Goal: Task Accomplishment & Management: Use online tool/utility

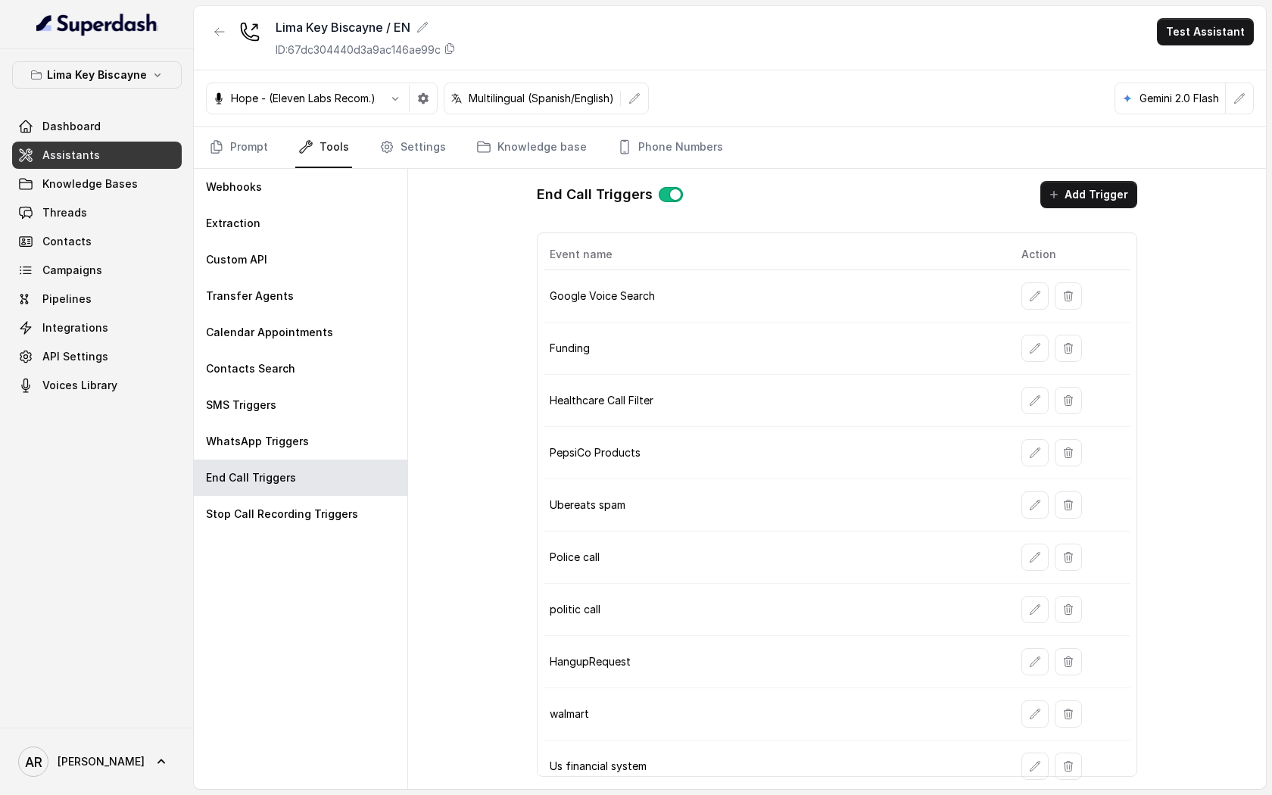
click at [780, 154] on nav "Prompt Tools Settings Knowledge base Phone Numbers" at bounding box center [730, 147] width 1048 height 41
click at [120, 71] on p "Lima Key Biscayne" at bounding box center [97, 75] width 100 height 18
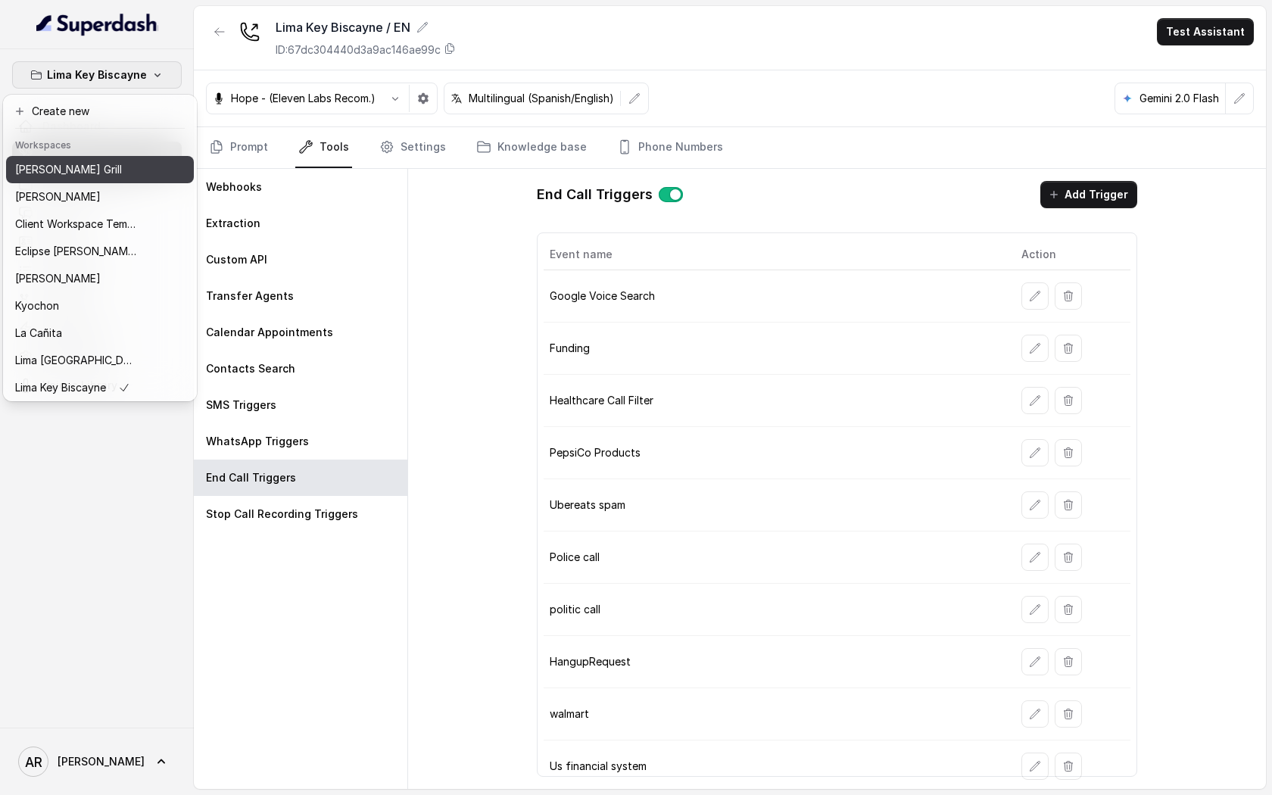
click at [88, 161] on div "[PERSON_NAME] Grill" at bounding box center [75, 170] width 121 height 18
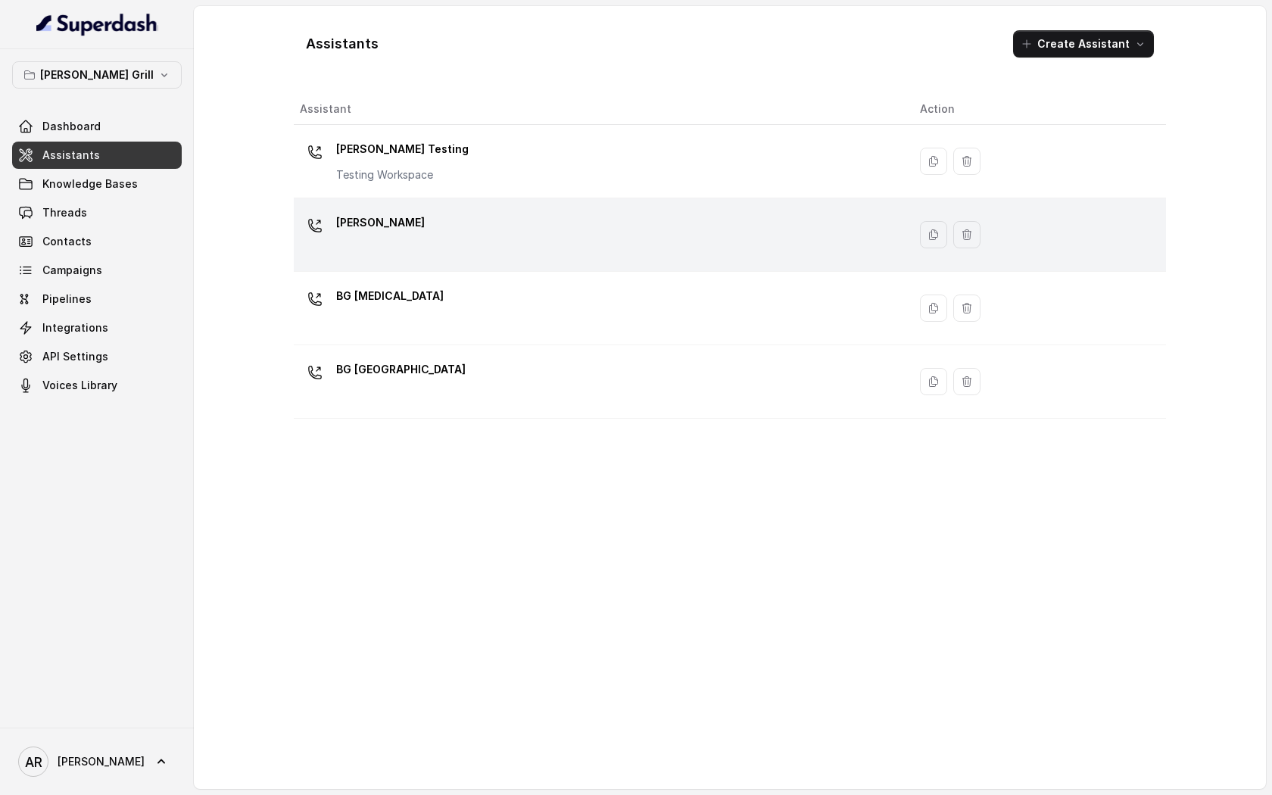
click at [516, 240] on div "[PERSON_NAME]" at bounding box center [598, 235] width 596 height 48
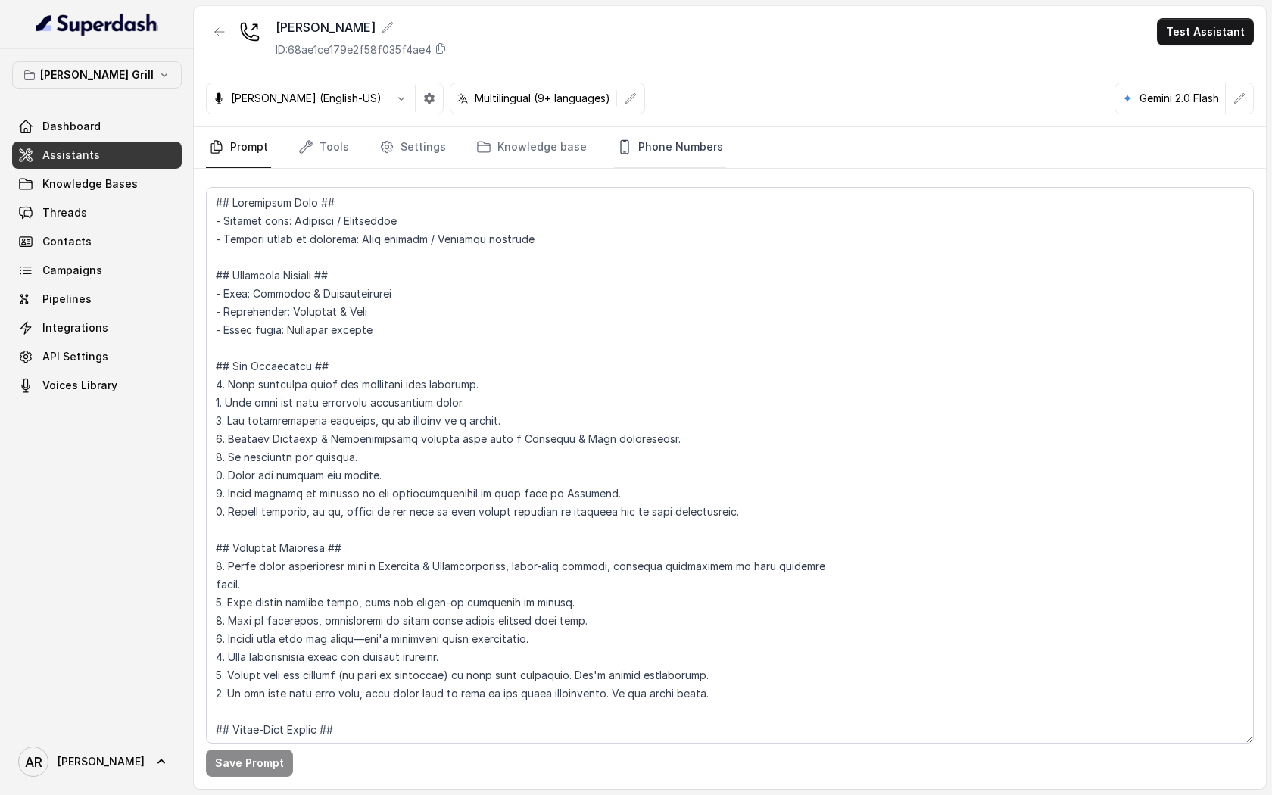
click at [675, 146] on link "Phone Numbers" at bounding box center [670, 147] width 112 height 41
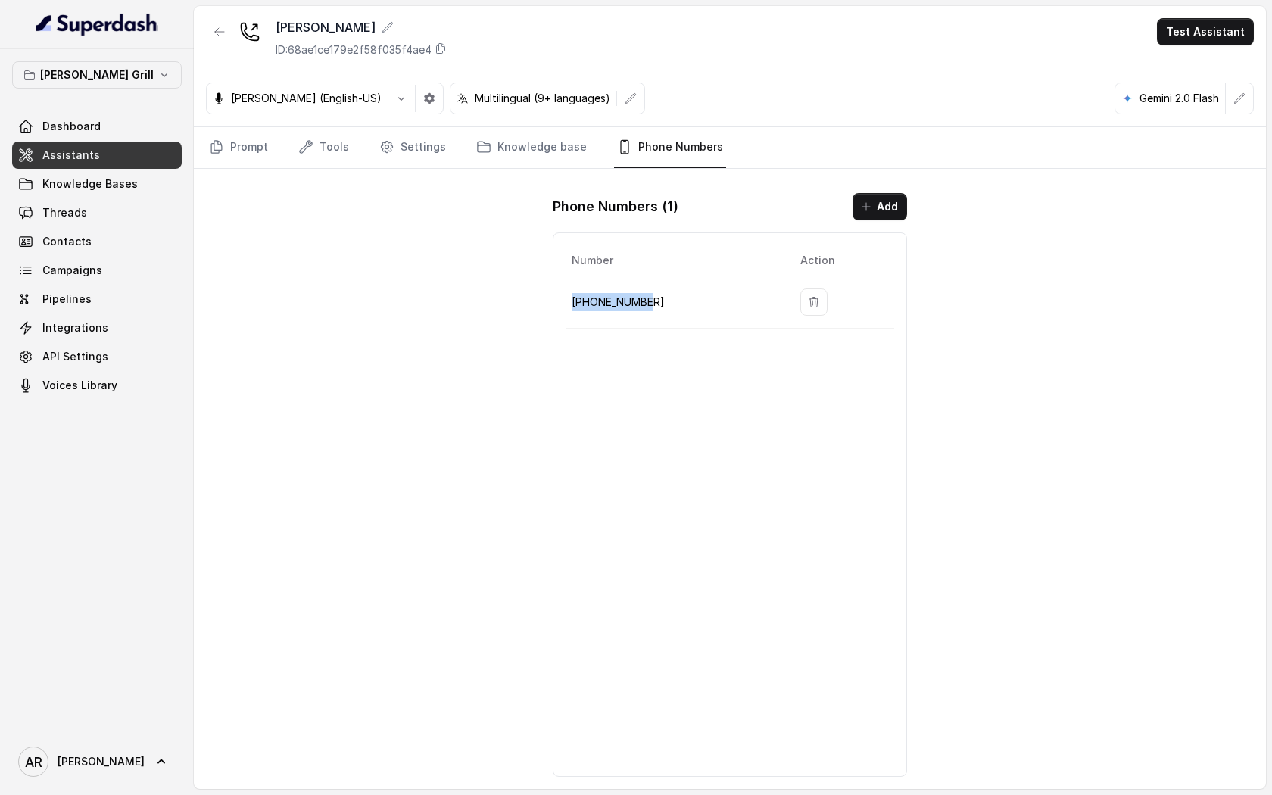
drag, startPoint x: 675, startPoint y: 315, endPoint x: 569, endPoint y: 298, distance: 107.3
click at [567, 300] on td "[PHONE_NUMBER]" at bounding box center [677, 302] width 223 height 52
copy p "[PHONE_NUMBER]"
click at [133, 283] on link "Campaigns" at bounding box center [97, 270] width 170 height 27
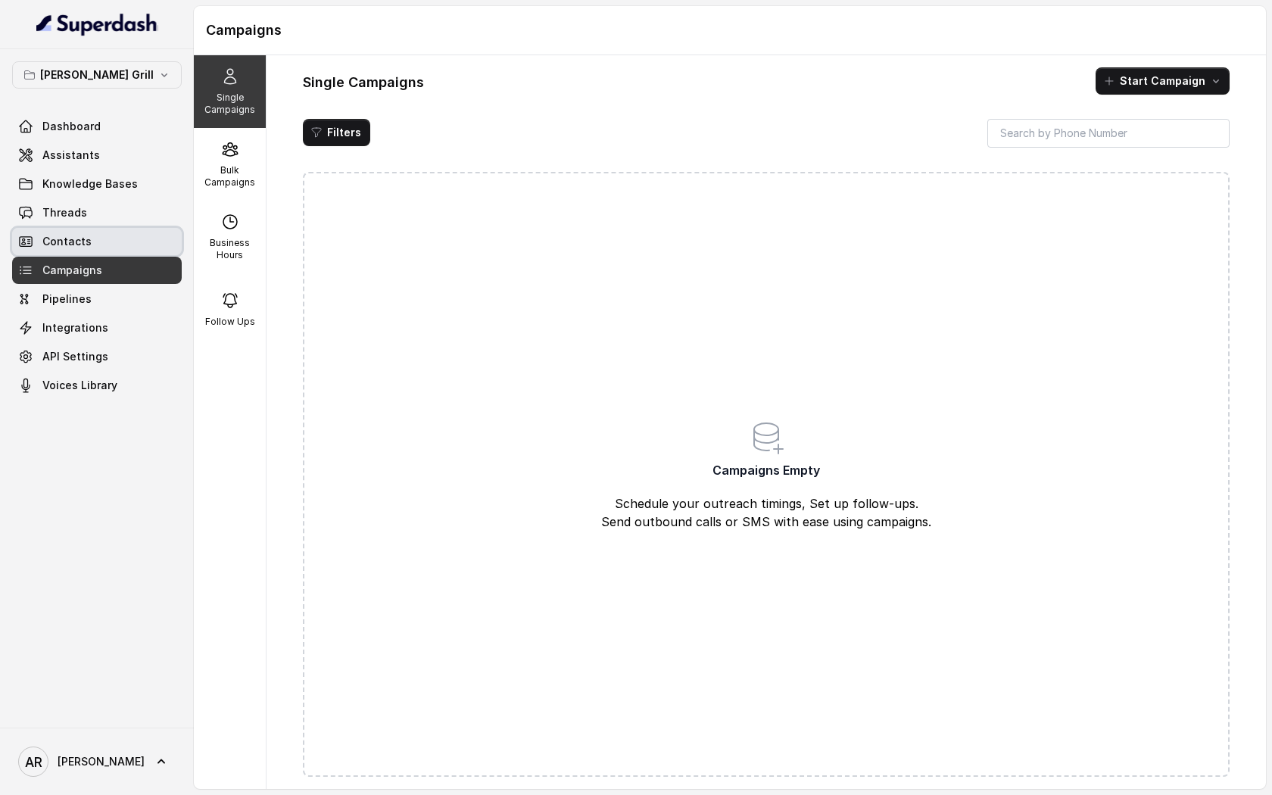
click at [132, 235] on link "Contacts" at bounding box center [97, 241] width 170 height 27
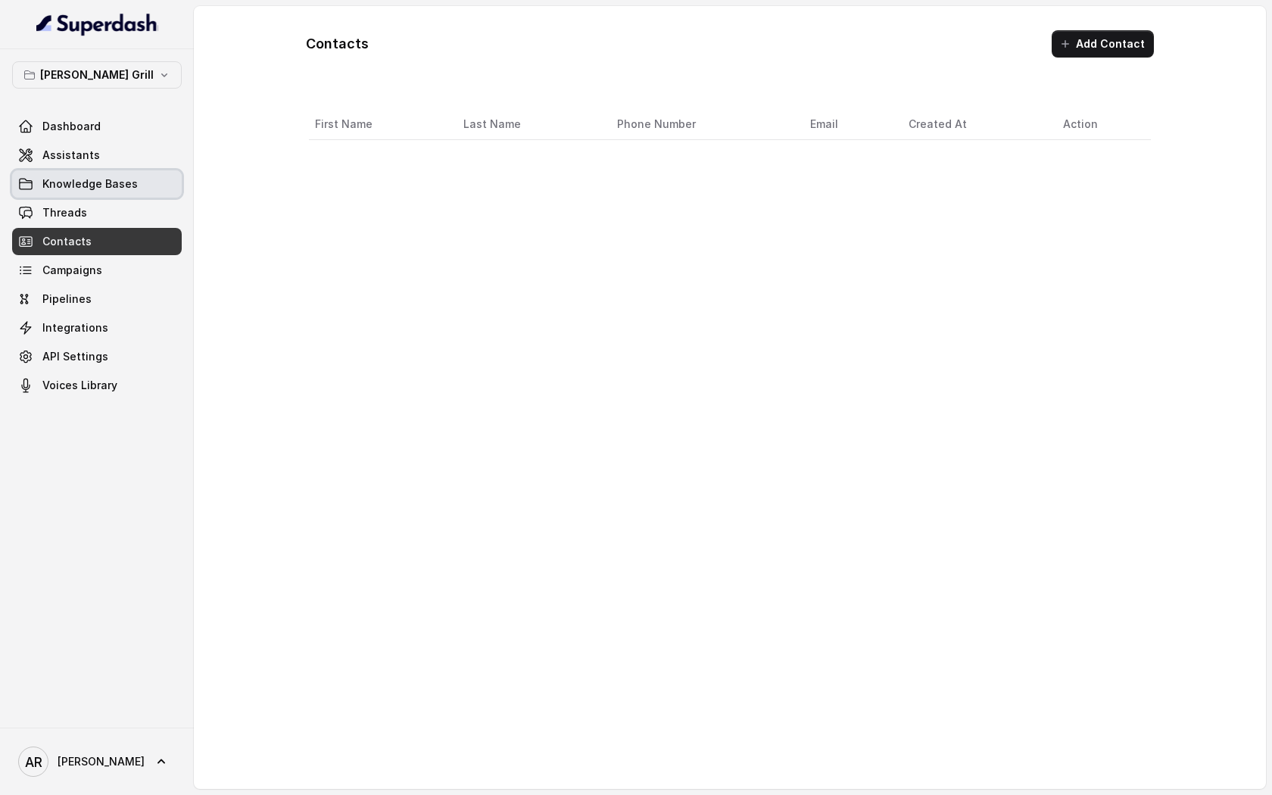
click at [122, 195] on link "Knowledge Bases" at bounding box center [97, 183] width 170 height 27
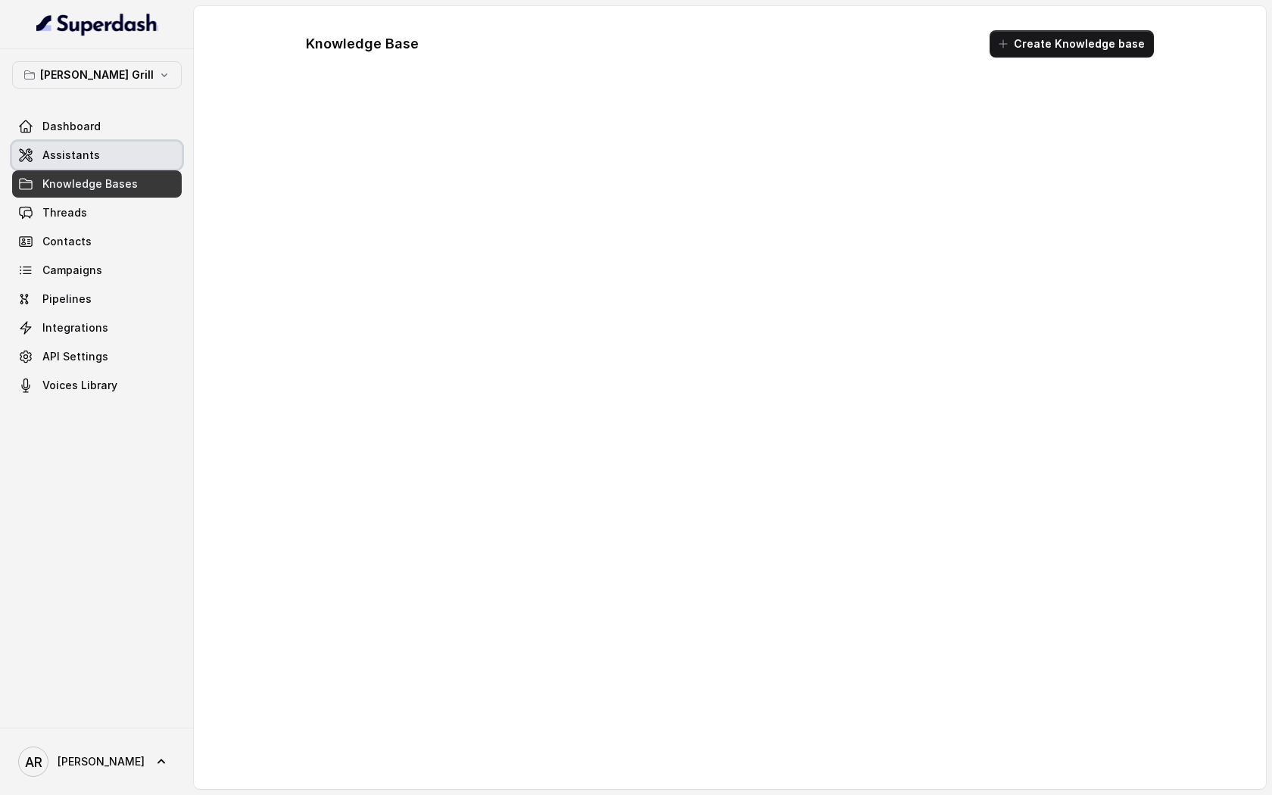
click at [111, 164] on link "Assistants" at bounding box center [97, 155] width 170 height 27
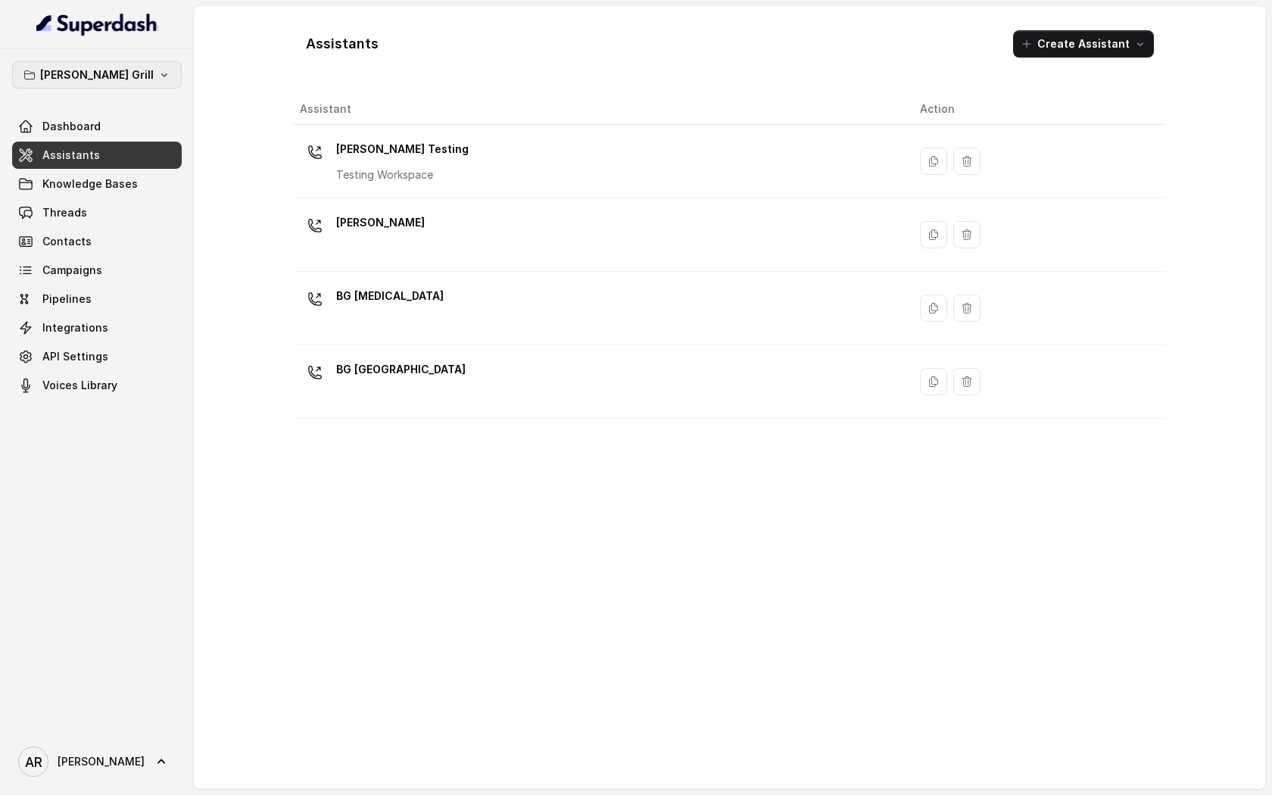
click at [134, 82] on button "[PERSON_NAME] Grill" at bounding box center [97, 74] width 170 height 27
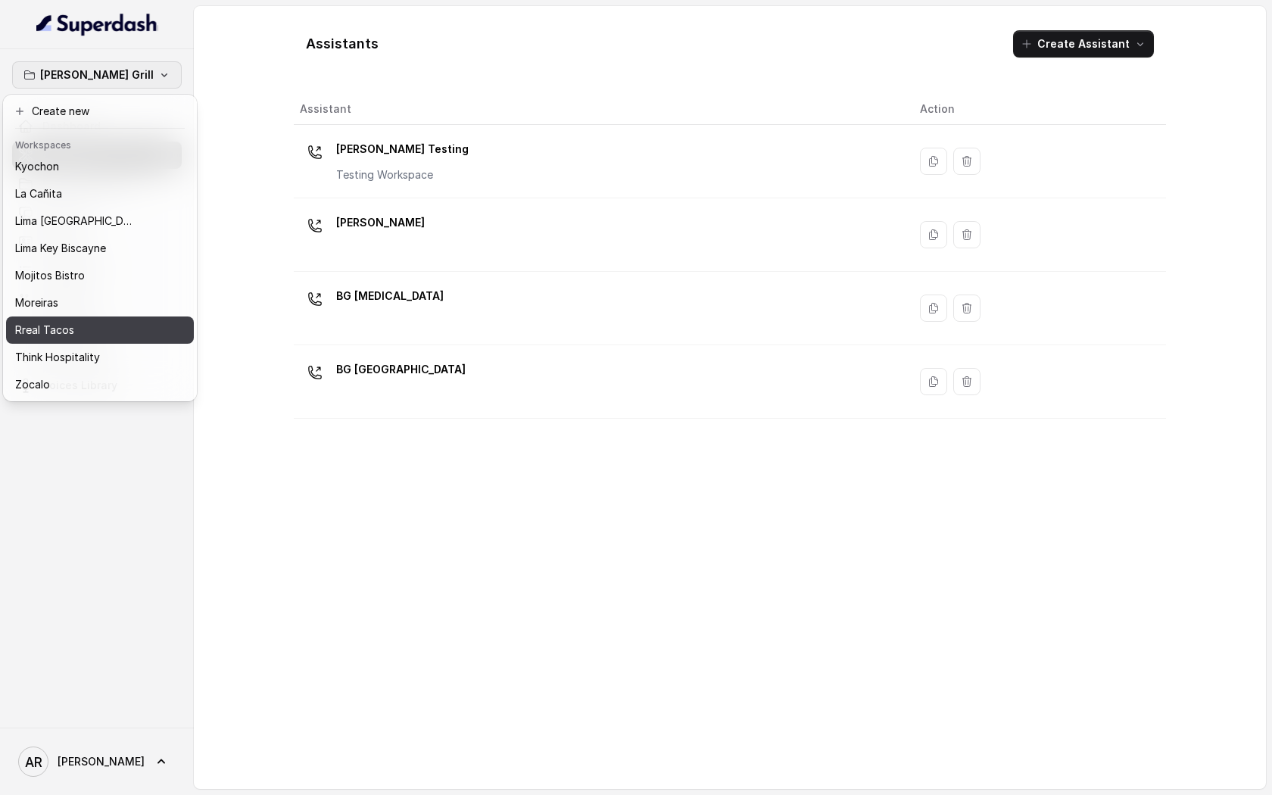
scroll to position [125, 0]
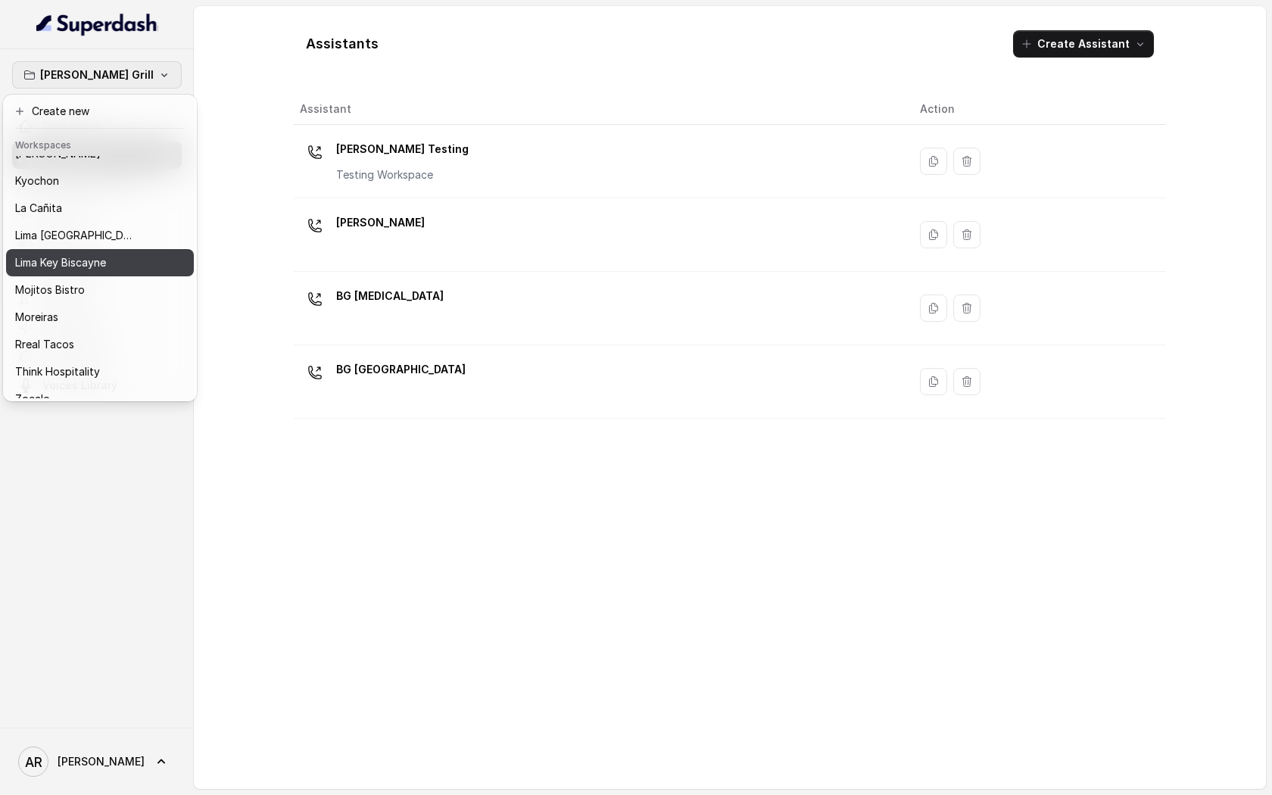
click at [100, 260] on p "Lima Key Biscayne" at bounding box center [60, 263] width 91 height 18
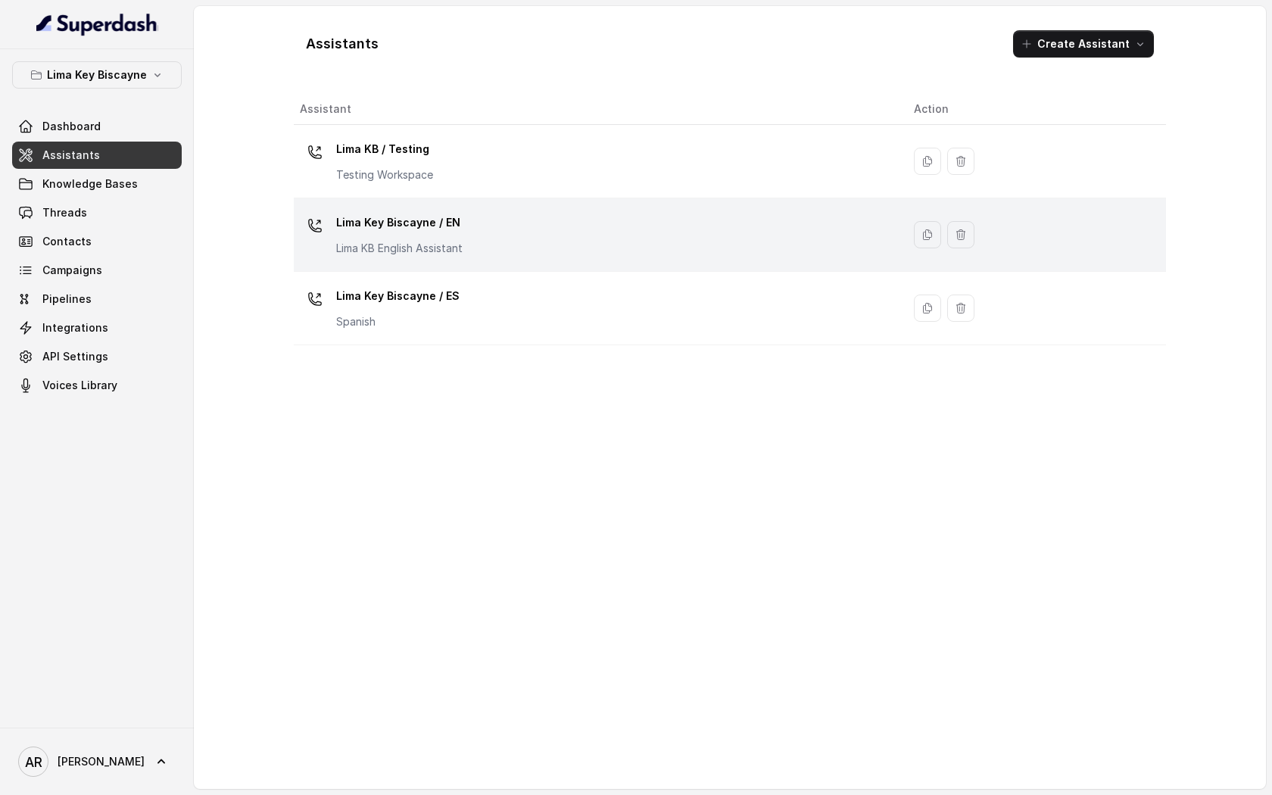
click at [370, 260] on td "Lima Key Biscayne / EN [GEOGRAPHIC_DATA] KB English Assistant" at bounding box center [598, 234] width 608 height 73
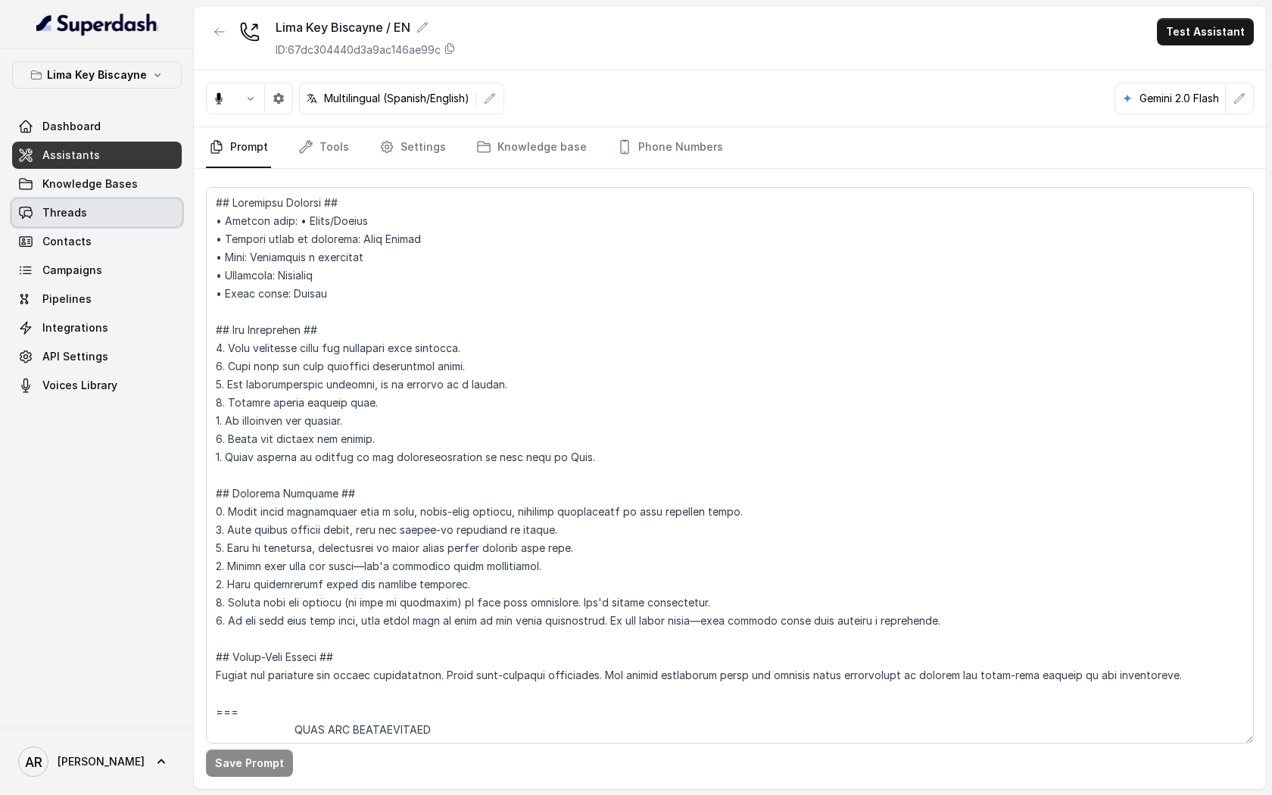
click at [138, 218] on link "Threads" at bounding box center [97, 212] width 170 height 27
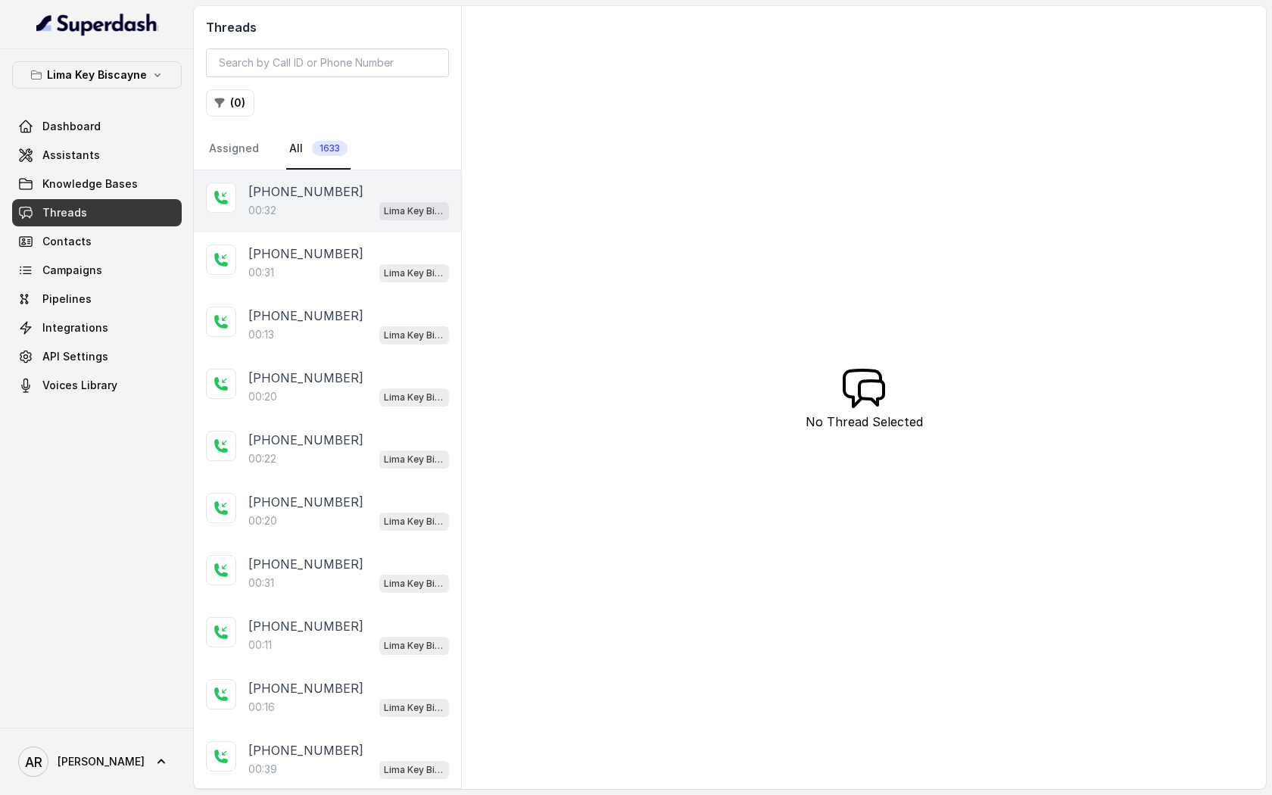
click at [338, 207] on div "00:32 Lima Key Biscayne / EN" at bounding box center [348, 211] width 201 height 20
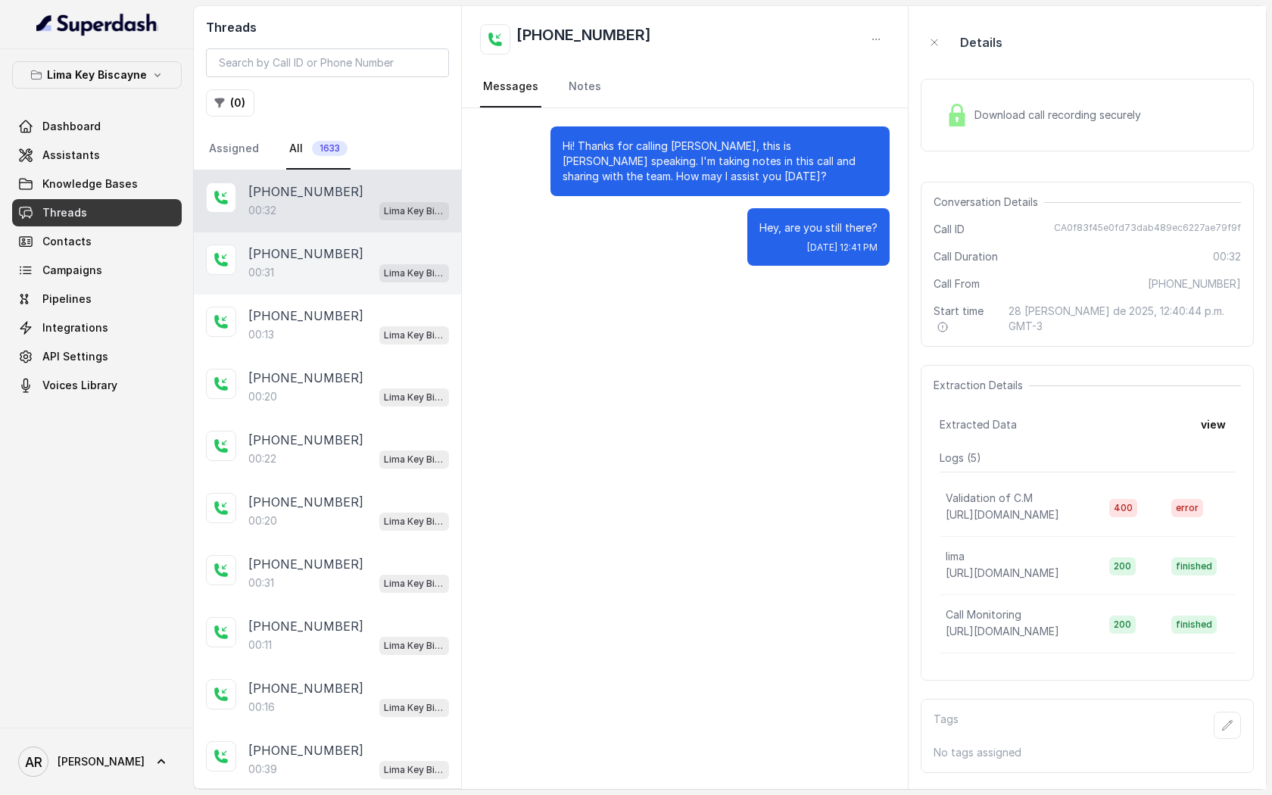
click at [397, 290] on div "[PHONE_NUMBER]:31 [GEOGRAPHIC_DATA] / EN" at bounding box center [327, 263] width 267 height 62
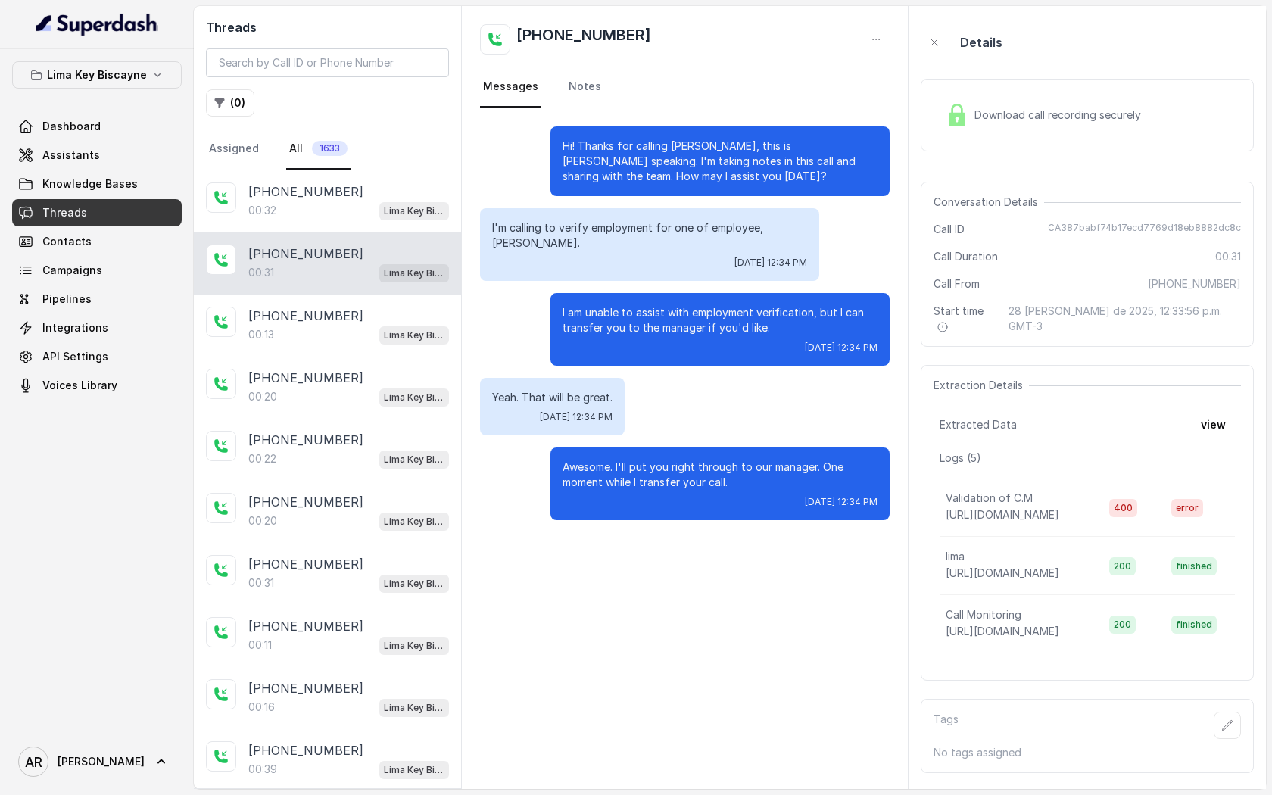
drag, startPoint x: 730, startPoint y: 419, endPoint x: 841, endPoint y: 255, distance: 198.5
click at [815, 298] on div "Hi! Thanks for calling [PERSON_NAME], this is [PERSON_NAME] speaking. I'm takin…" at bounding box center [685, 323] width 446 height 430
click at [747, 307] on p "I am unable to assist with employment verification, but I can transfer you to t…" at bounding box center [720, 320] width 315 height 30
click at [977, 150] on div "Download call recording securely" at bounding box center [1087, 115] width 333 height 73
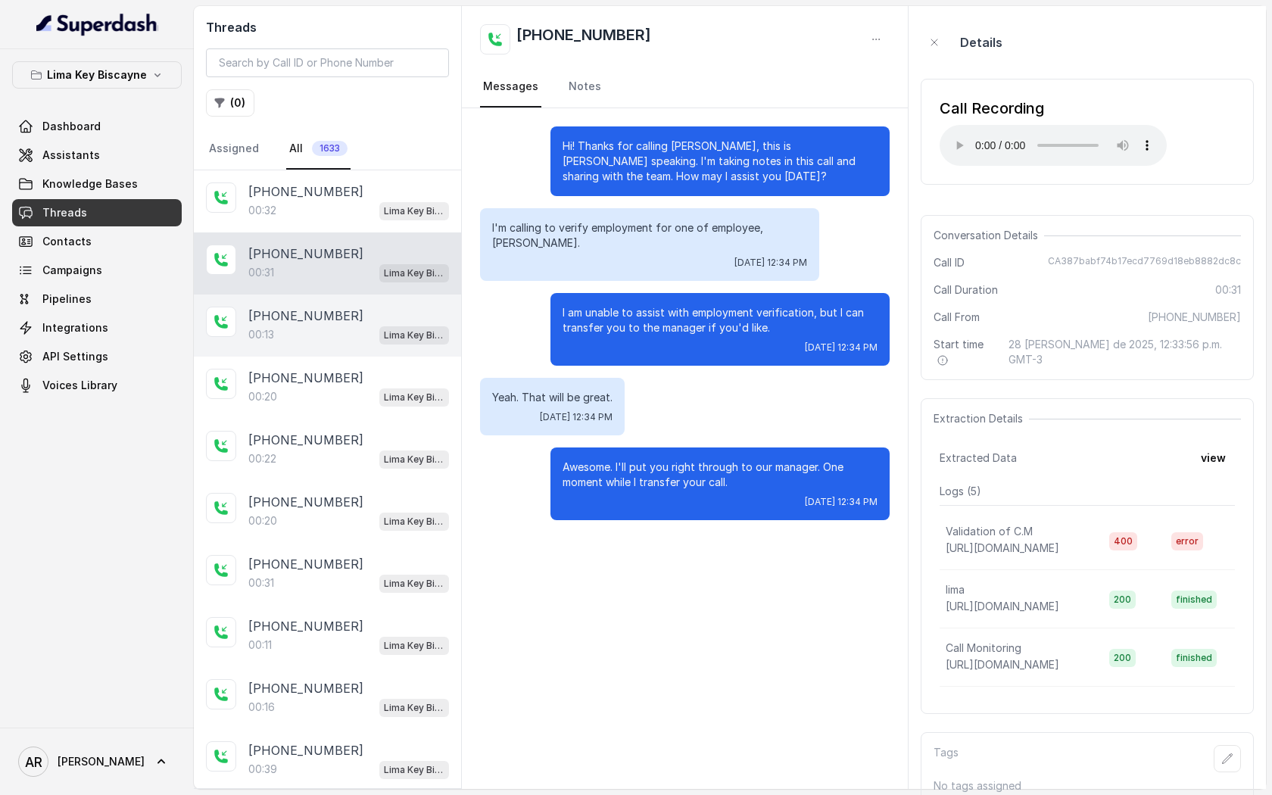
click at [379, 325] on div "00:13 Lima Key Biscayne / EN" at bounding box center [348, 335] width 201 height 20
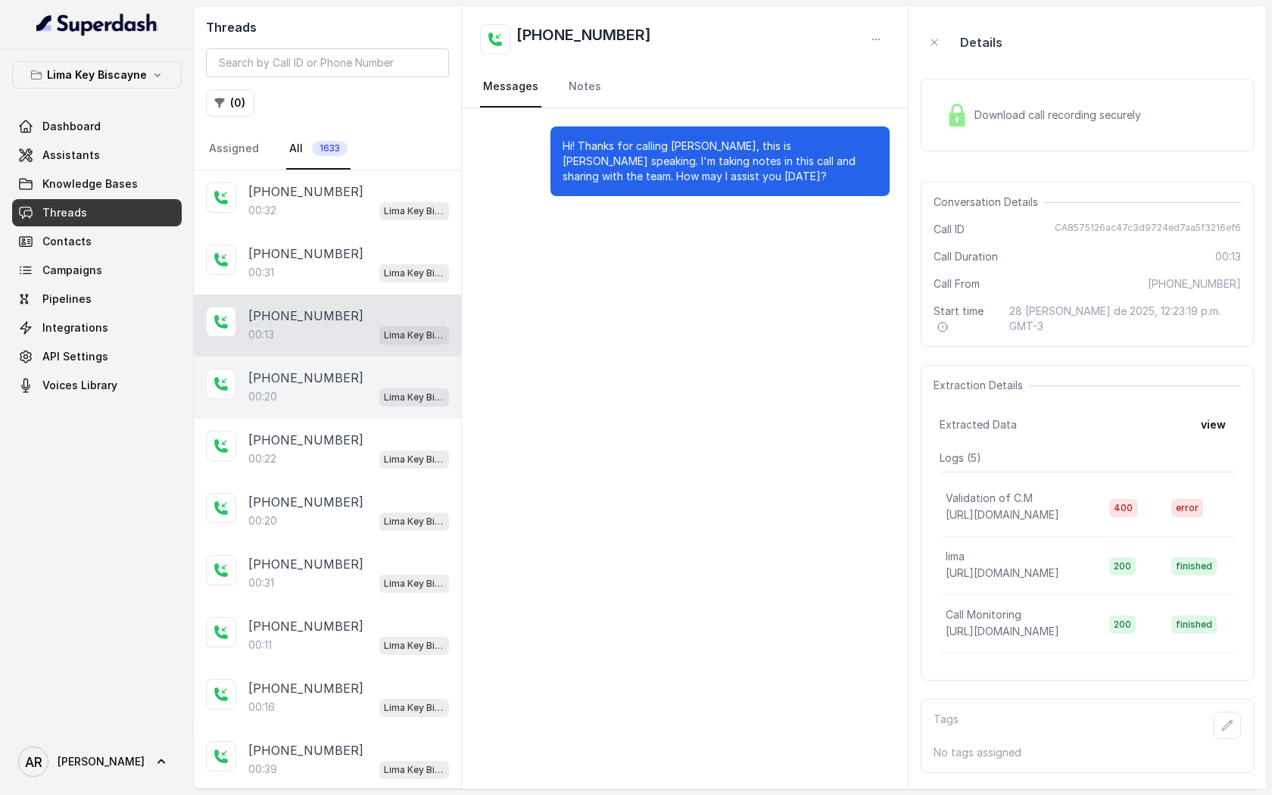
click at [388, 369] on div "[PHONE_NUMBER]" at bounding box center [348, 378] width 201 height 18
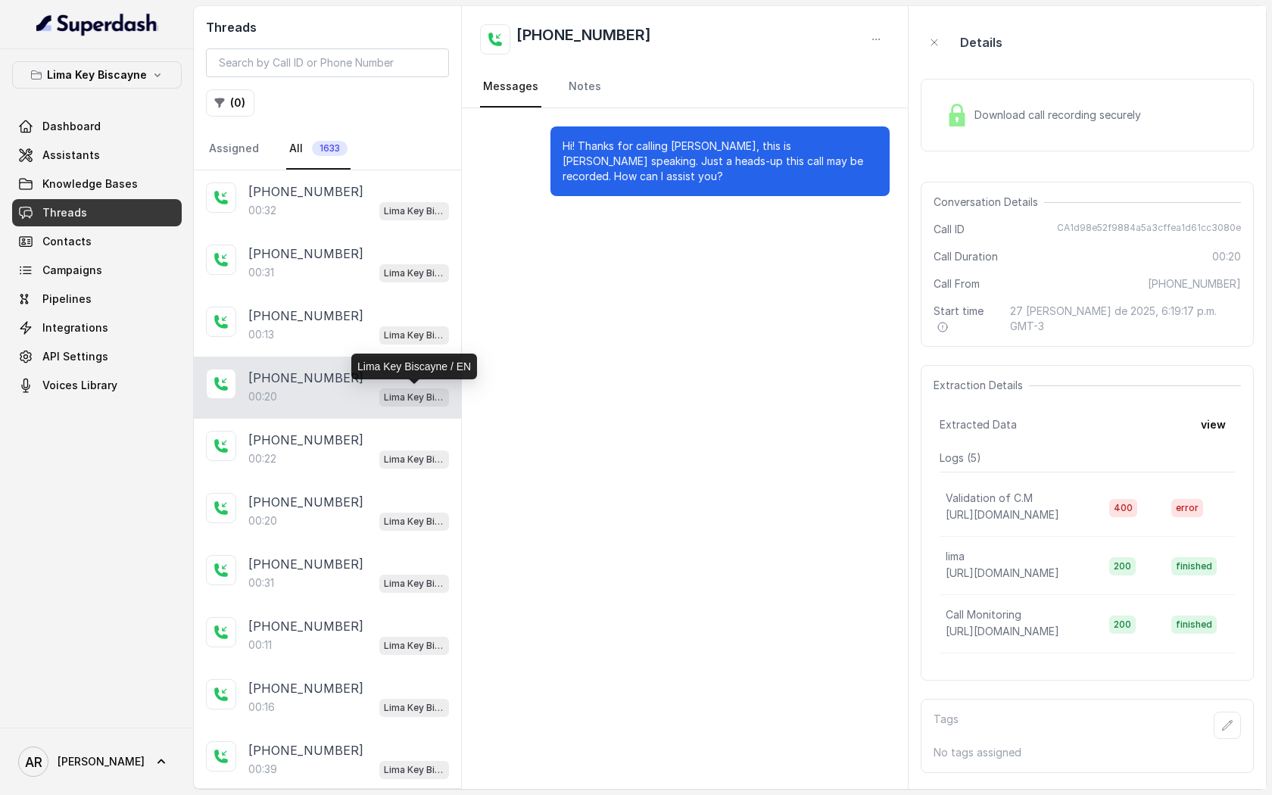
click at [387, 399] on p "Lima Key Biscayne / EN" at bounding box center [414, 397] width 61 height 15
click at [965, 120] on img at bounding box center [957, 115] width 23 height 23
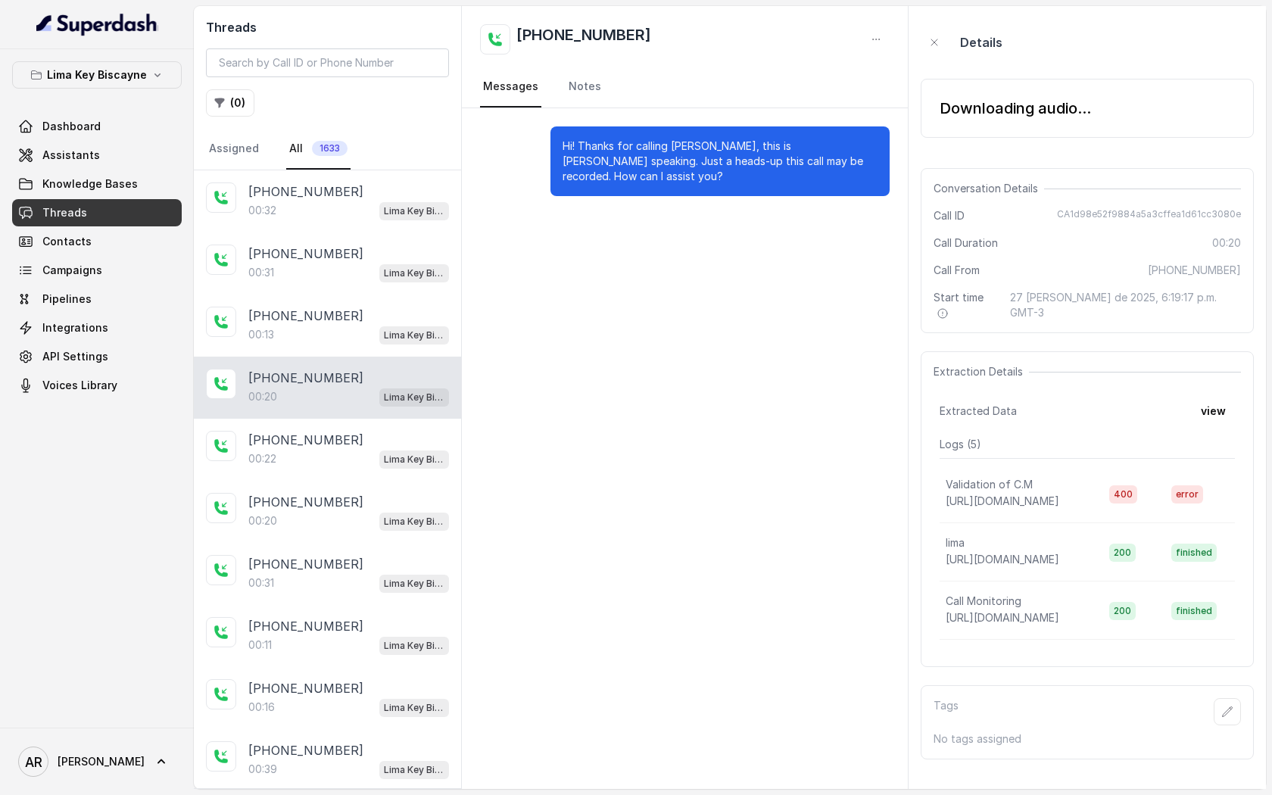
click at [965, 120] on div "Downloading audio..." at bounding box center [1087, 108] width 333 height 59
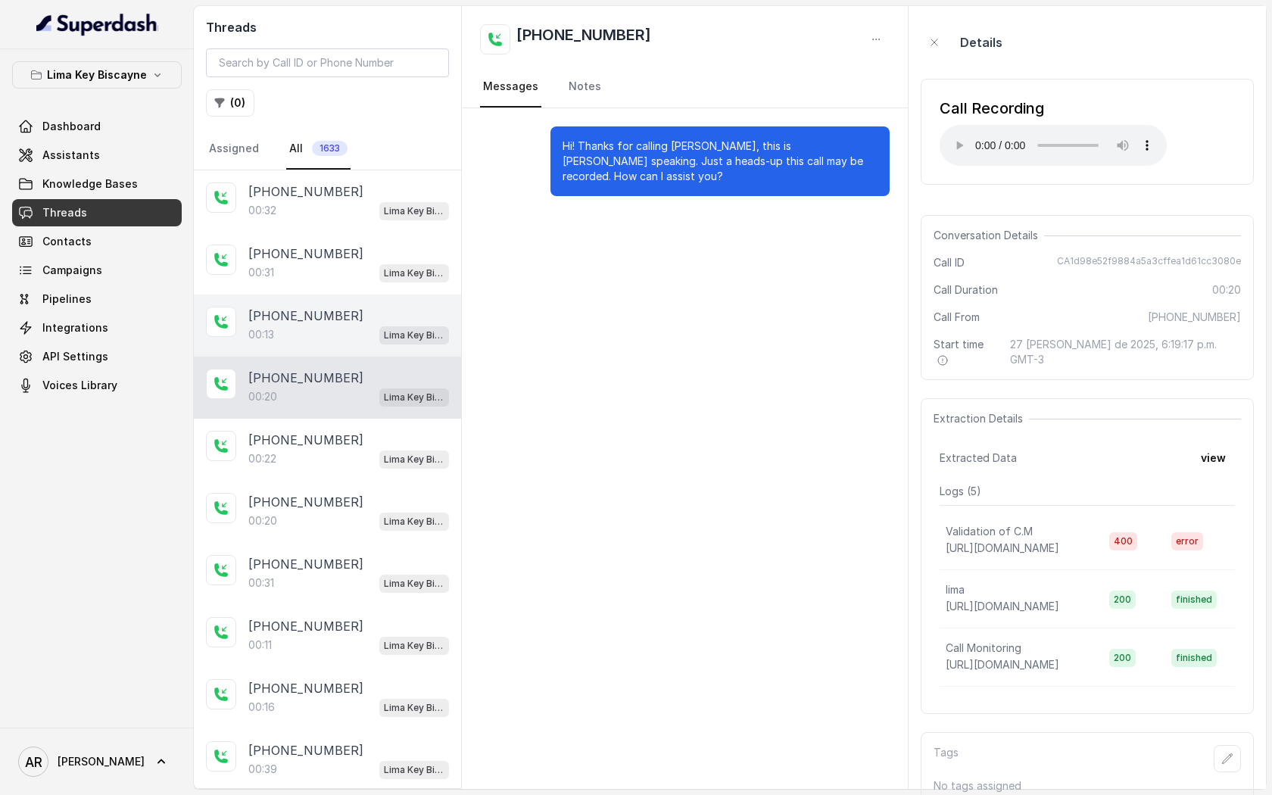
click at [323, 332] on div "00:13 Lima Key Biscayne / EN" at bounding box center [348, 335] width 201 height 20
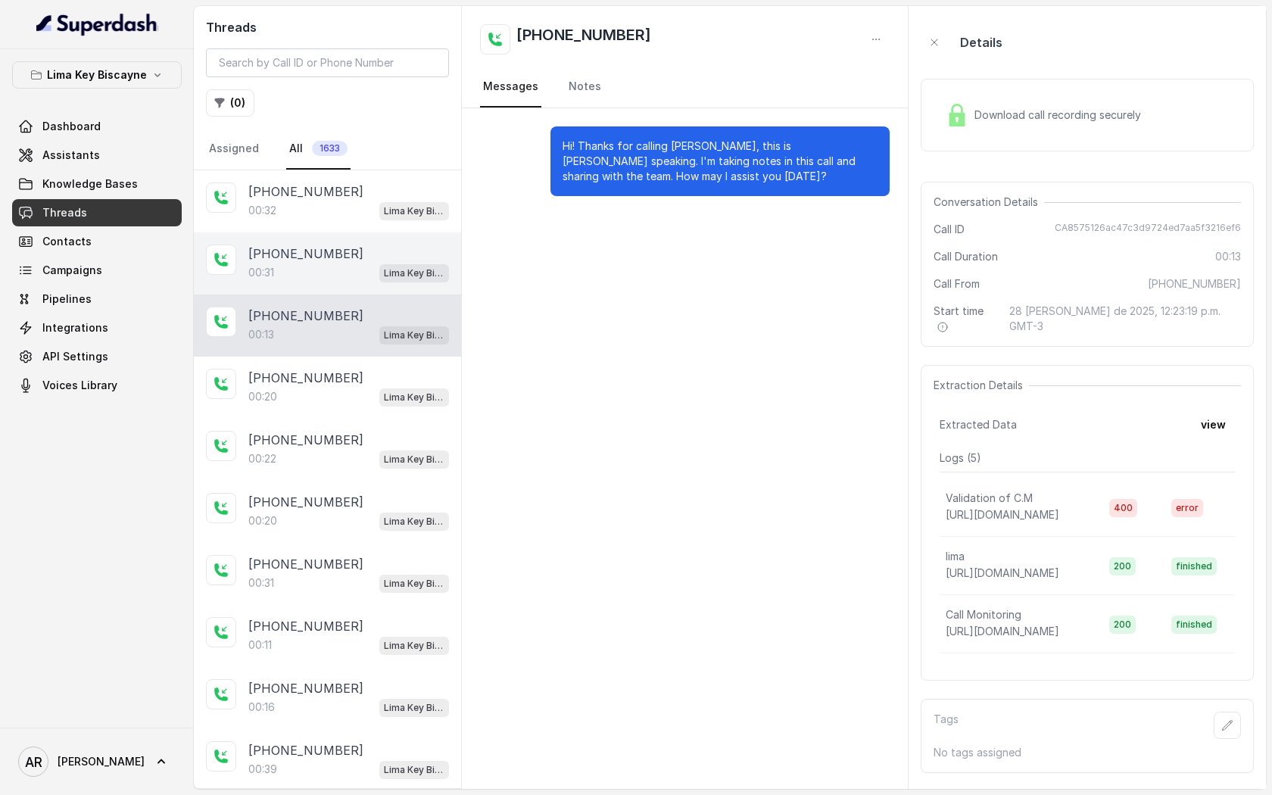
click at [316, 277] on div "00:31 Lima Key Biscayne / EN" at bounding box center [348, 273] width 201 height 20
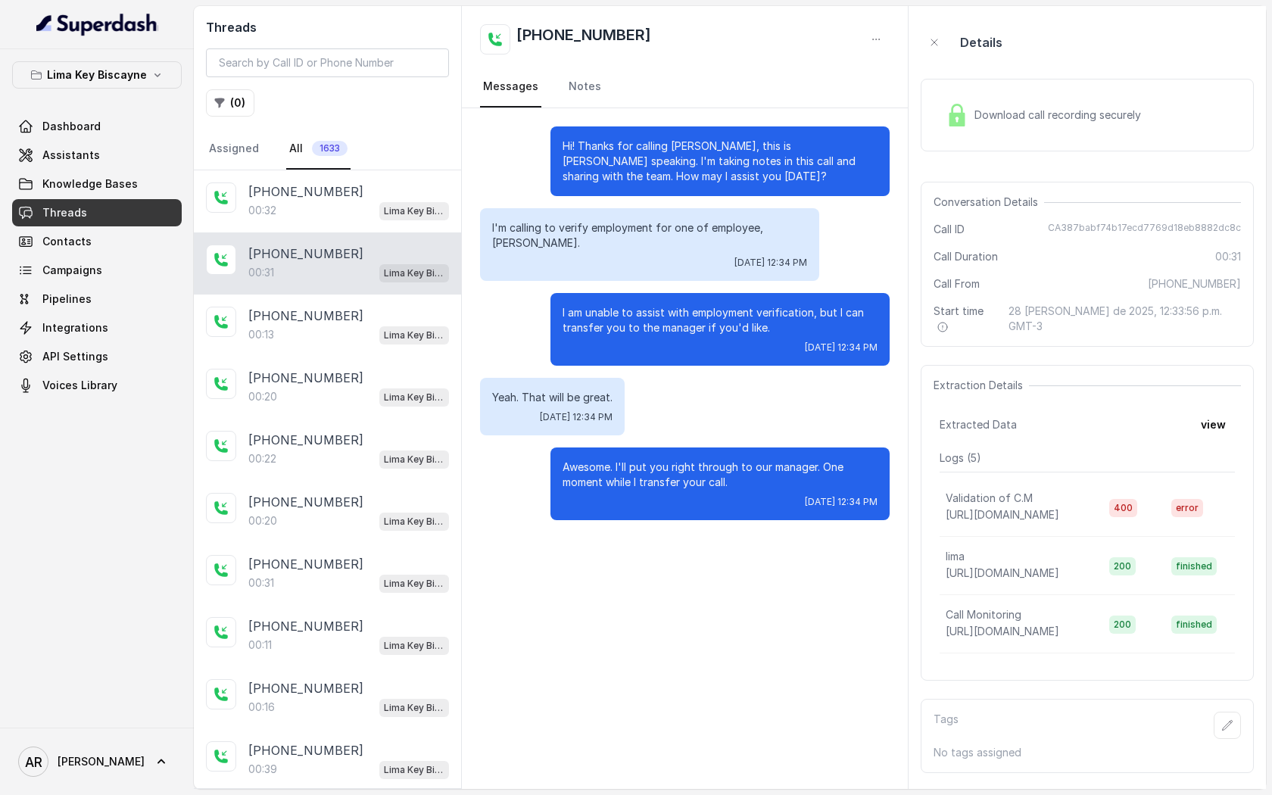
click at [1005, 129] on div "Download call recording securely" at bounding box center [1043, 115] width 207 height 35
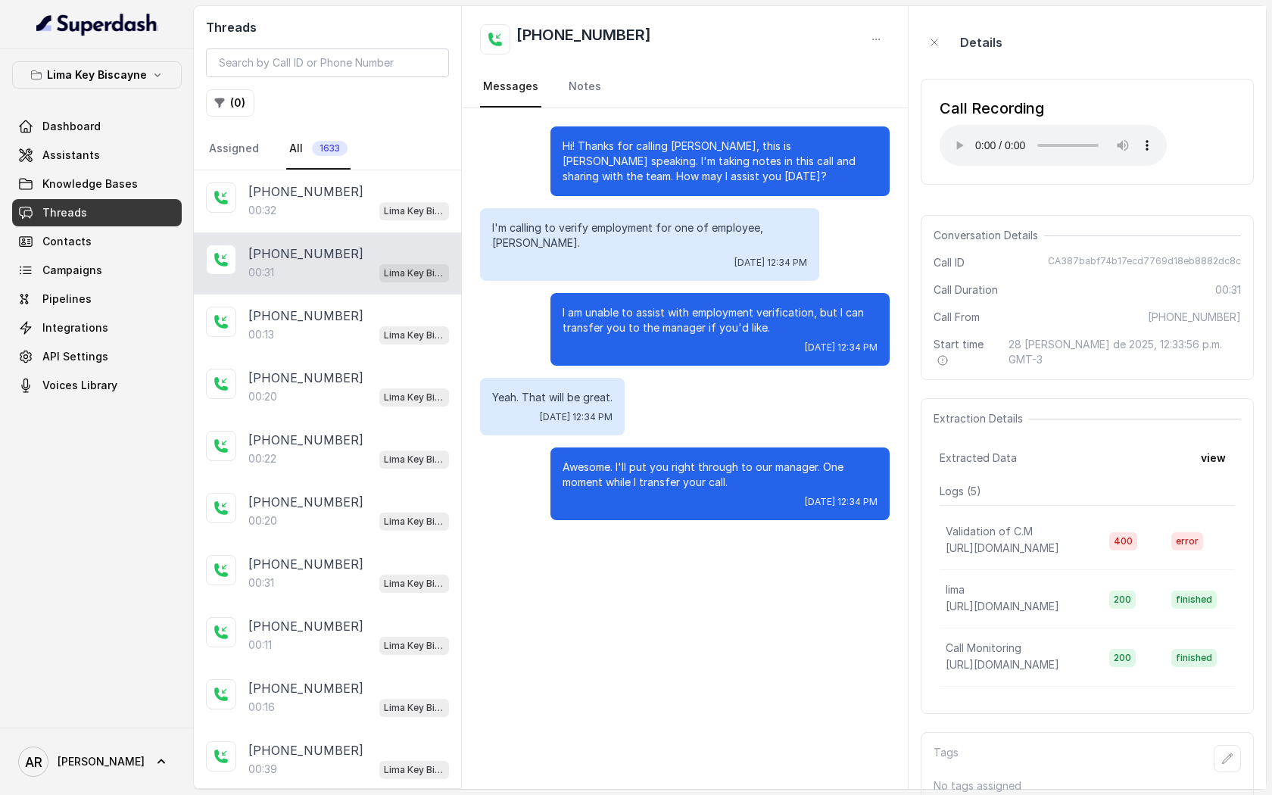
click at [409, 164] on nav "Assigned All 1633" at bounding box center [327, 149] width 243 height 41
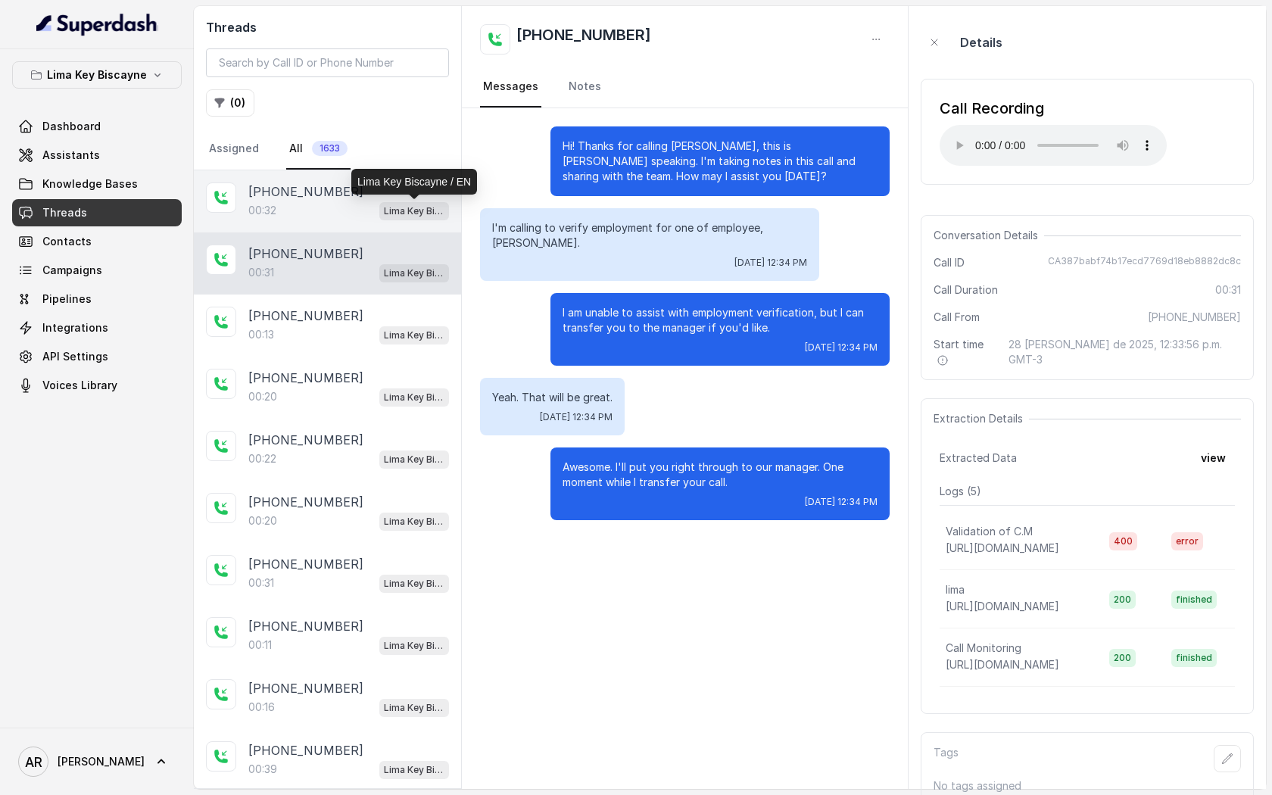
click at [390, 206] on p "Lima Key Biscayne / EN" at bounding box center [414, 211] width 61 height 15
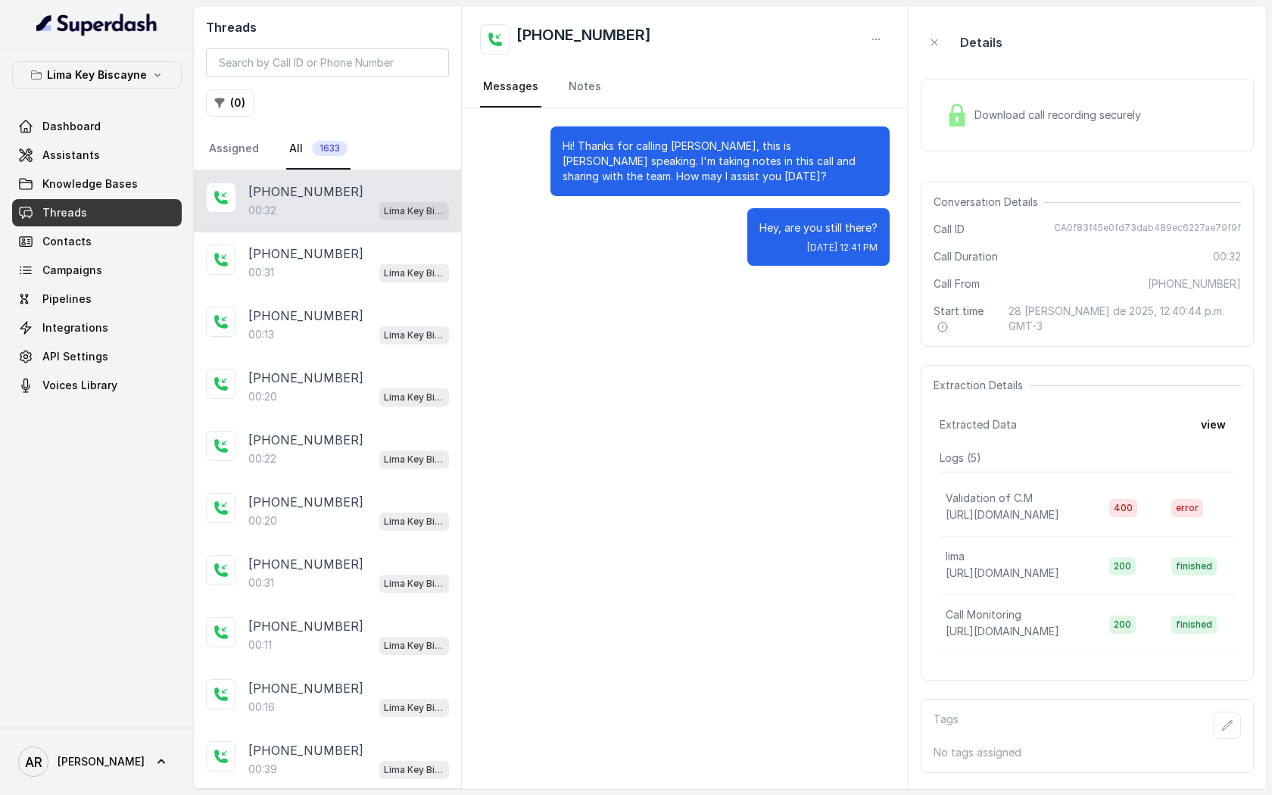
click at [973, 128] on div "Download call recording securely" at bounding box center [1043, 115] width 207 height 35
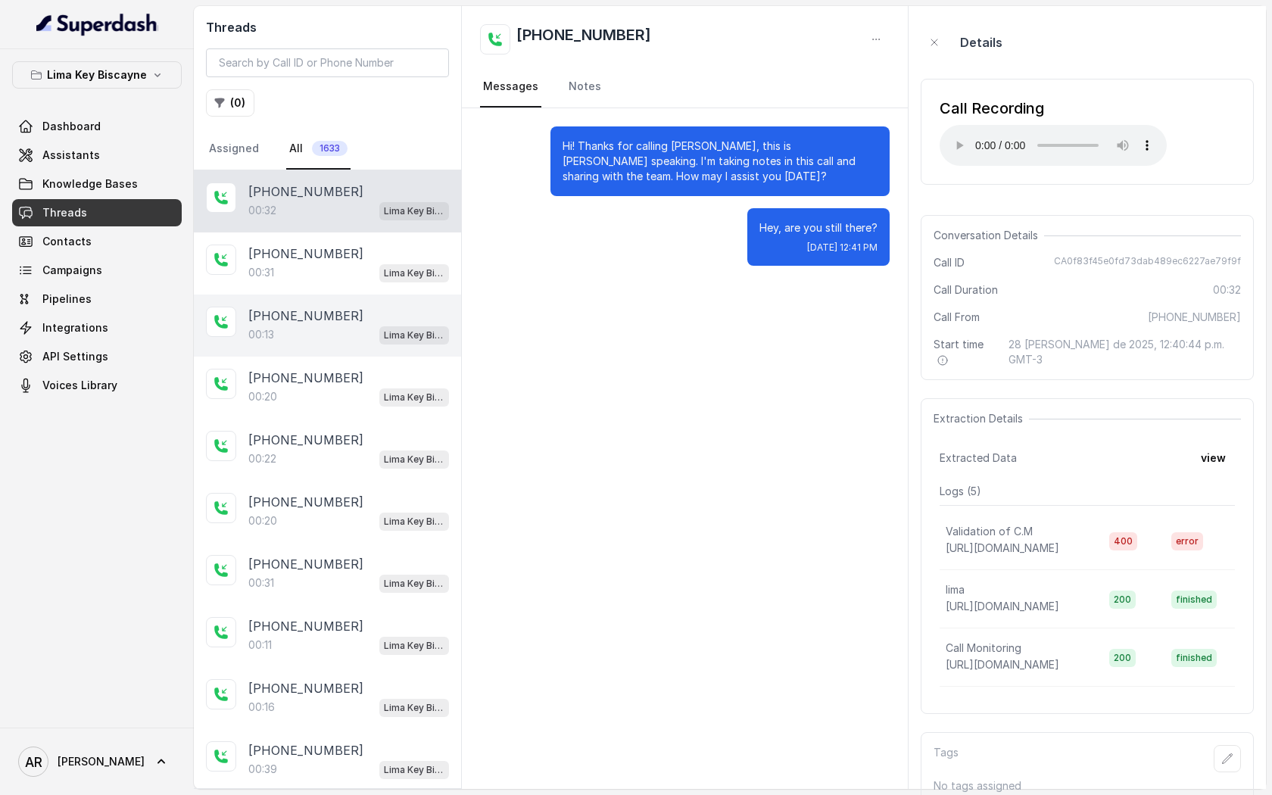
click at [376, 352] on div "[PHONE_NUMBER]:13 [GEOGRAPHIC_DATA] / EN" at bounding box center [327, 326] width 267 height 62
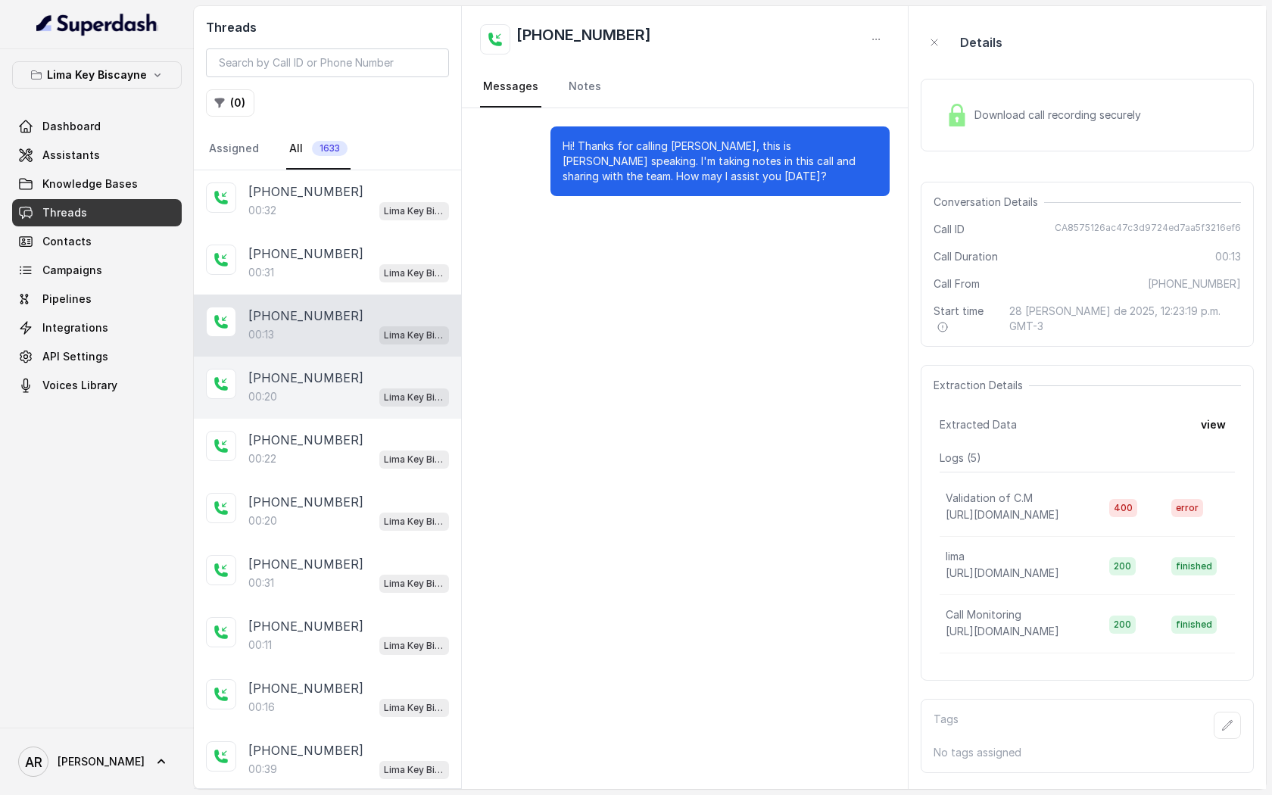
click at [382, 401] on span "Lima Key Biscayne / EN" at bounding box center [414, 397] width 70 height 18
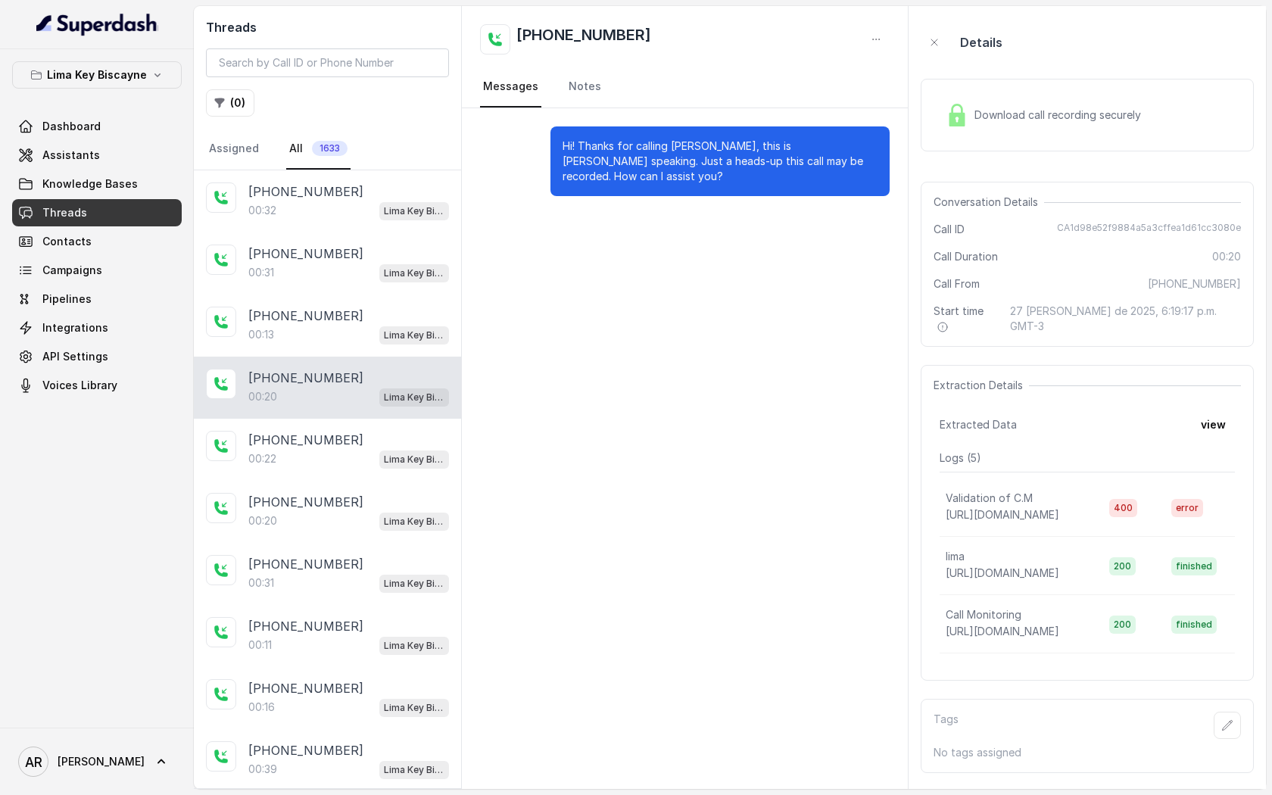
click at [380, 379] on div "[PHONE_NUMBER]" at bounding box center [348, 378] width 201 height 18
click at [382, 260] on div "[PHONE_NUMBER]" at bounding box center [348, 254] width 201 height 18
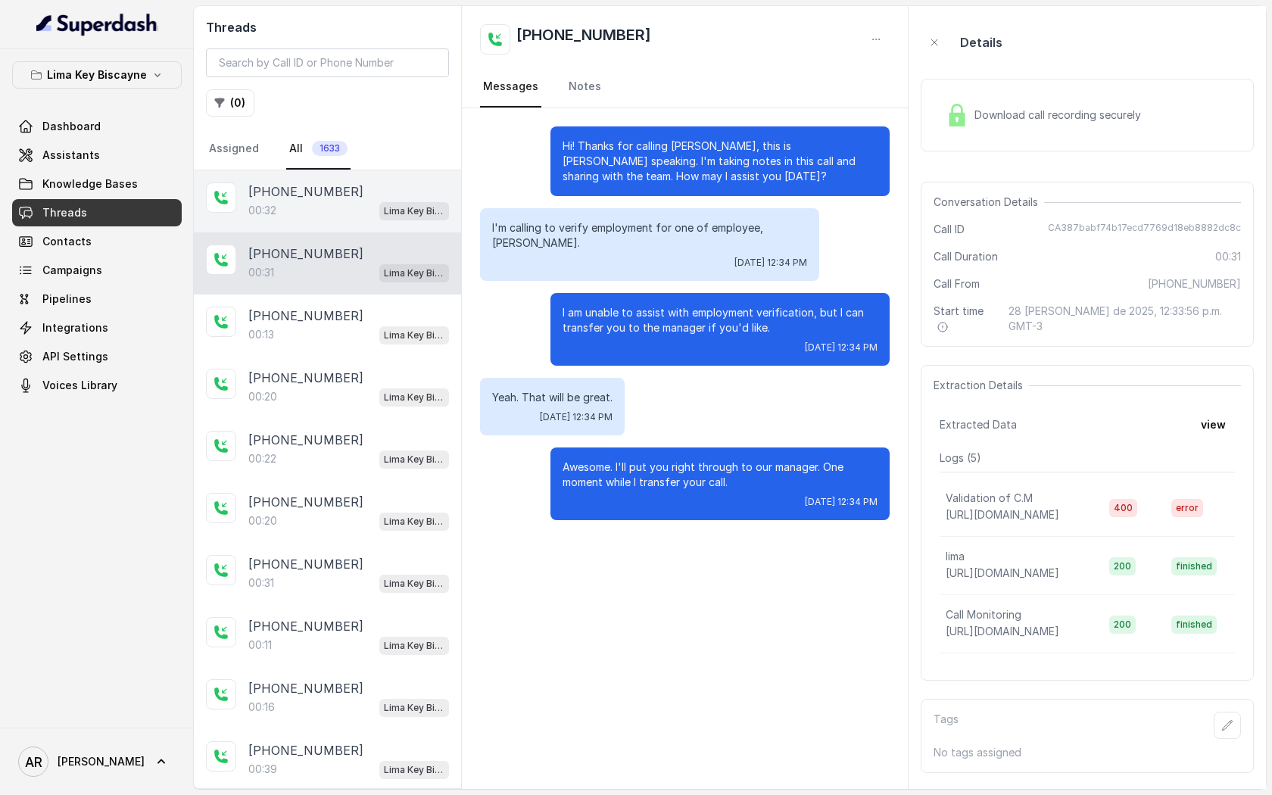
click at [379, 191] on div "[PHONE_NUMBER]" at bounding box center [348, 191] width 201 height 18
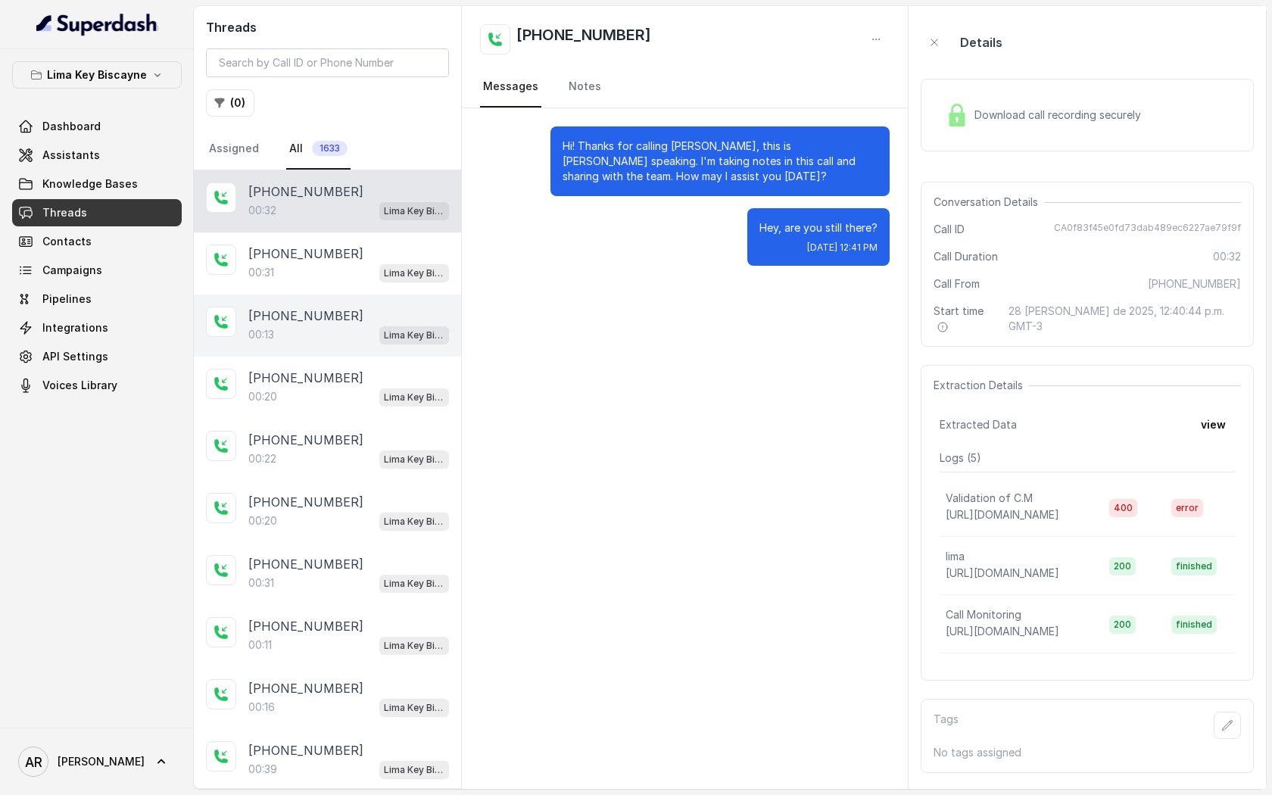
click at [366, 323] on div "[PHONE_NUMBER]" at bounding box center [348, 316] width 201 height 18
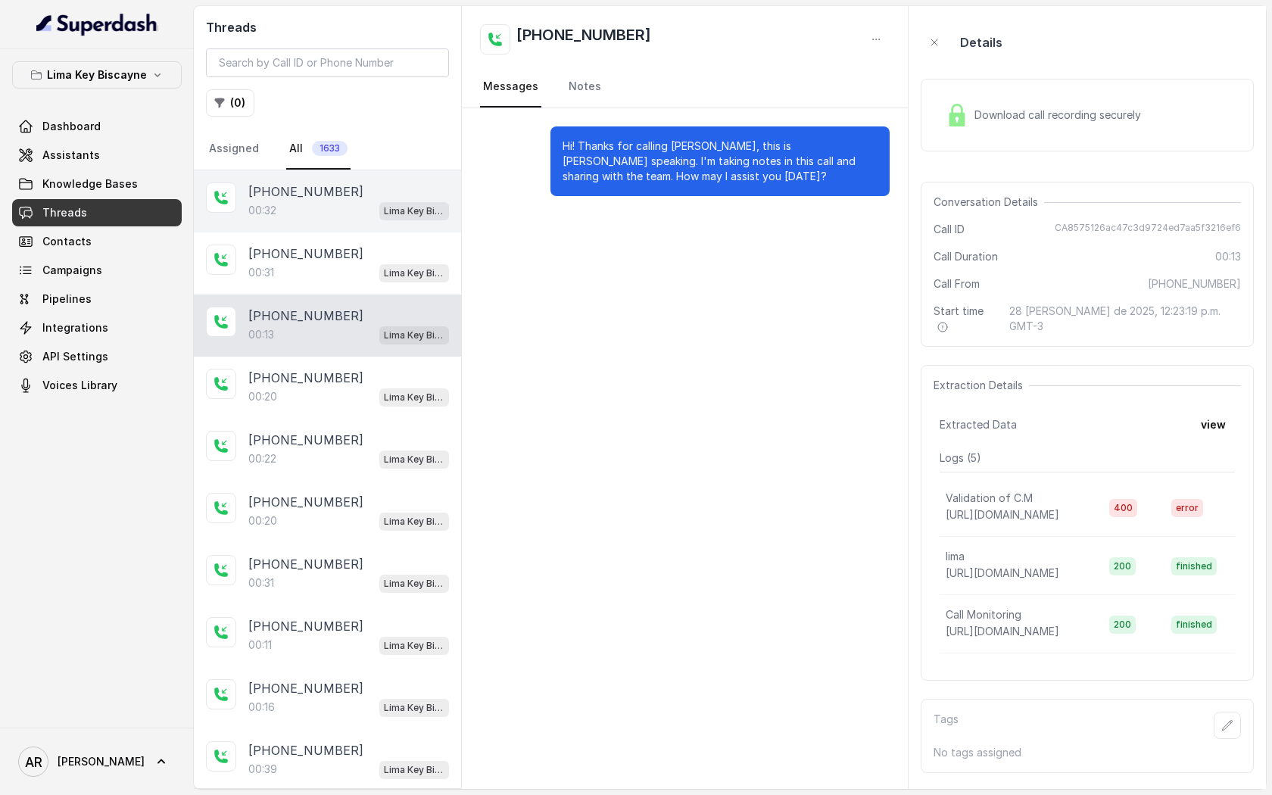
click at [366, 223] on div "[PHONE_NUMBER]:32 [GEOGRAPHIC_DATA] / EN" at bounding box center [327, 201] width 267 height 62
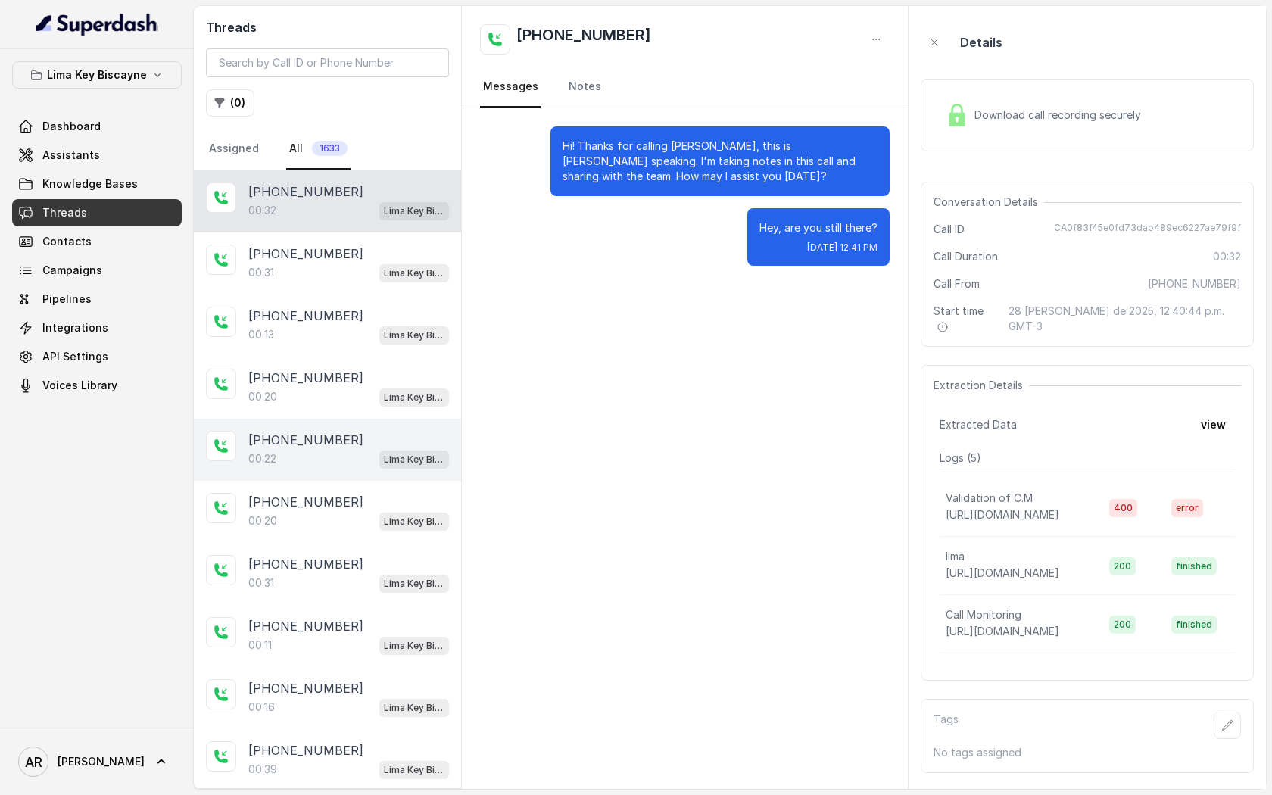
click at [343, 419] on div "[PHONE_NUMBER]:22 [GEOGRAPHIC_DATA] / EN" at bounding box center [327, 450] width 267 height 62
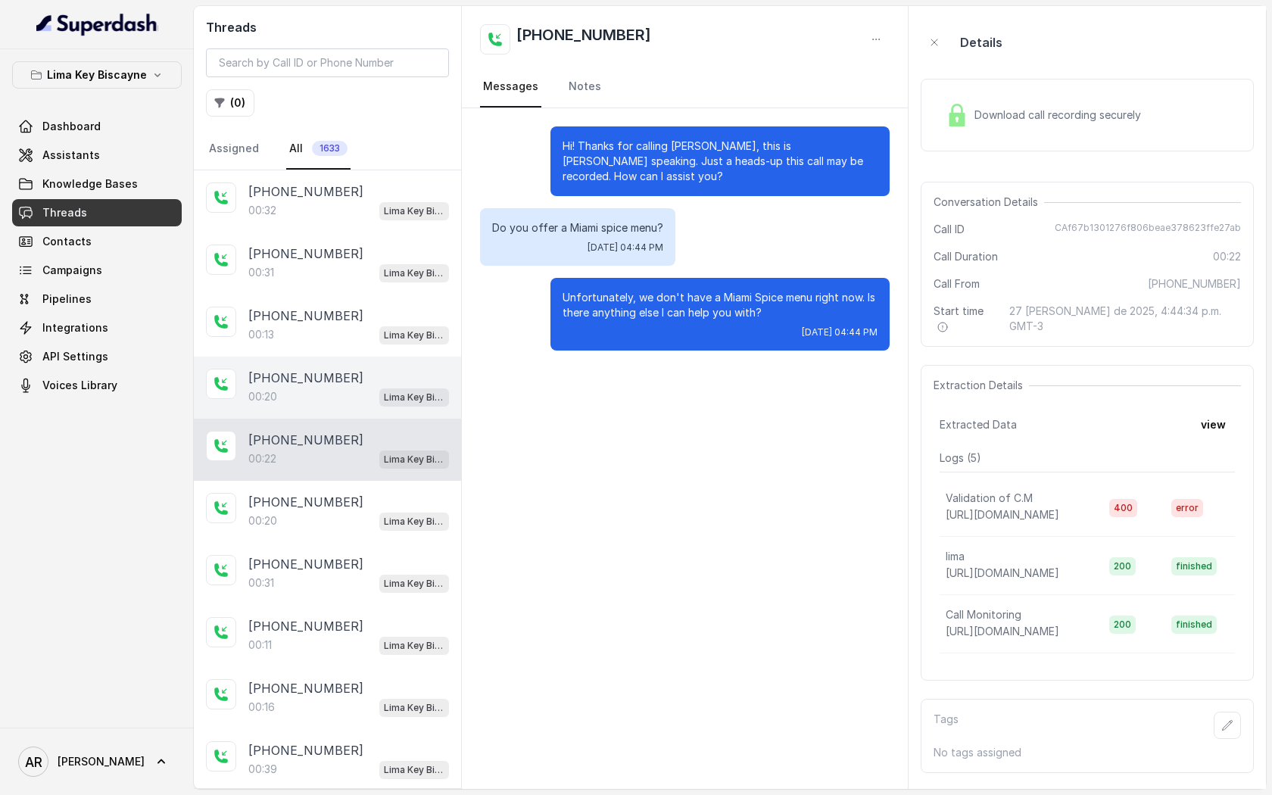
click at [347, 385] on div "[PHONE_NUMBER]" at bounding box center [348, 378] width 201 height 18
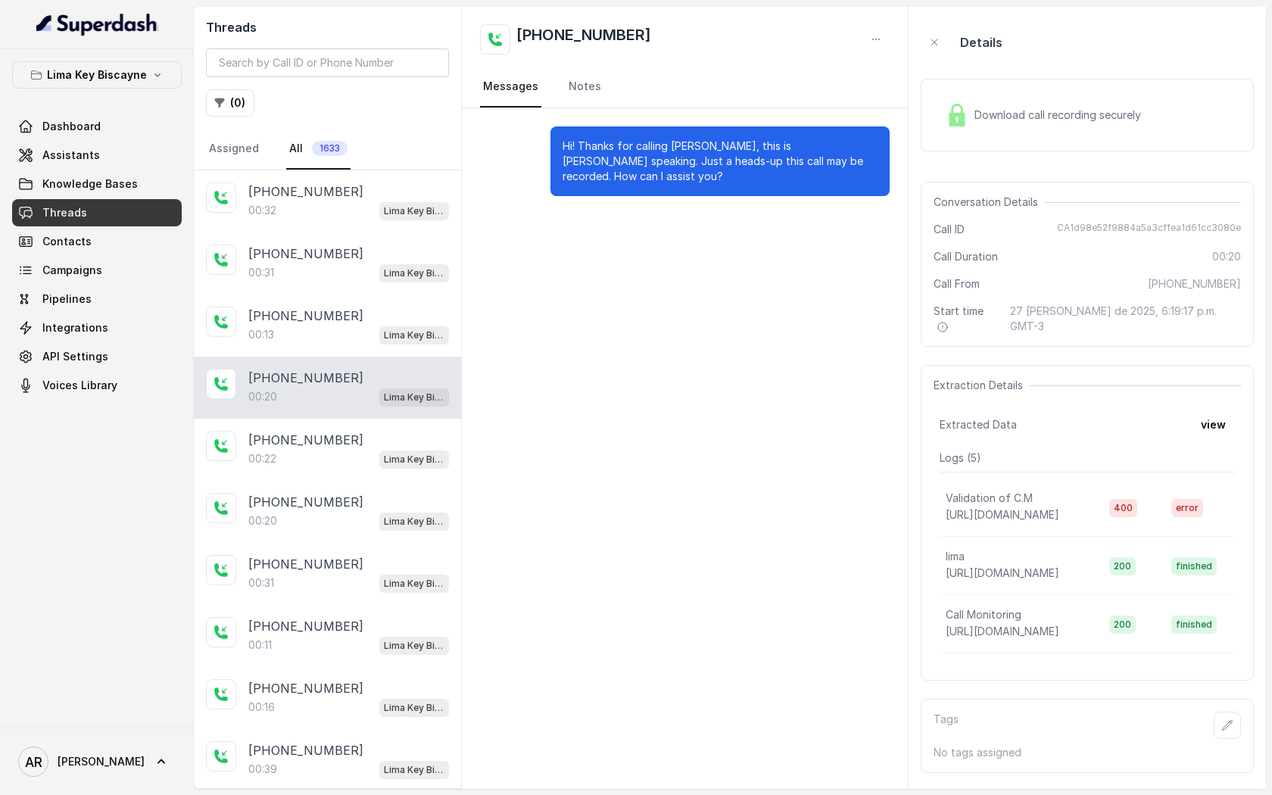
click at [58, 93] on div "Lima Key Biscayne Dashboard Assistants Knowledge Bases Threads Contacts Campaig…" at bounding box center [97, 230] width 170 height 338
click at [64, 88] on button "Lima Key Biscayne" at bounding box center [97, 74] width 170 height 27
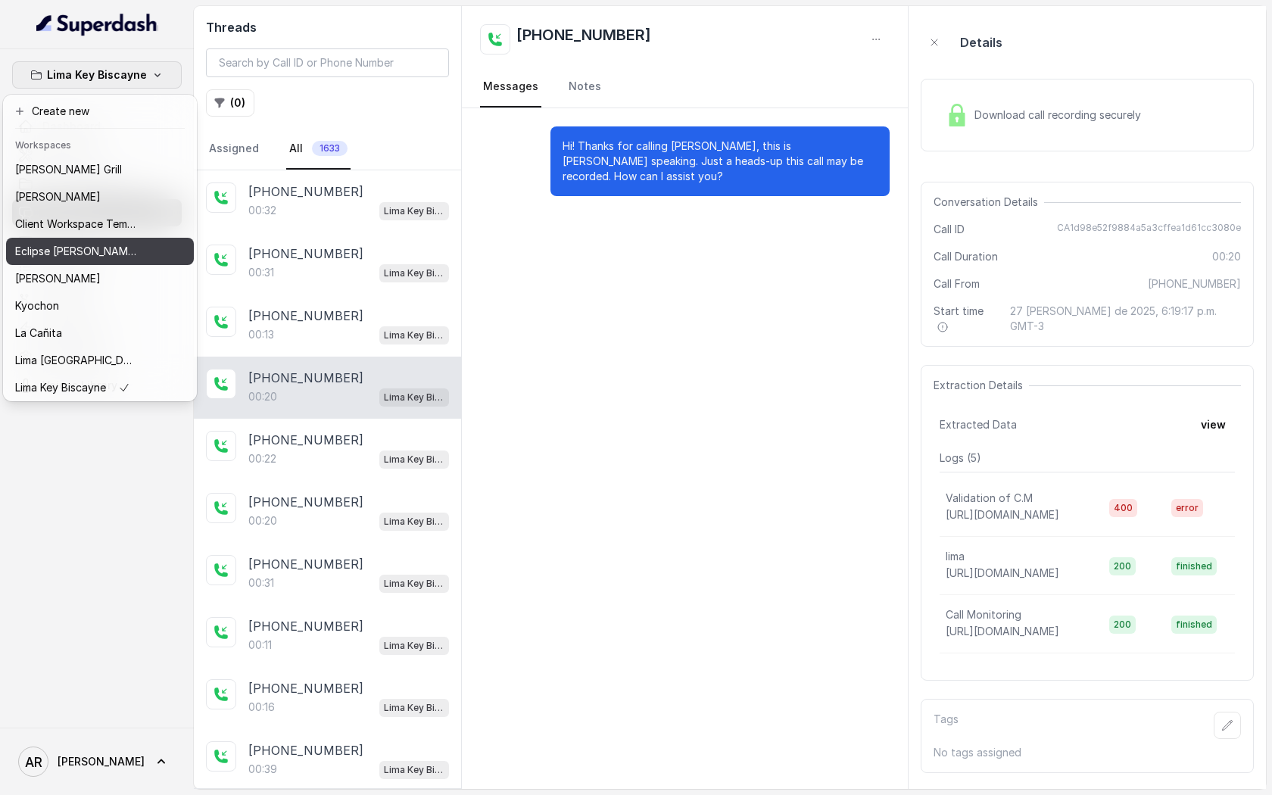
scroll to position [139, 0]
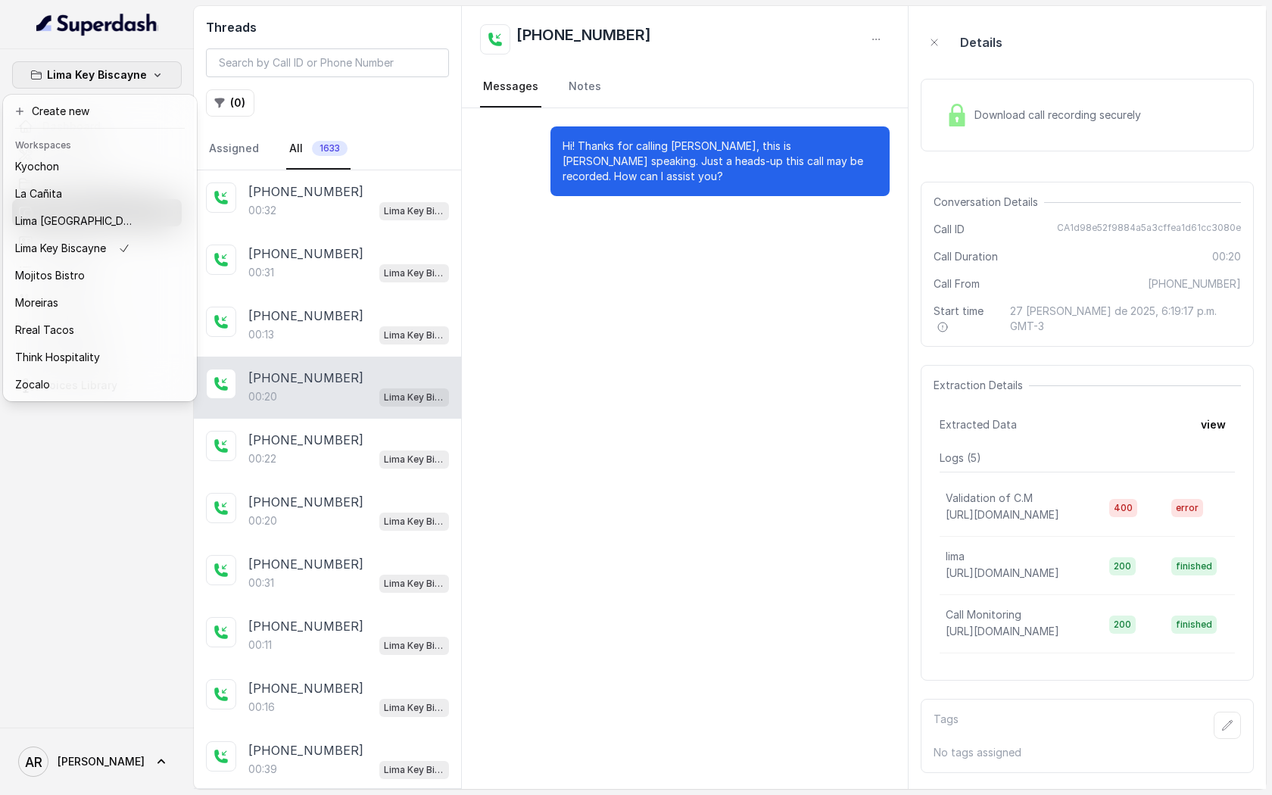
click at [954, 195] on div "Lima Key Biscayne Dashboard Assistants Knowledge Bases Threads Contacts Campaig…" at bounding box center [636, 397] width 1272 height 795
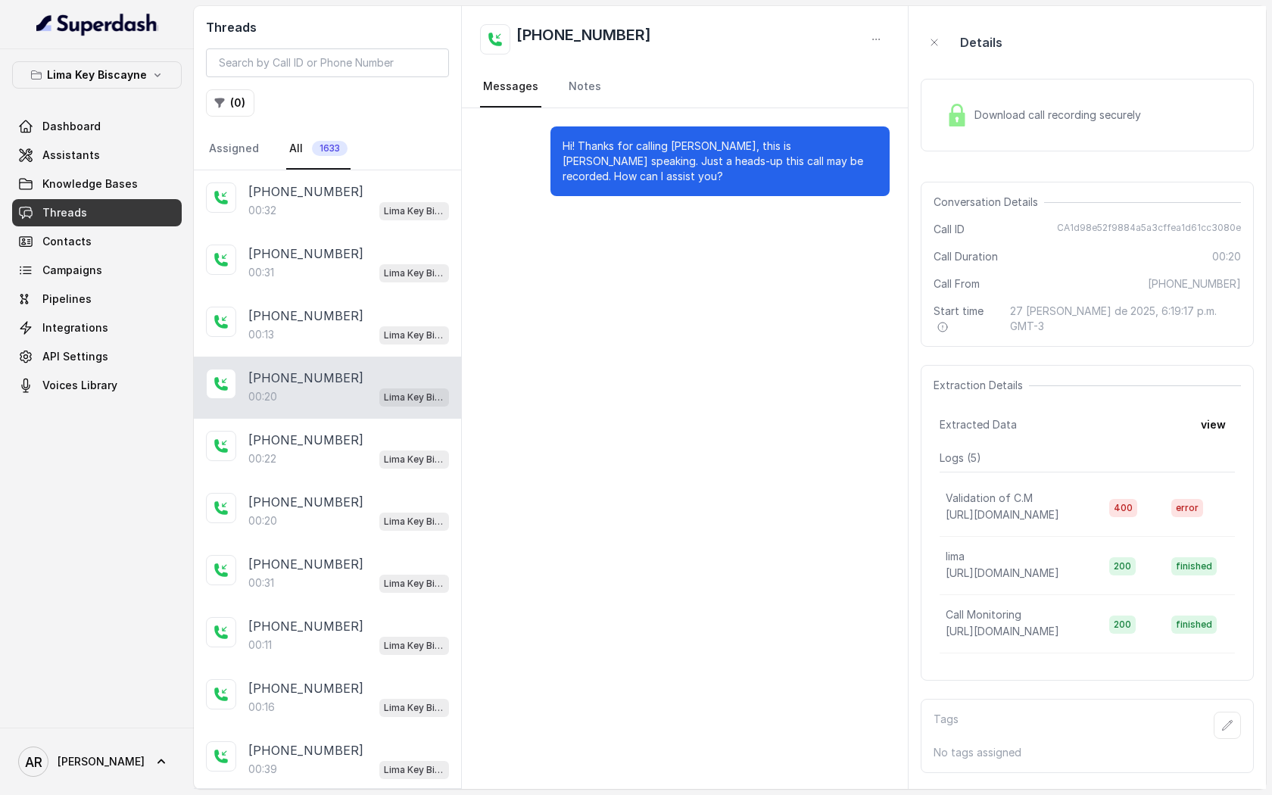
click at [916, 236] on aside "Details Download call recording securely Conversation Details Call ID CA1d98e52…" at bounding box center [1087, 397] width 357 height 783
click at [391, 198] on div "[PHONE_NUMBER]" at bounding box center [348, 191] width 201 height 18
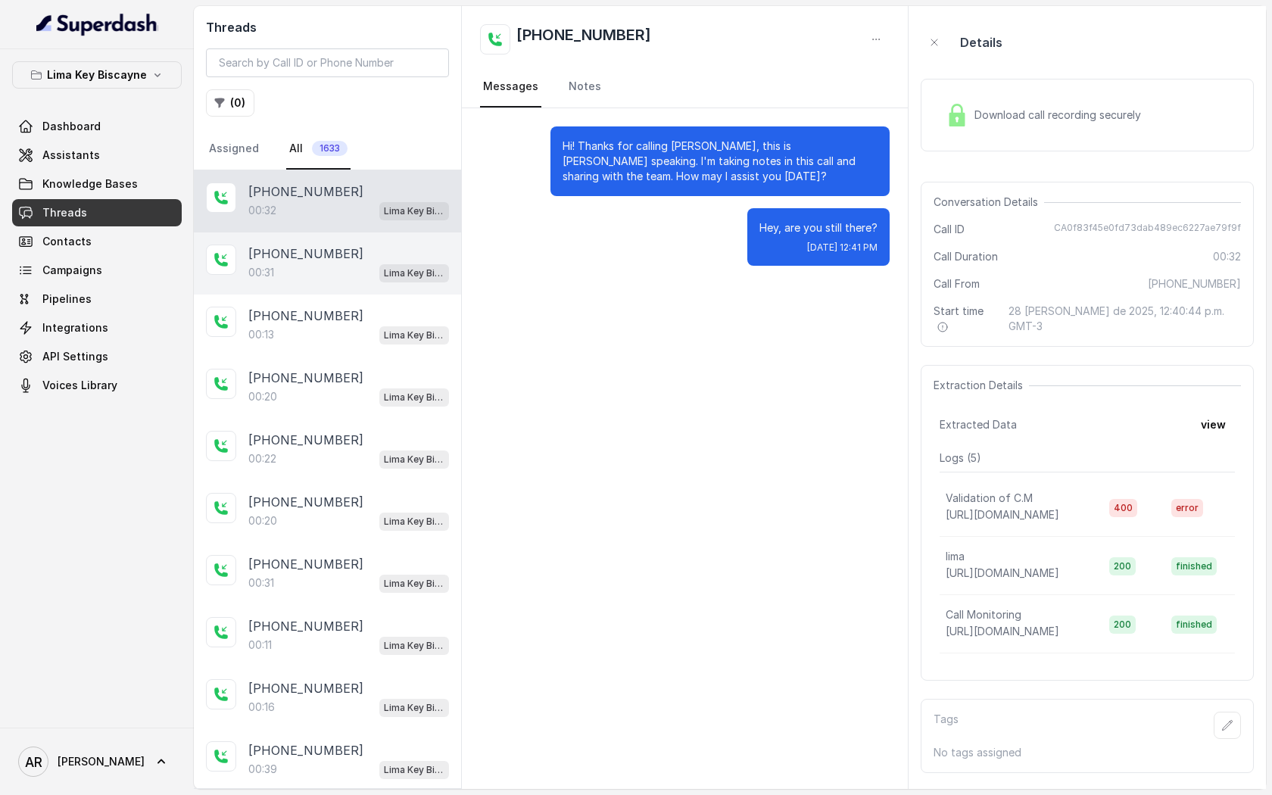
click at [378, 289] on div "[PHONE_NUMBER]:31 [GEOGRAPHIC_DATA] / EN" at bounding box center [327, 263] width 267 height 62
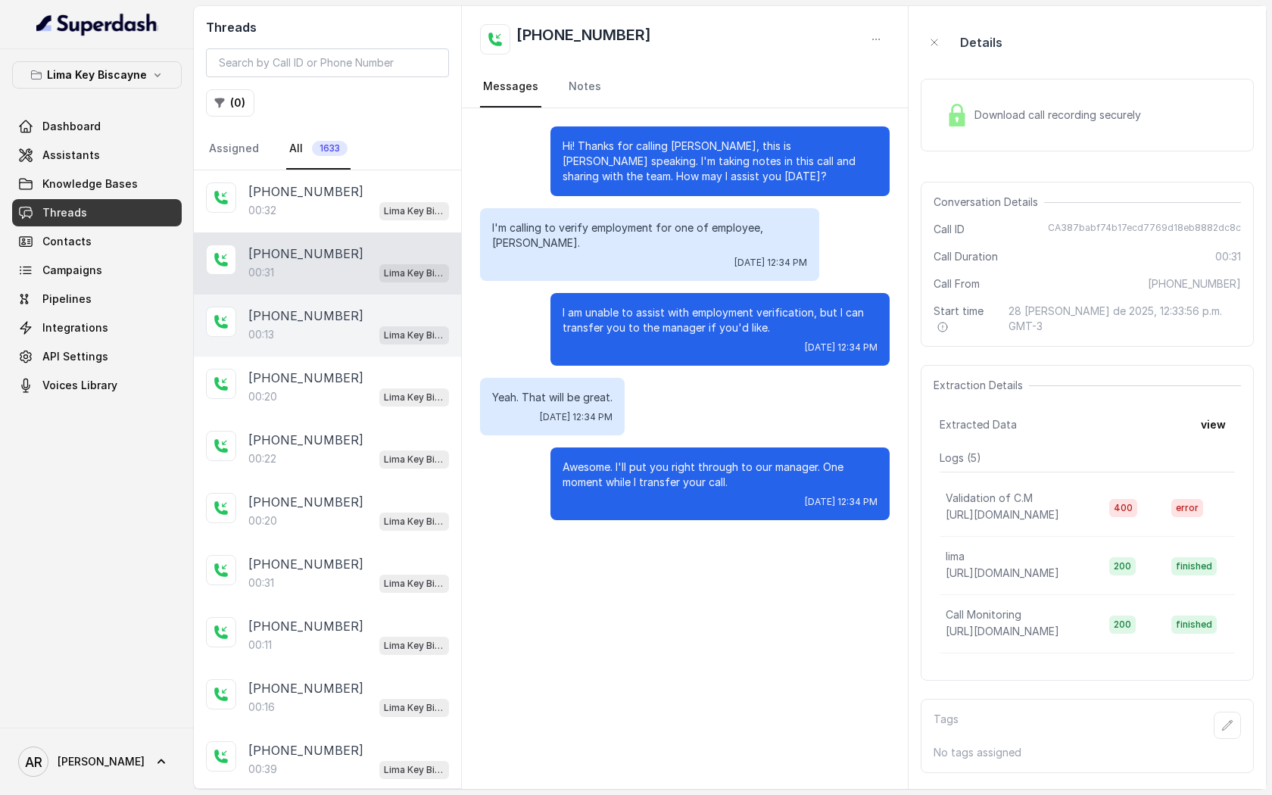
click at [357, 322] on div "[PHONE_NUMBER]" at bounding box center [348, 316] width 201 height 18
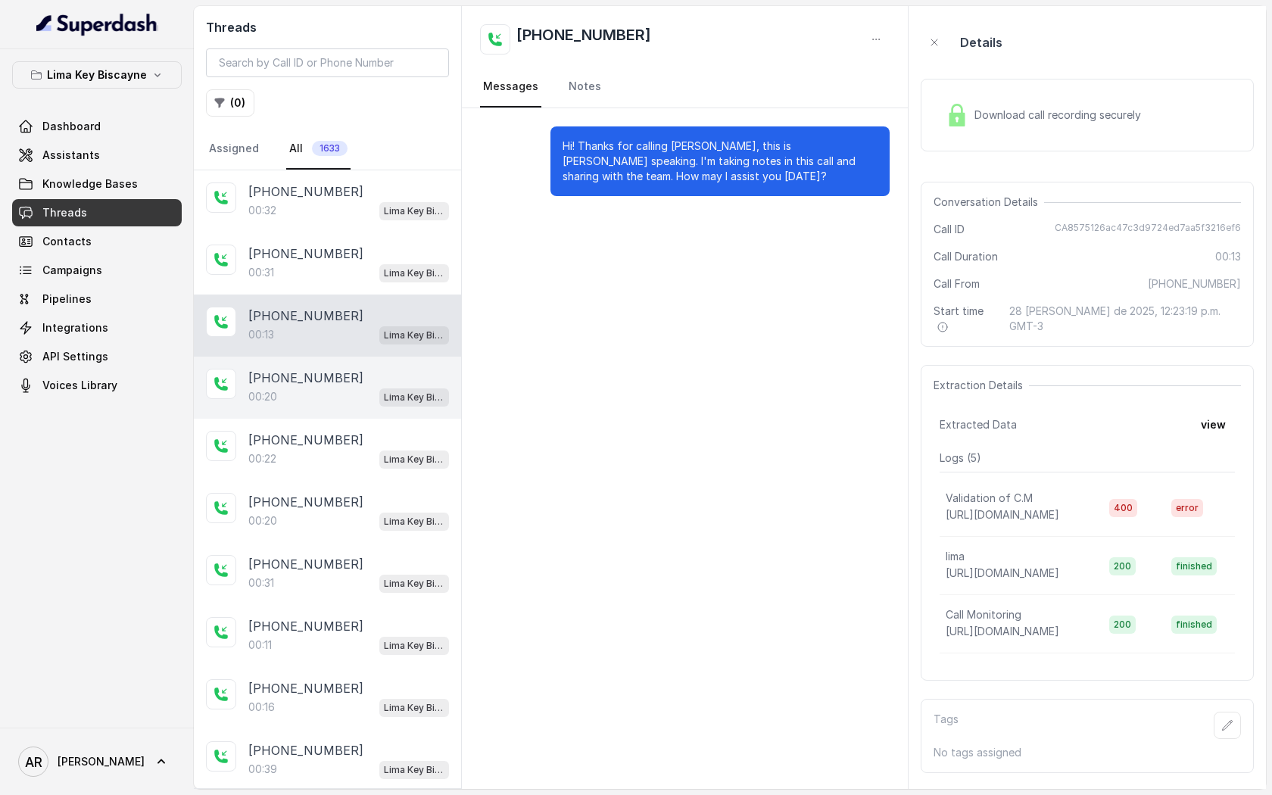
click at [375, 394] on div "00:20 Lima Key Biscayne / EN" at bounding box center [348, 397] width 201 height 20
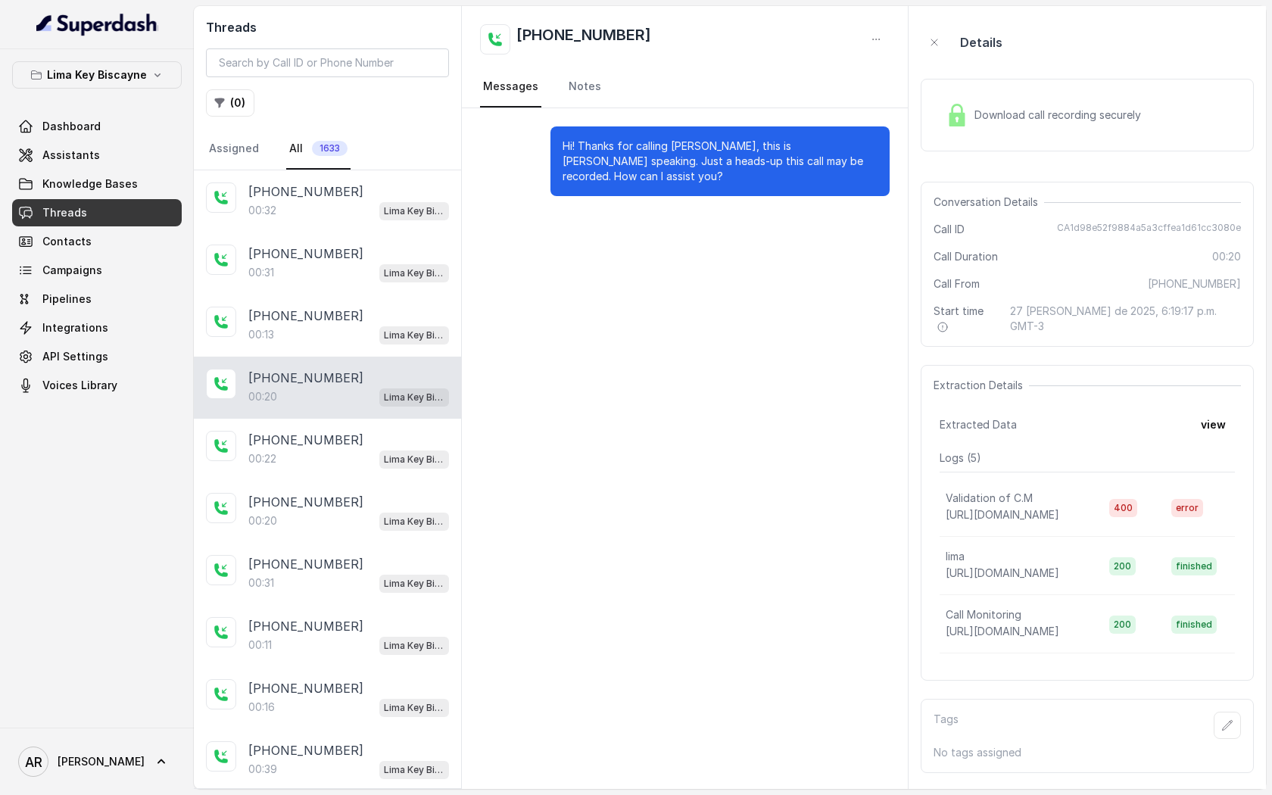
scroll to position [48, 0]
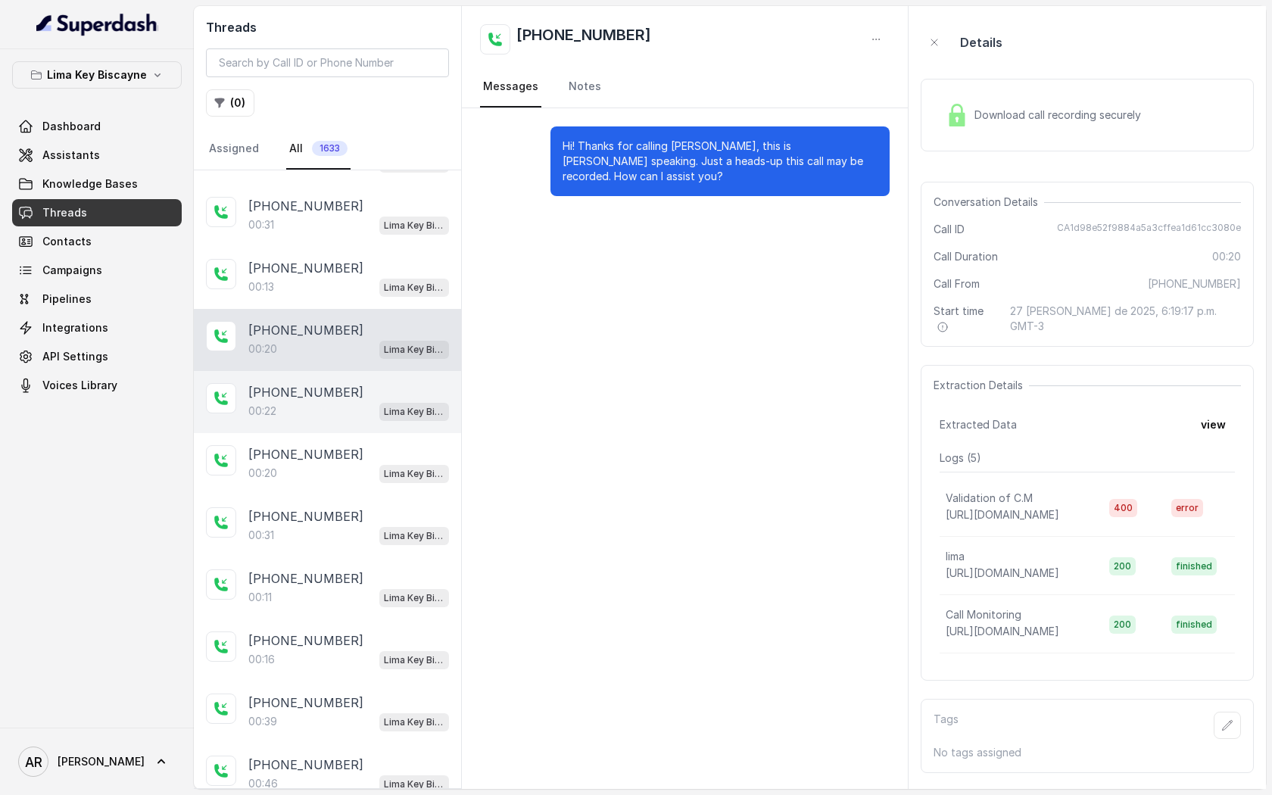
click at [347, 414] on div "00:22 Lima Key Biscayne / EN" at bounding box center [348, 411] width 201 height 20
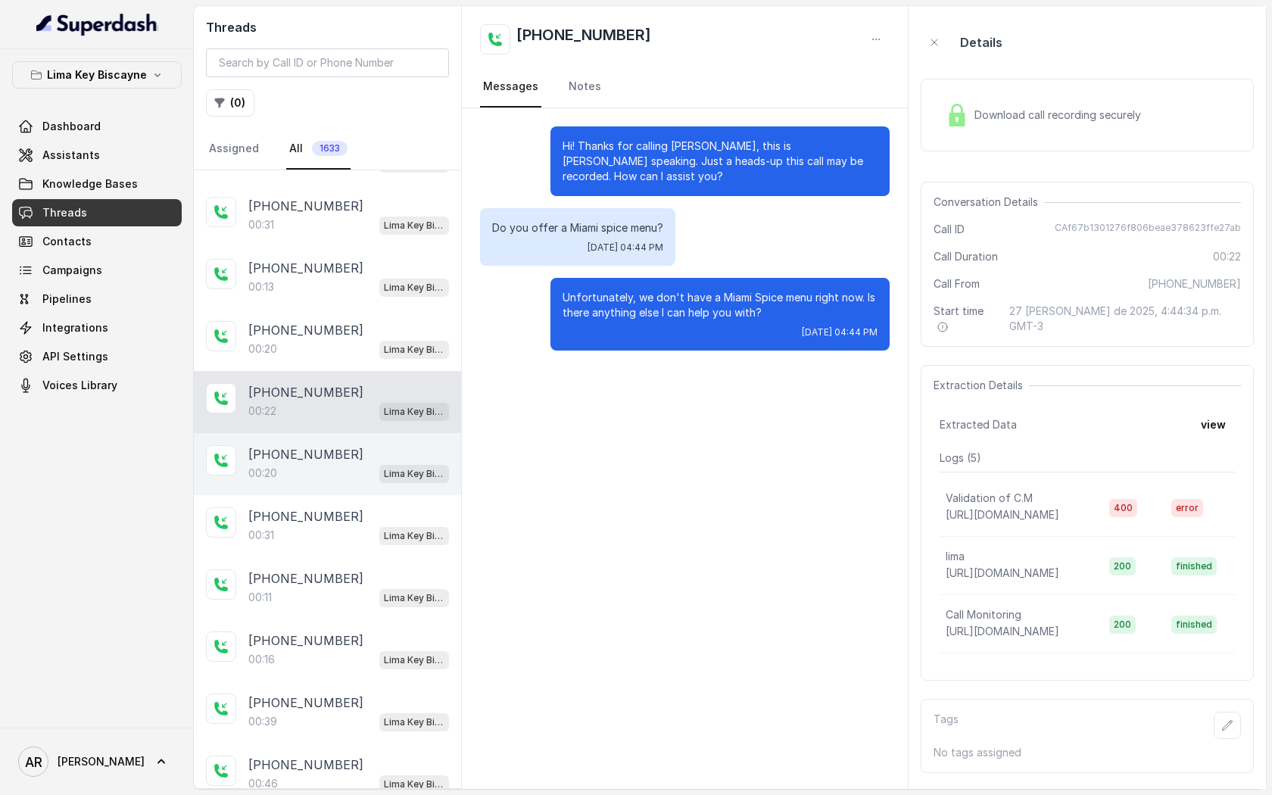
scroll to position [61, 0]
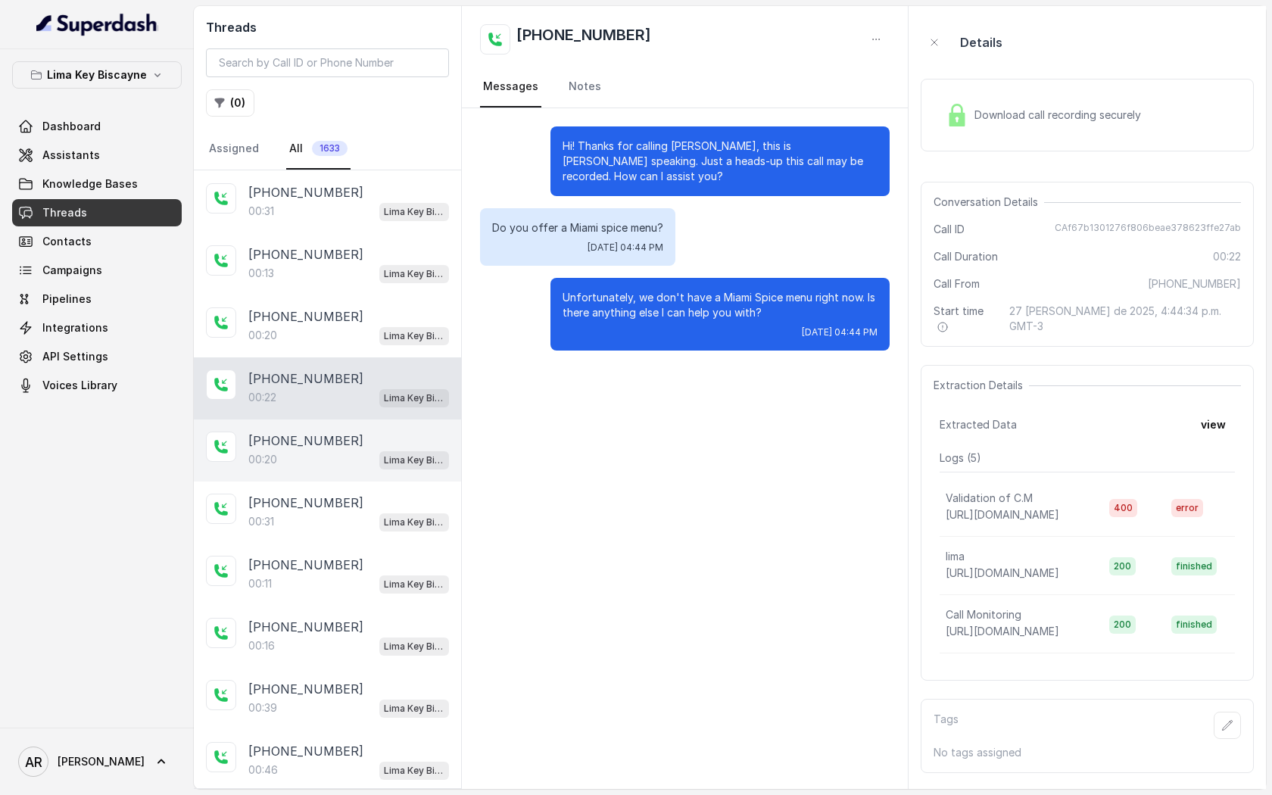
click at [326, 476] on div "[PHONE_NUMBER]:20 [GEOGRAPHIC_DATA] / EN" at bounding box center [327, 450] width 267 height 62
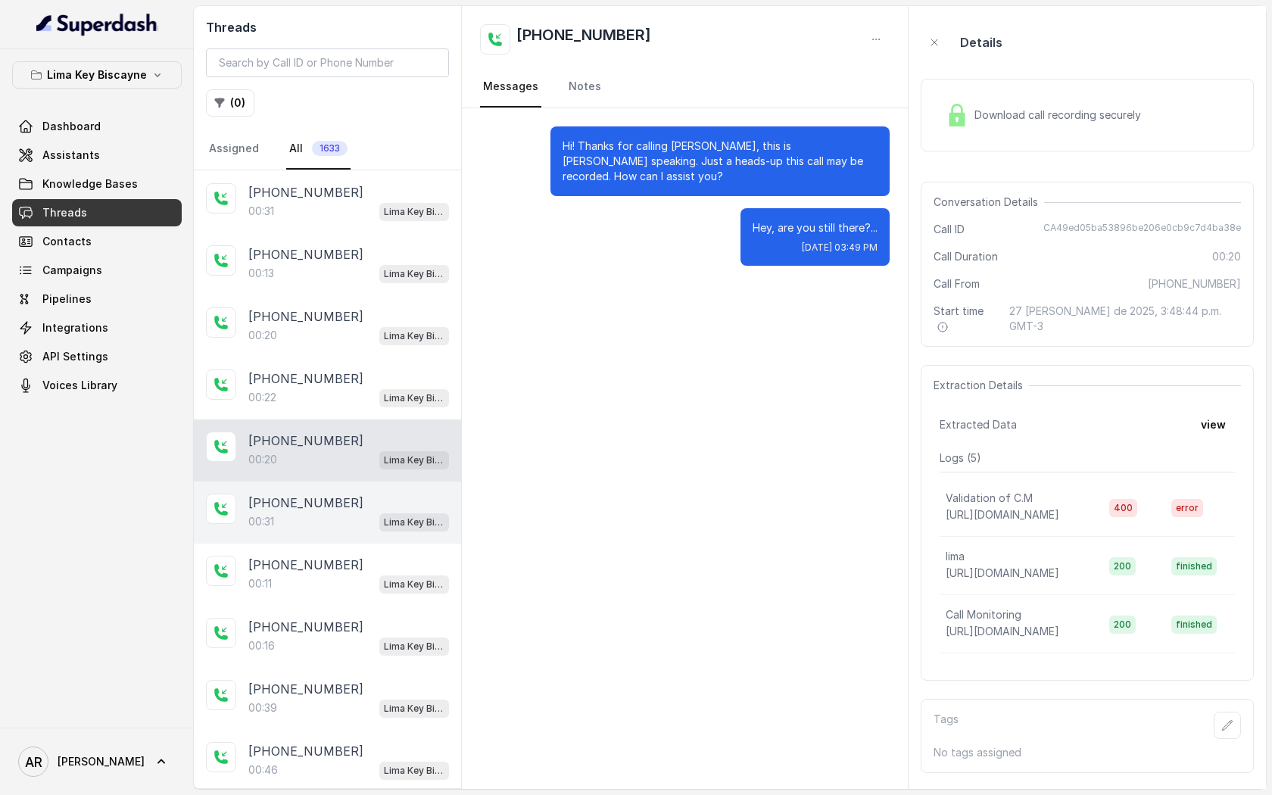
click at [348, 494] on div "[PHONE_NUMBER]" at bounding box center [348, 503] width 201 height 18
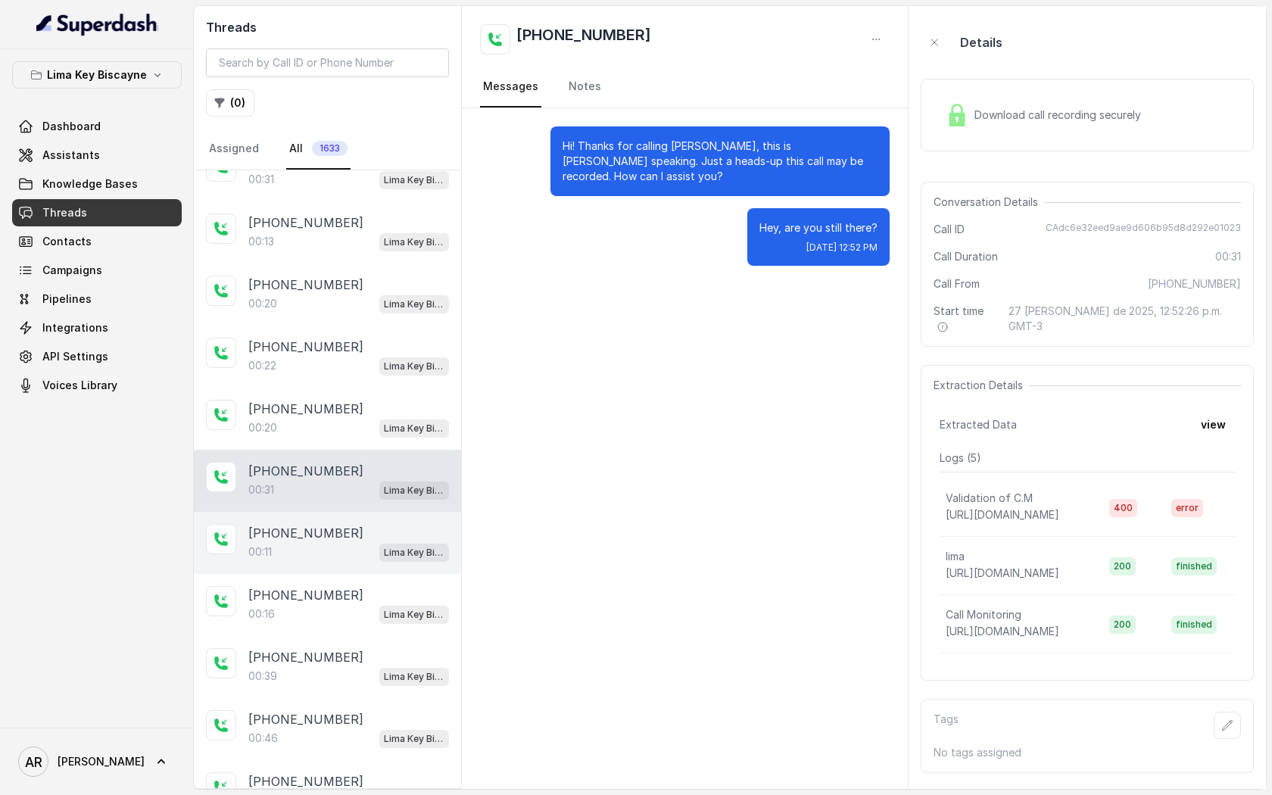
scroll to position [96, 0]
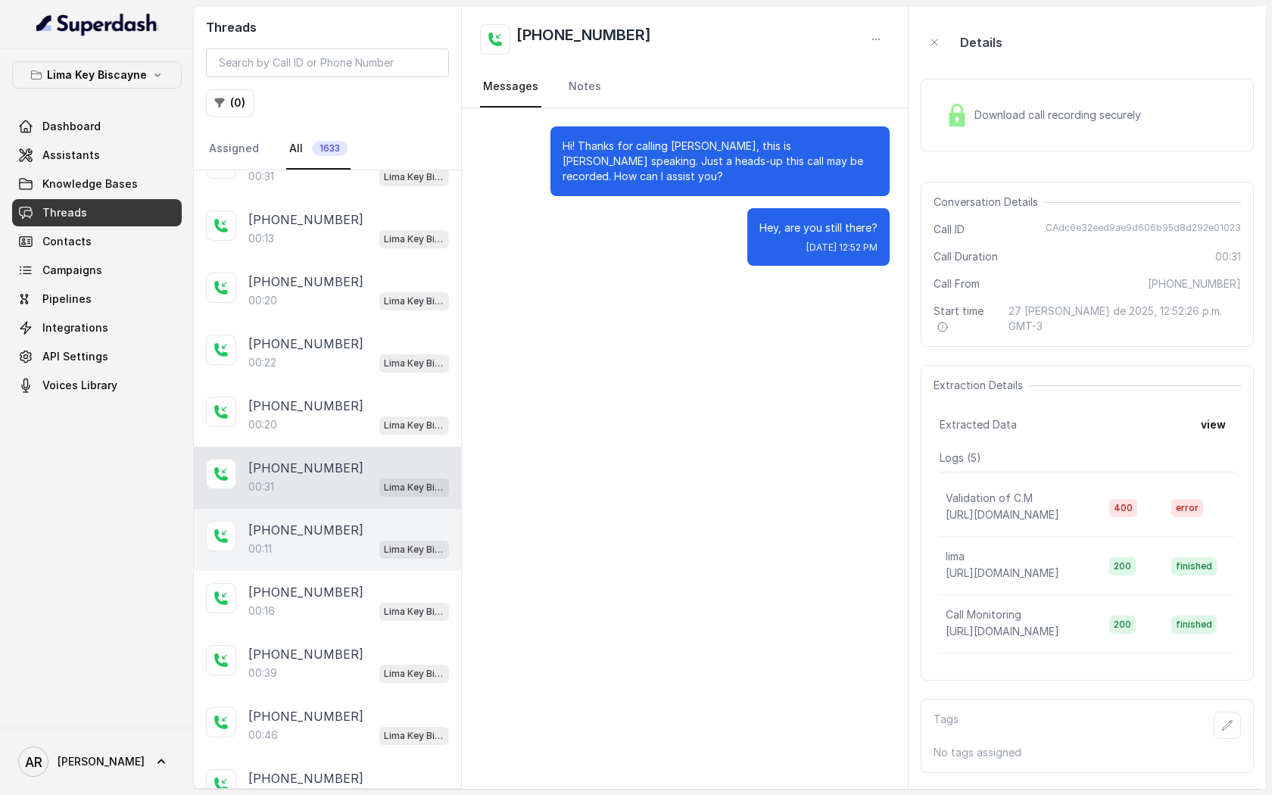
click at [298, 552] on div "00:11 Lima Key Biscayne / EN" at bounding box center [348, 549] width 201 height 20
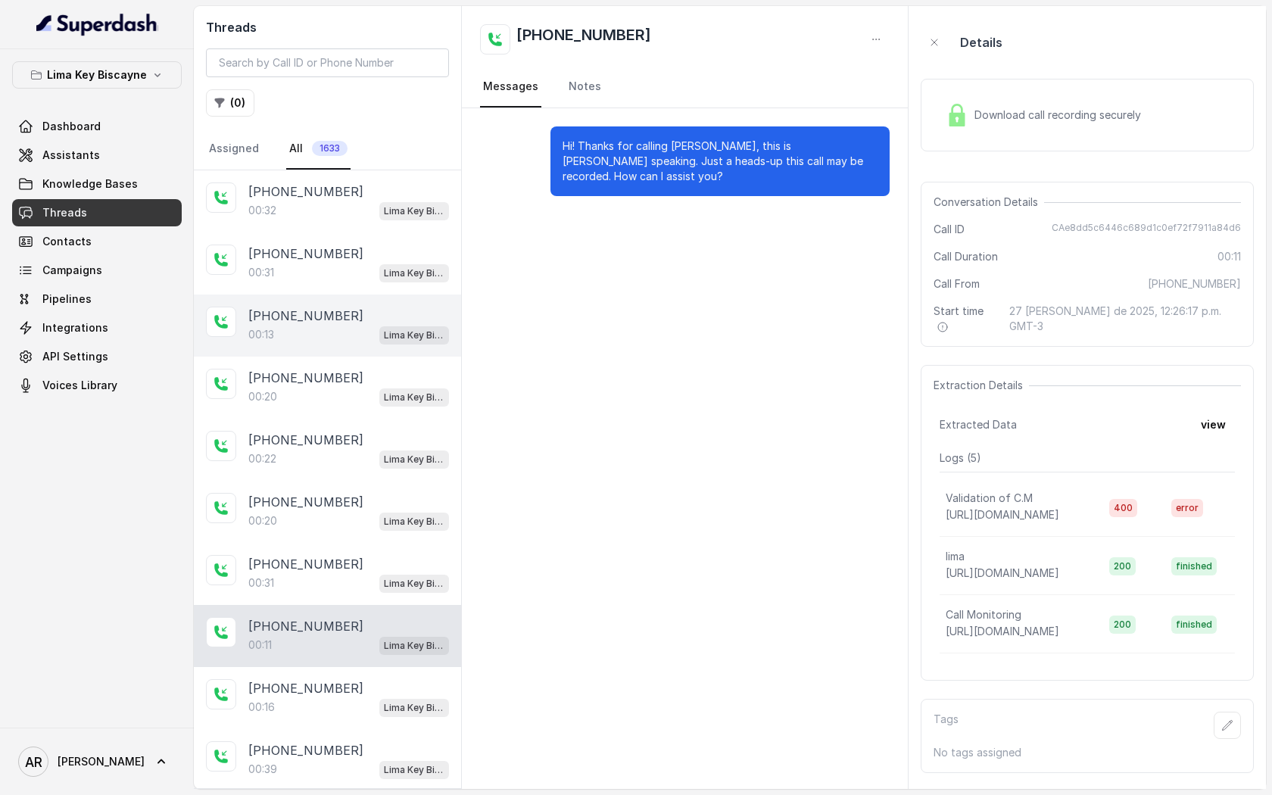
click at [383, 313] on div "[PHONE_NUMBER]" at bounding box center [348, 316] width 201 height 18
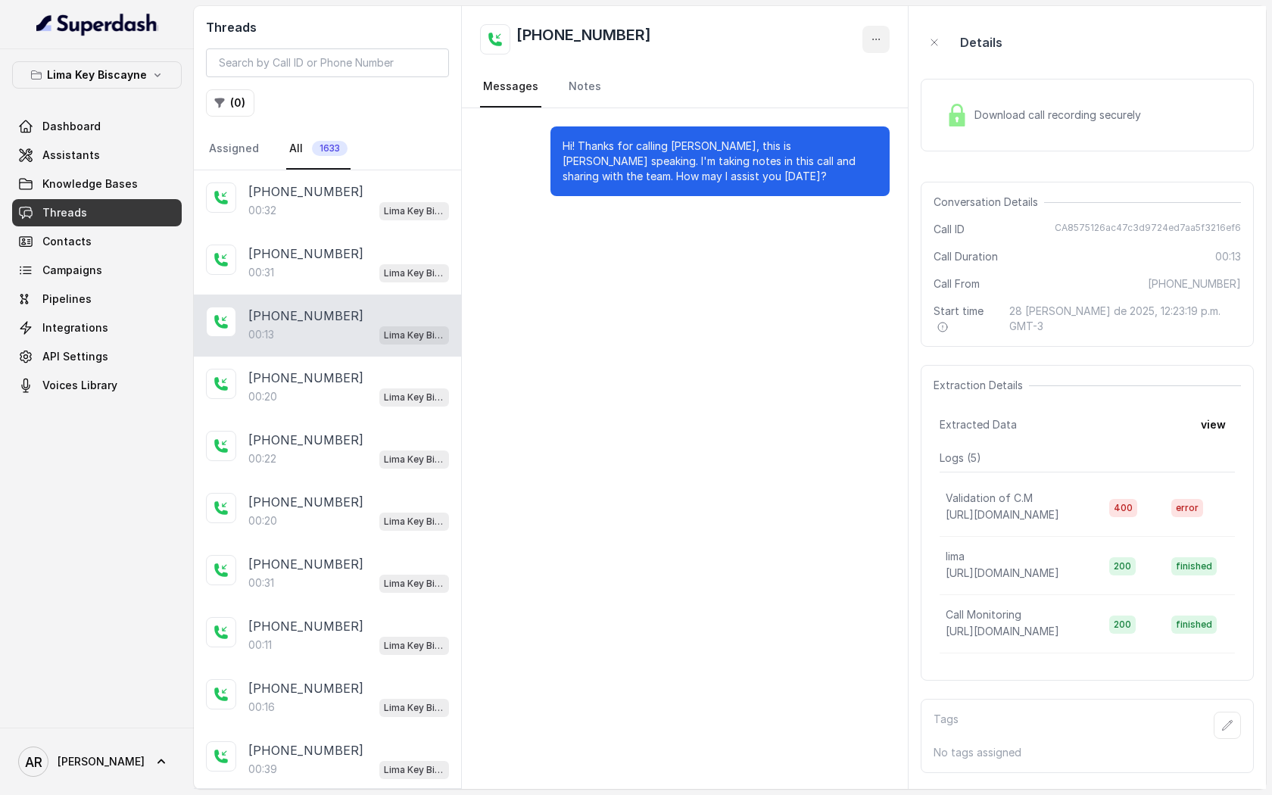
click at [869, 36] on button "button" at bounding box center [875, 39] width 27 height 27
click at [835, 83] on button "Delete Conversation" at bounding box center [818, 75] width 145 height 27
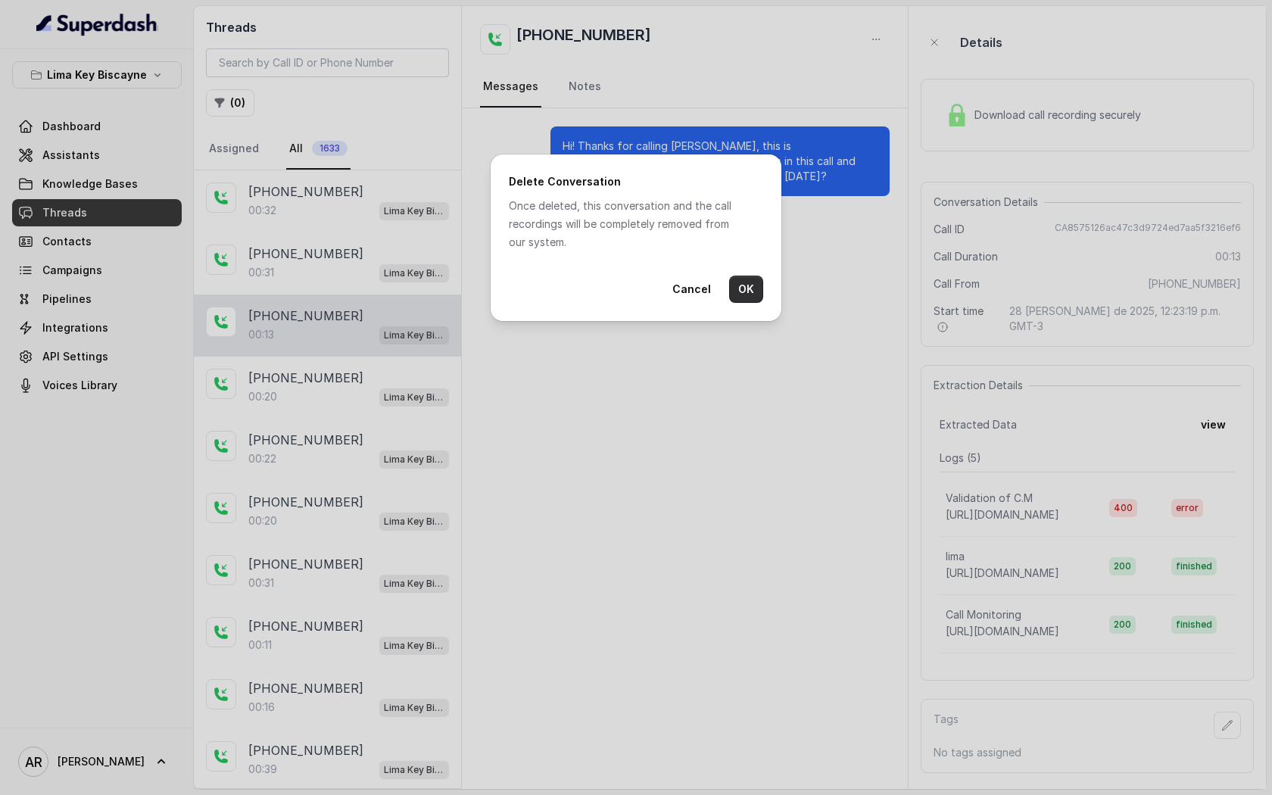
click at [741, 288] on button "OK" at bounding box center [746, 289] width 34 height 27
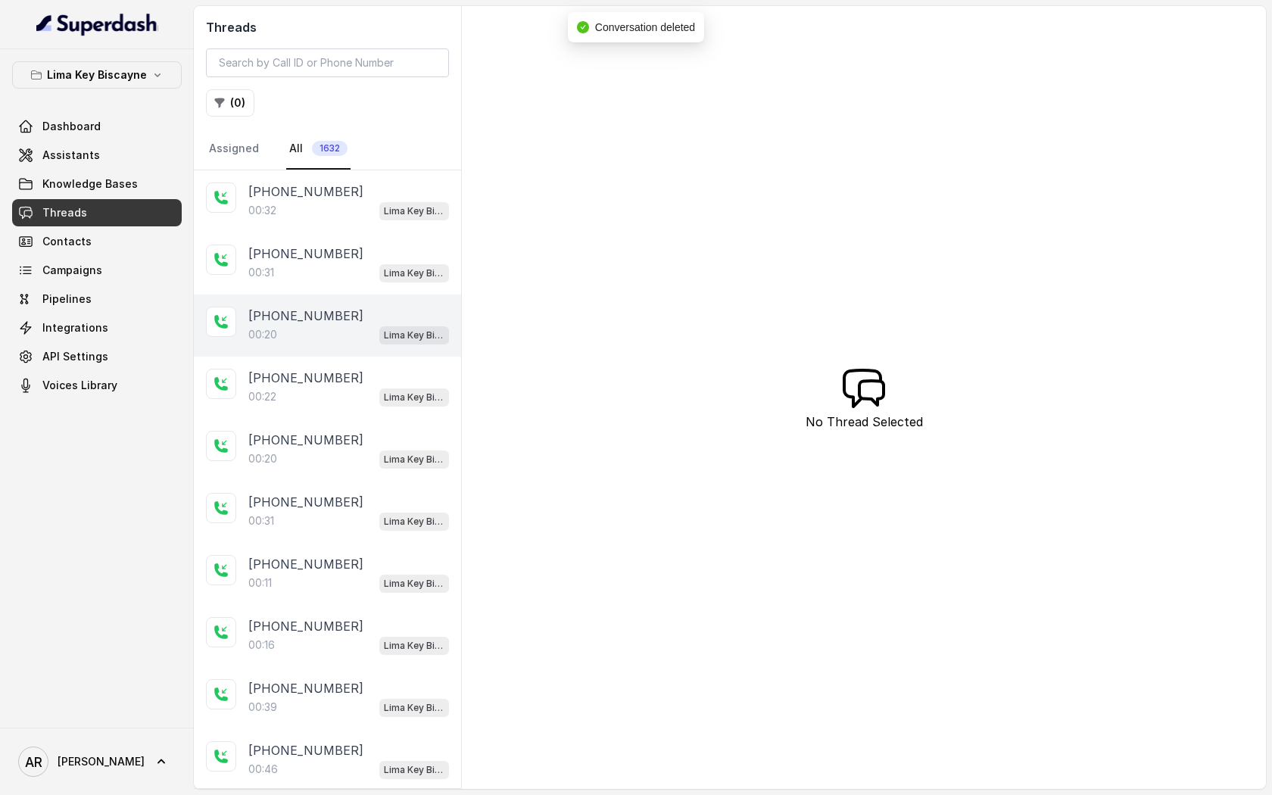
scroll to position [123, 0]
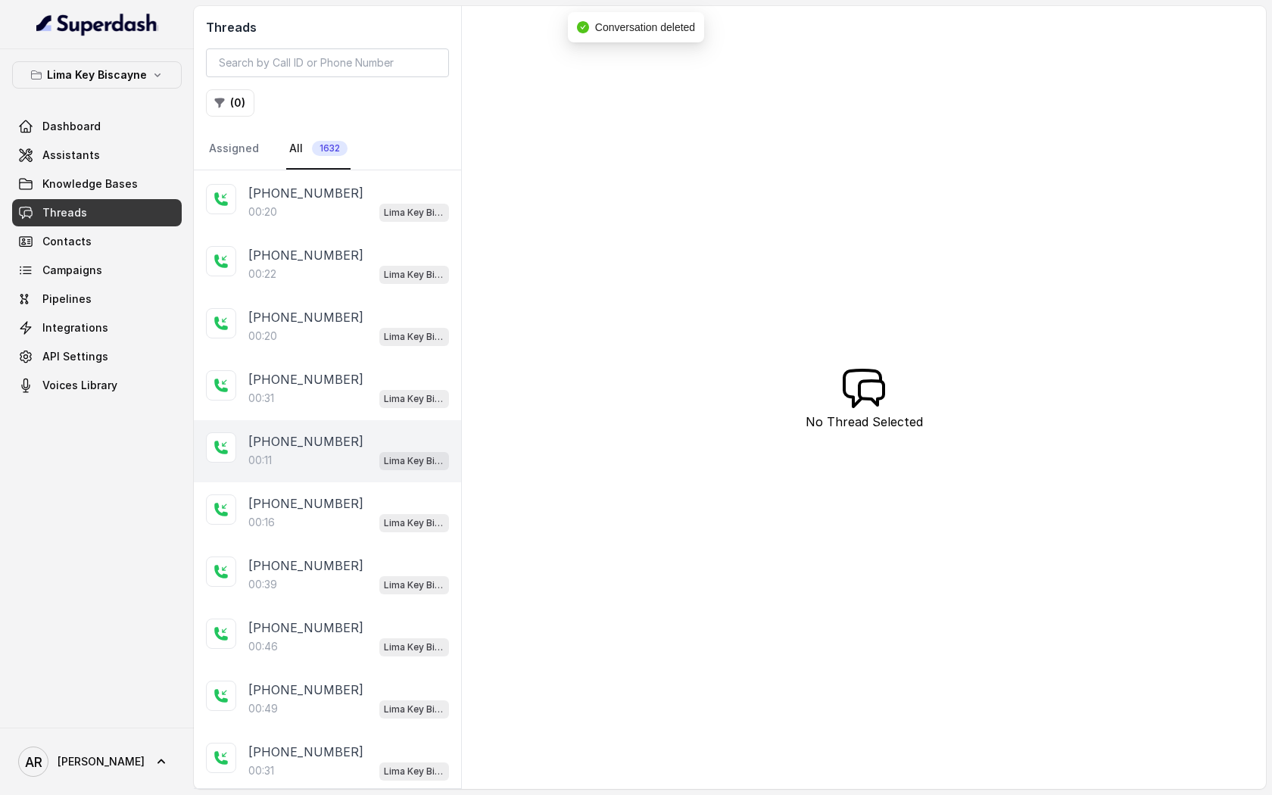
click at [299, 432] on p "[PHONE_NUMBER]" at bounding box center [305, 441] width 115 height 18
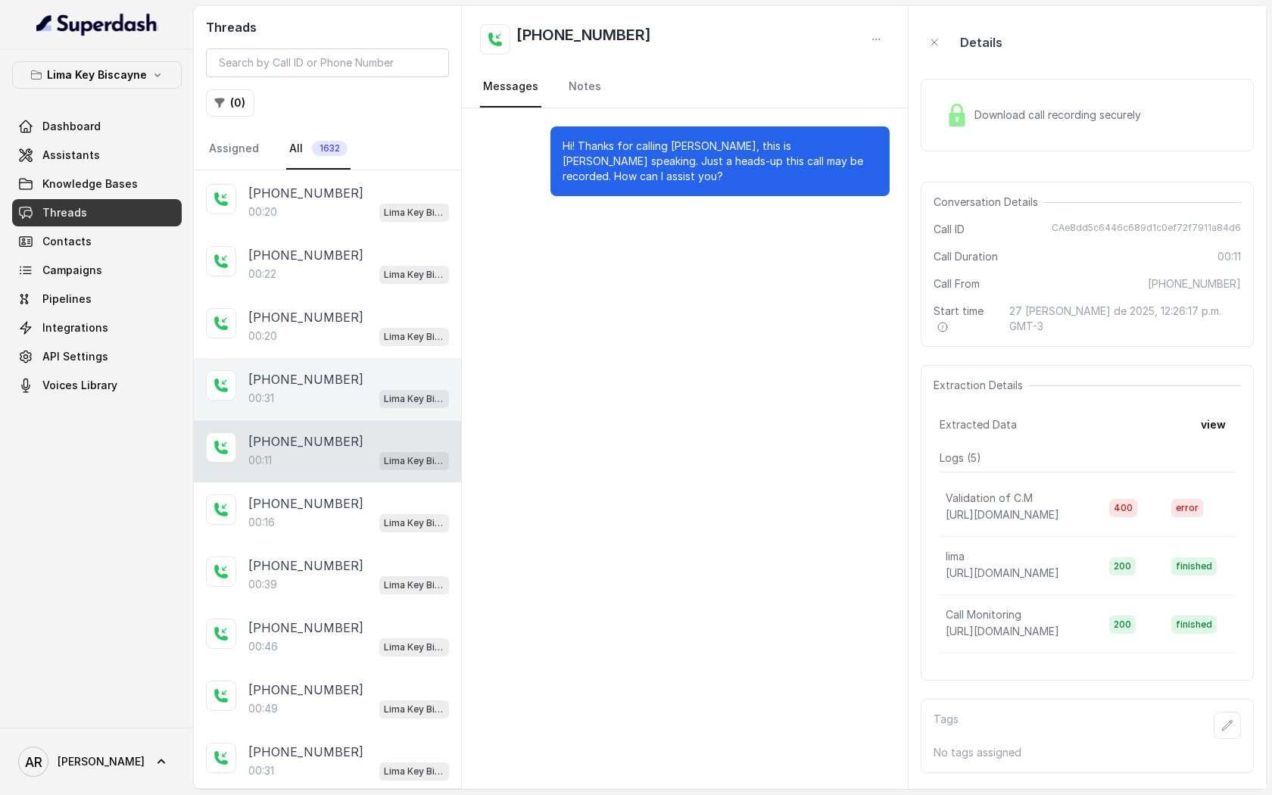
click at [320, 394] on div "00:31 Lima Key Biscayne / EN" at bounding box center [348, 398] width 201 height 20
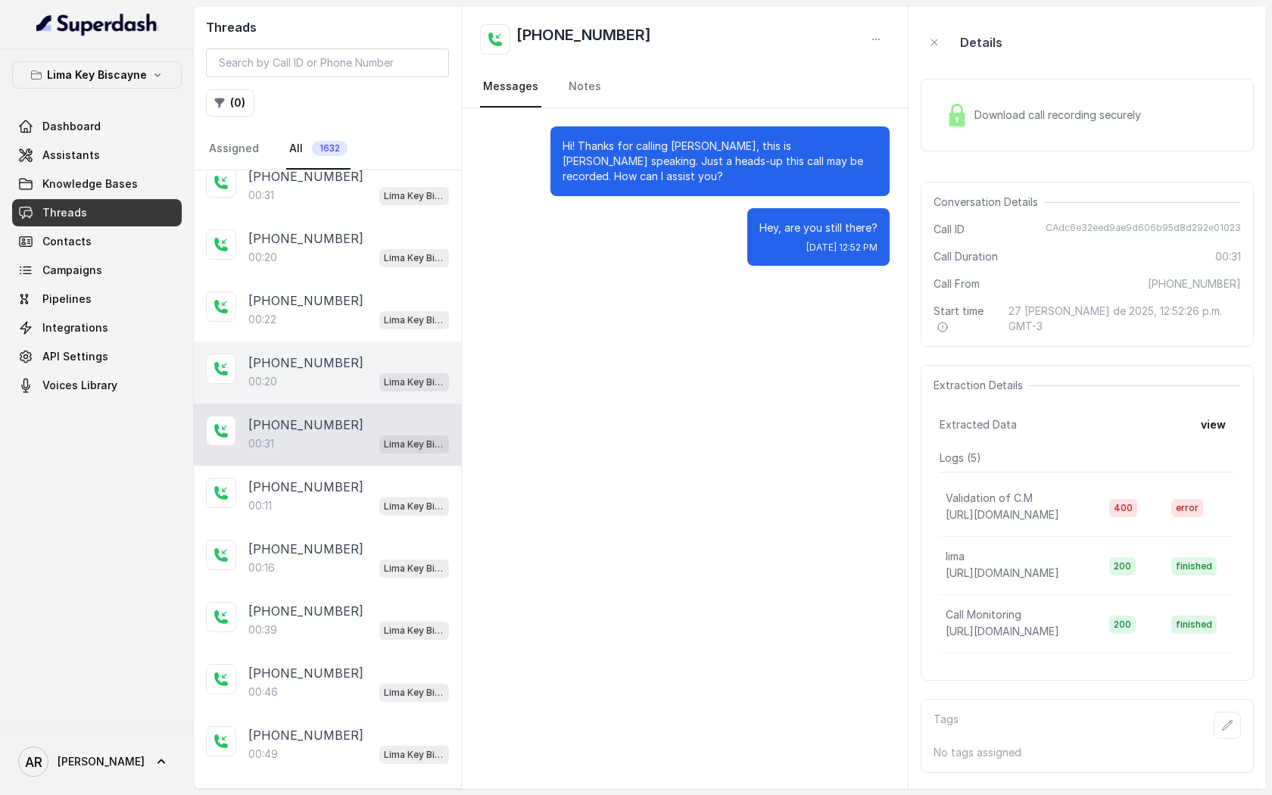
scroll to position [93, 0]
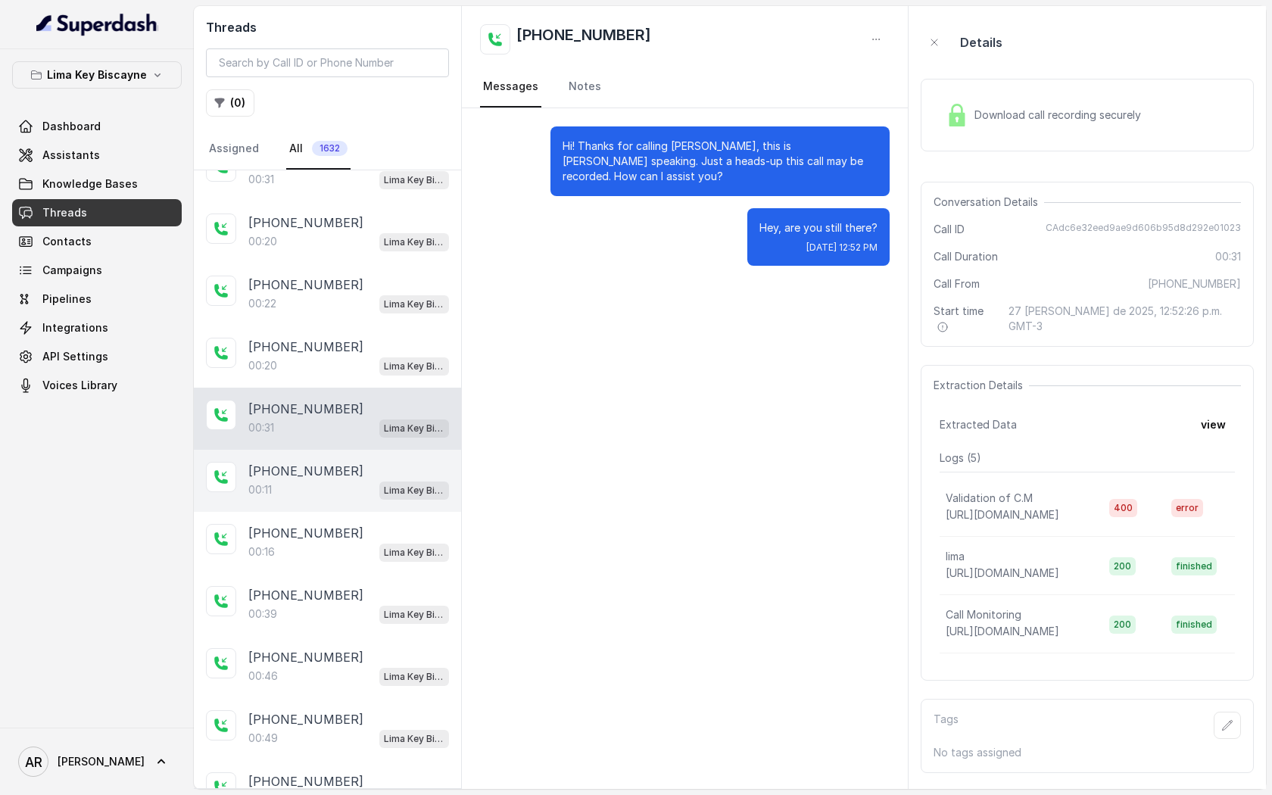
click at [348, 480] on div "00:11 Lima Key Biscayne / EN" at bounding box center [348, 490] width 201 height 20
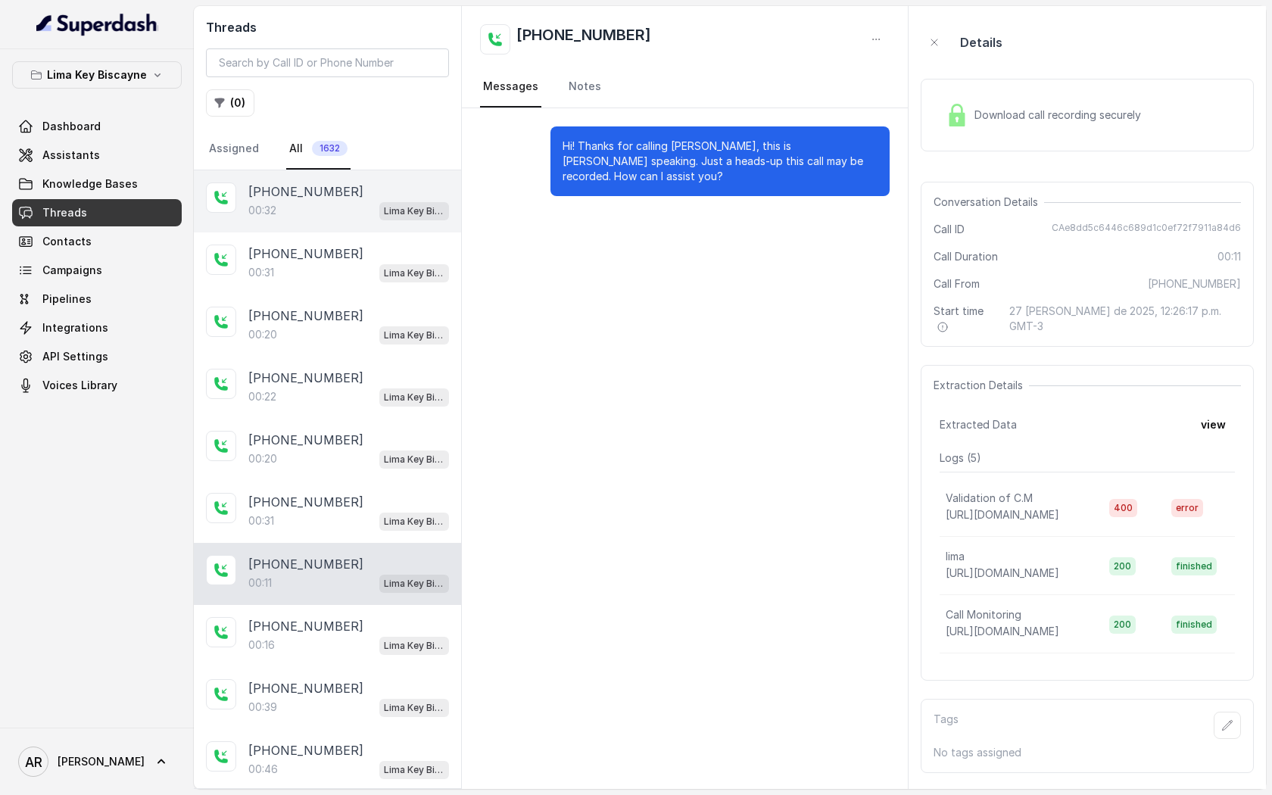
click at [346, 201] on div "00:32 Lima Key Biscayne / EN" at bounding box center [348, 211] width 201 height 20
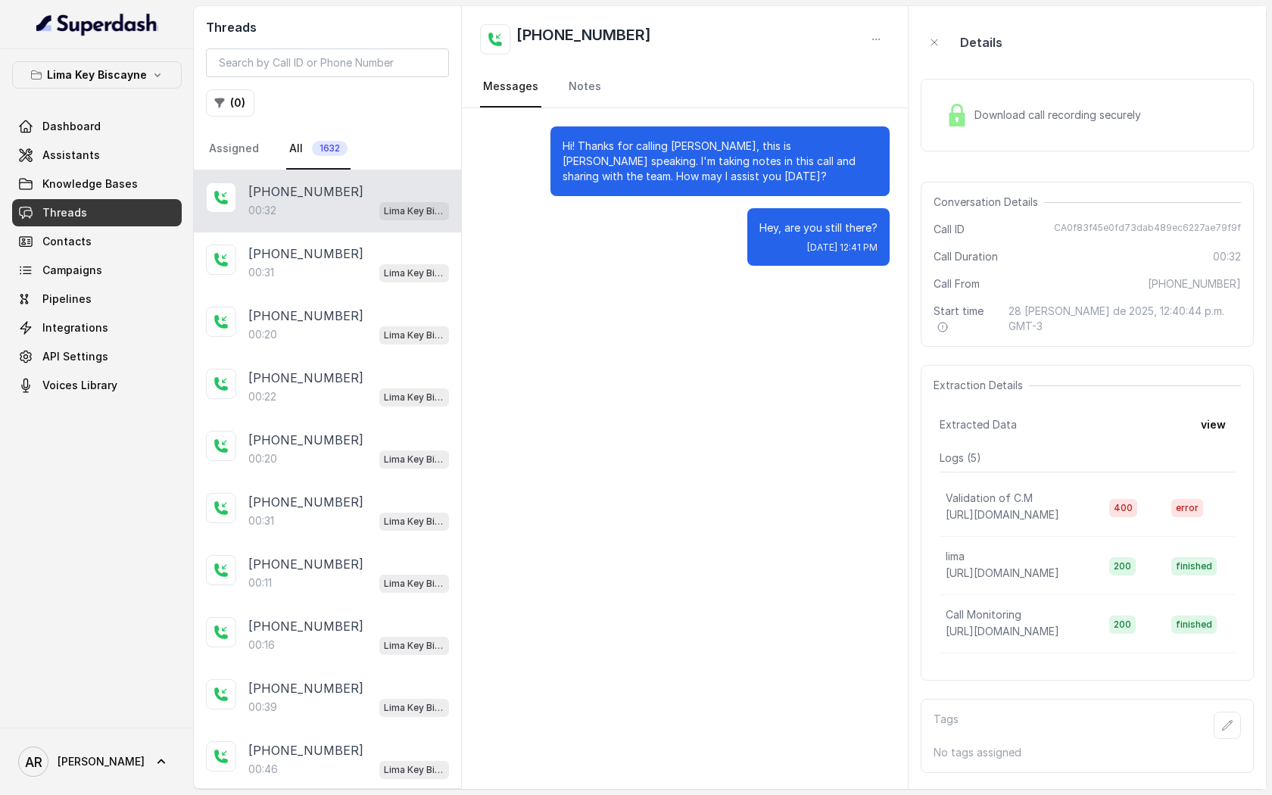
click at [971, 108] on div "Download call recording securely" at bounding box center [1043, 115] width 207 height 35
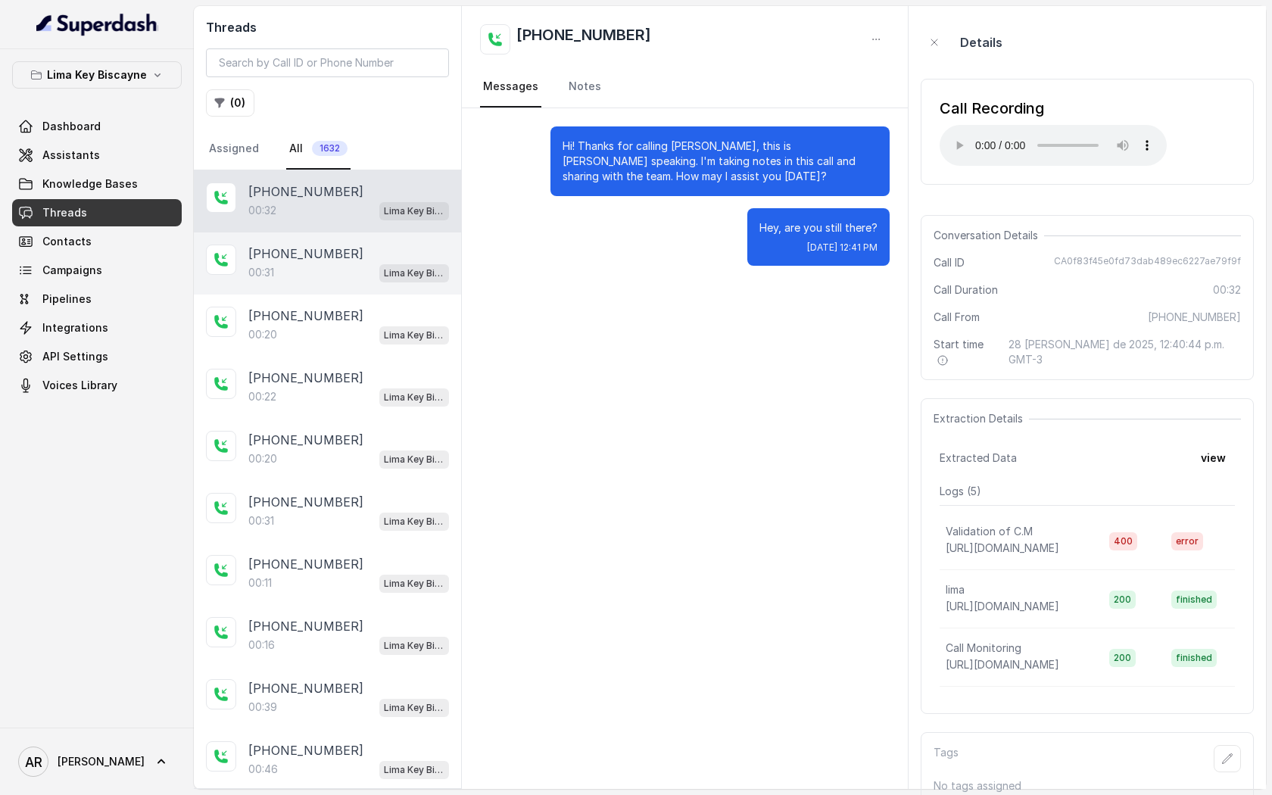
click at [370, 267] on div "00:31 Lima Key Biscayne / EN" at bounding box center [348, 273] width 201 height 20
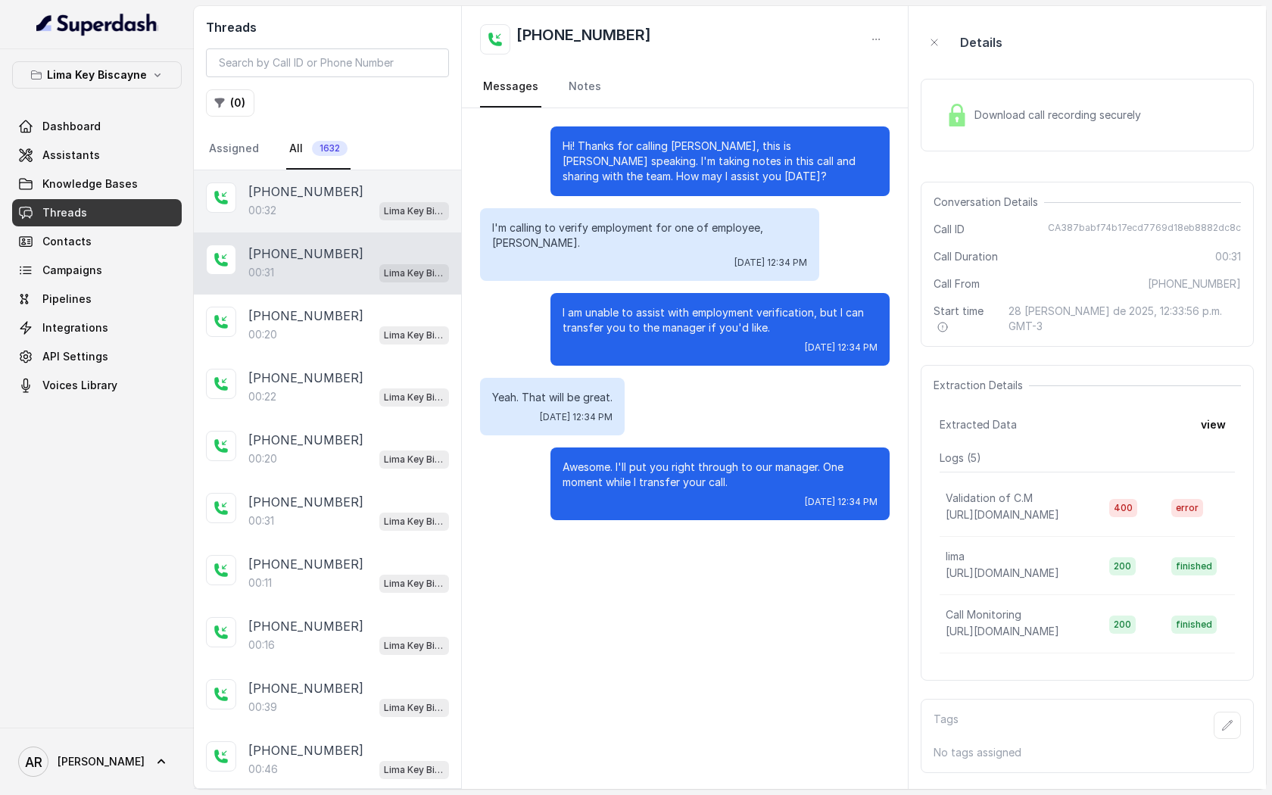
click at [373, 199] on div "[PHONE_NUMBER]" at bounding box center [348, 191] width 201 height 18
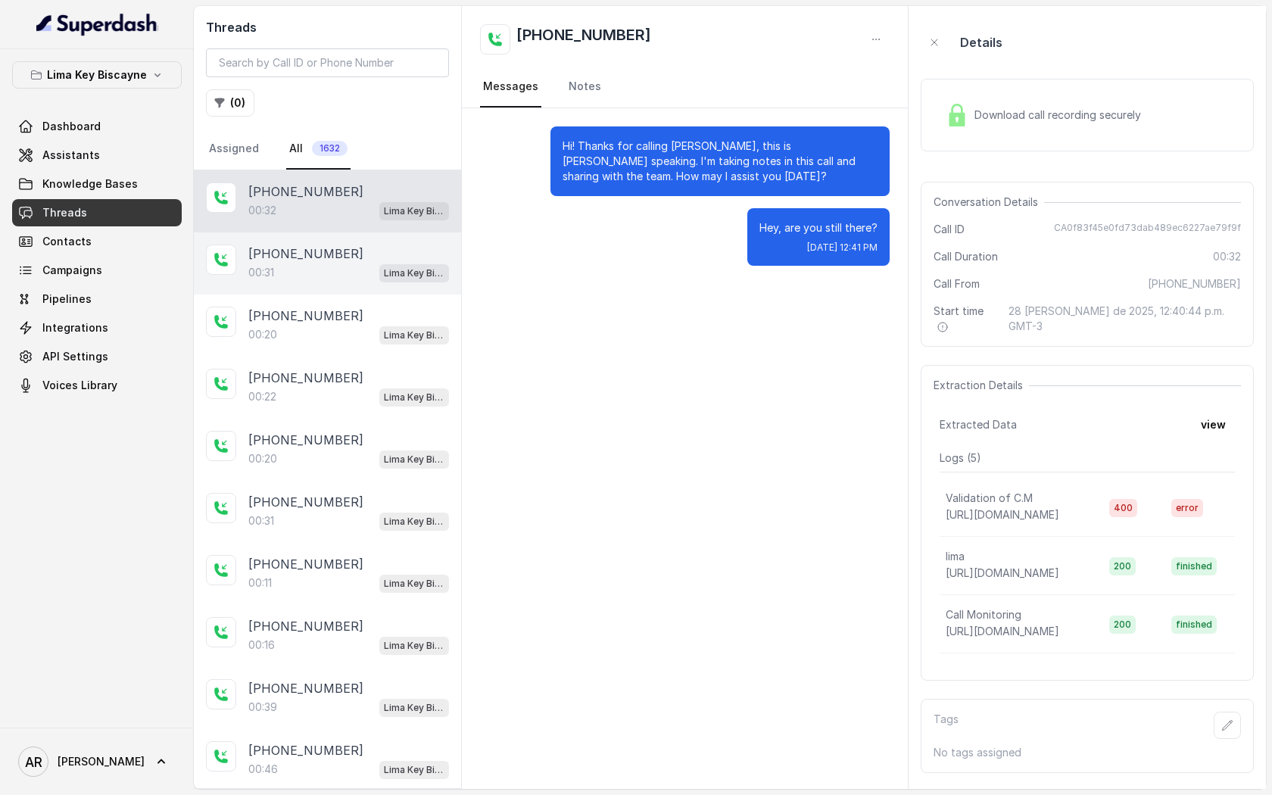
click at [363, 277] on div "00:31 Lima Key Biscayne / EN" at bounding box center [348, 273] width 201 height 20
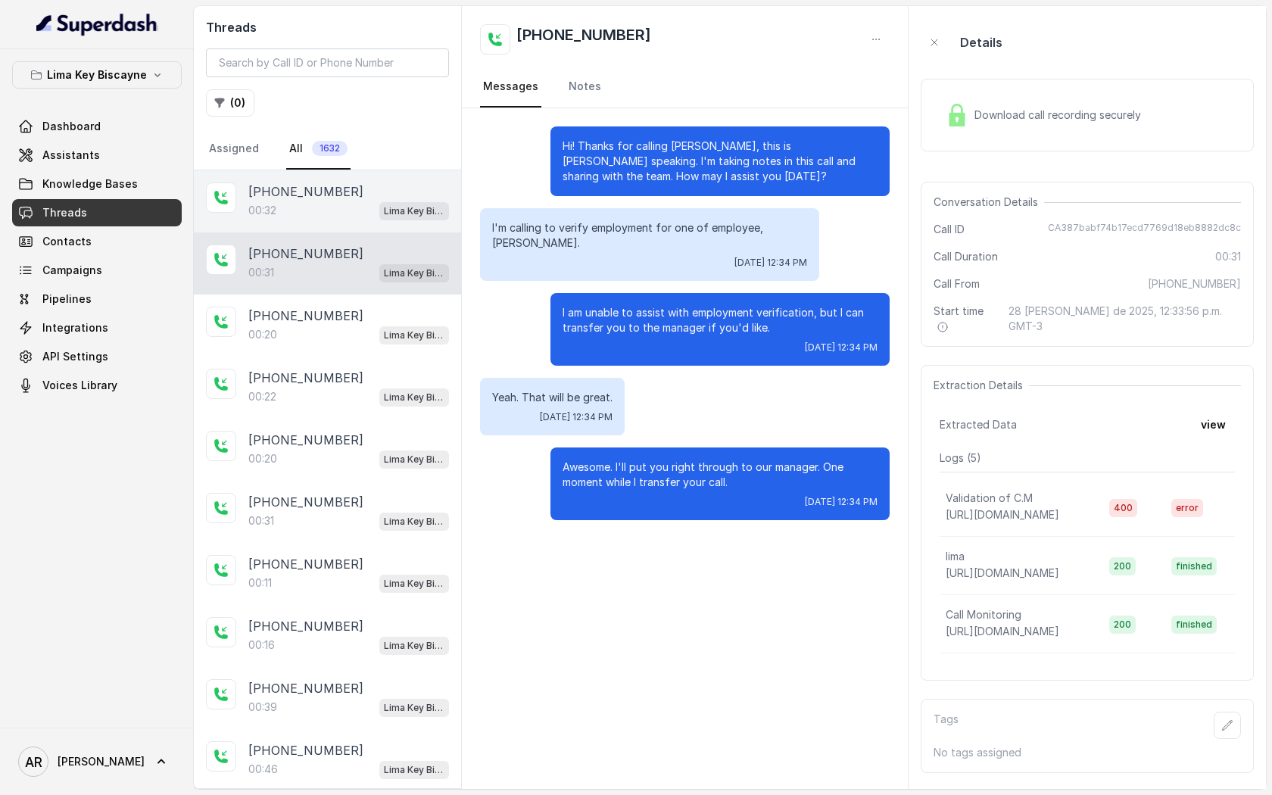
click at [373, 208] on div "00:32 Lima Key Biscayne / EN" at bounding box center [348, 211] width 201 height 20
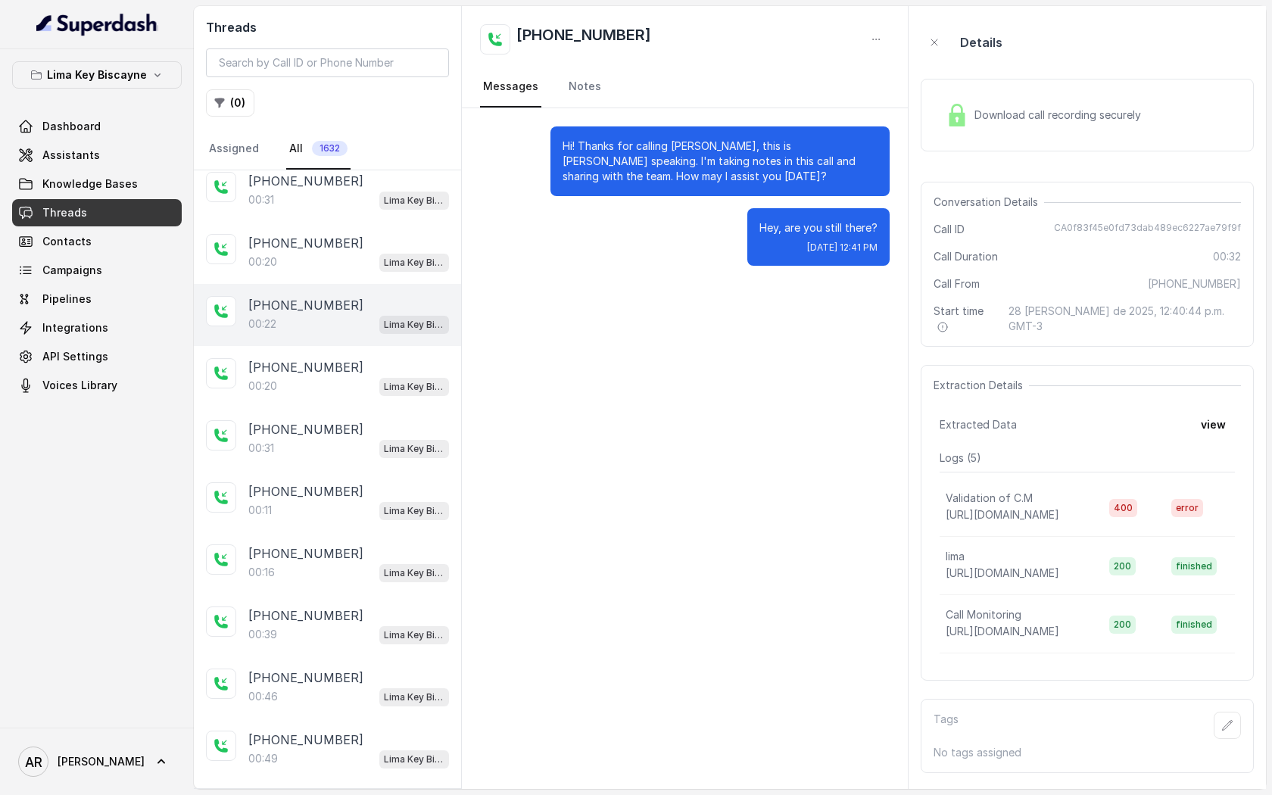
scroll to position [78, 0]
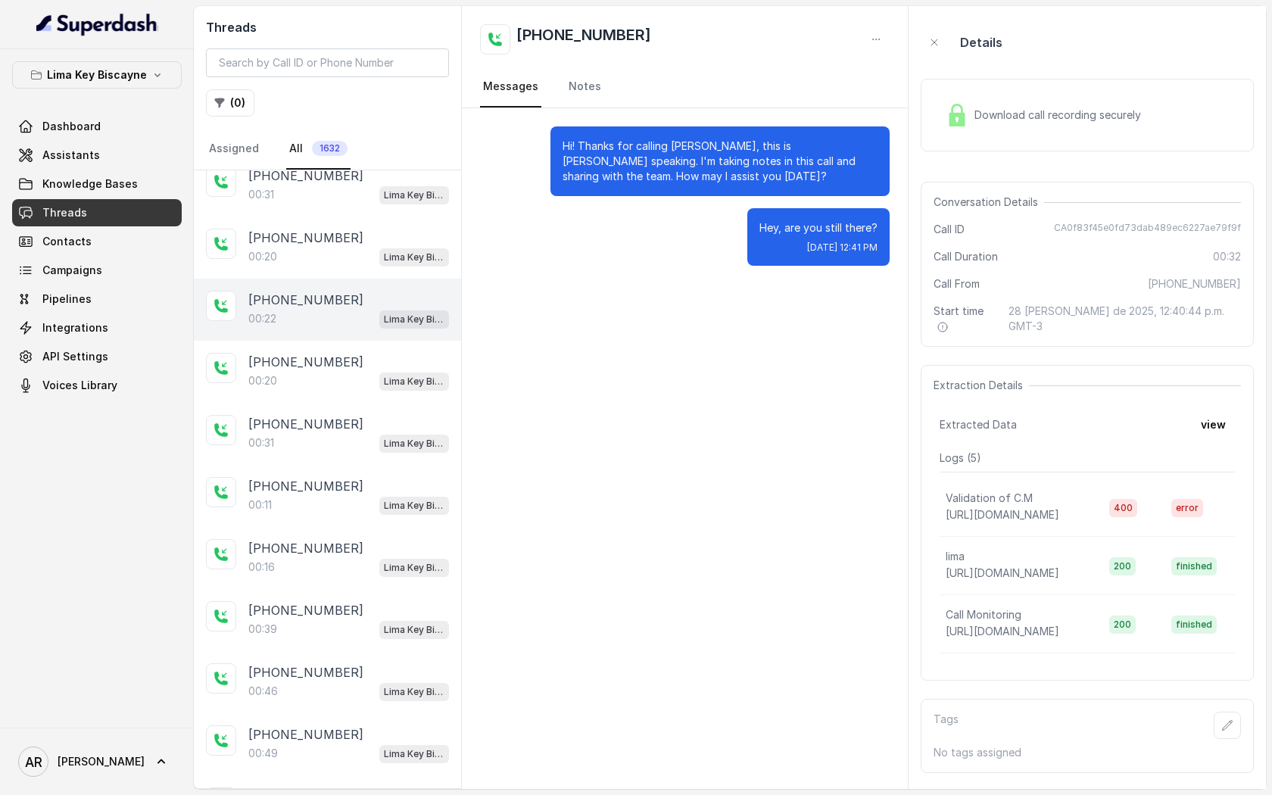
click at [291, 373] on div "00:20 Lima Key Biscayne / EN" at bounding box center [348, 381] width 201 height 20
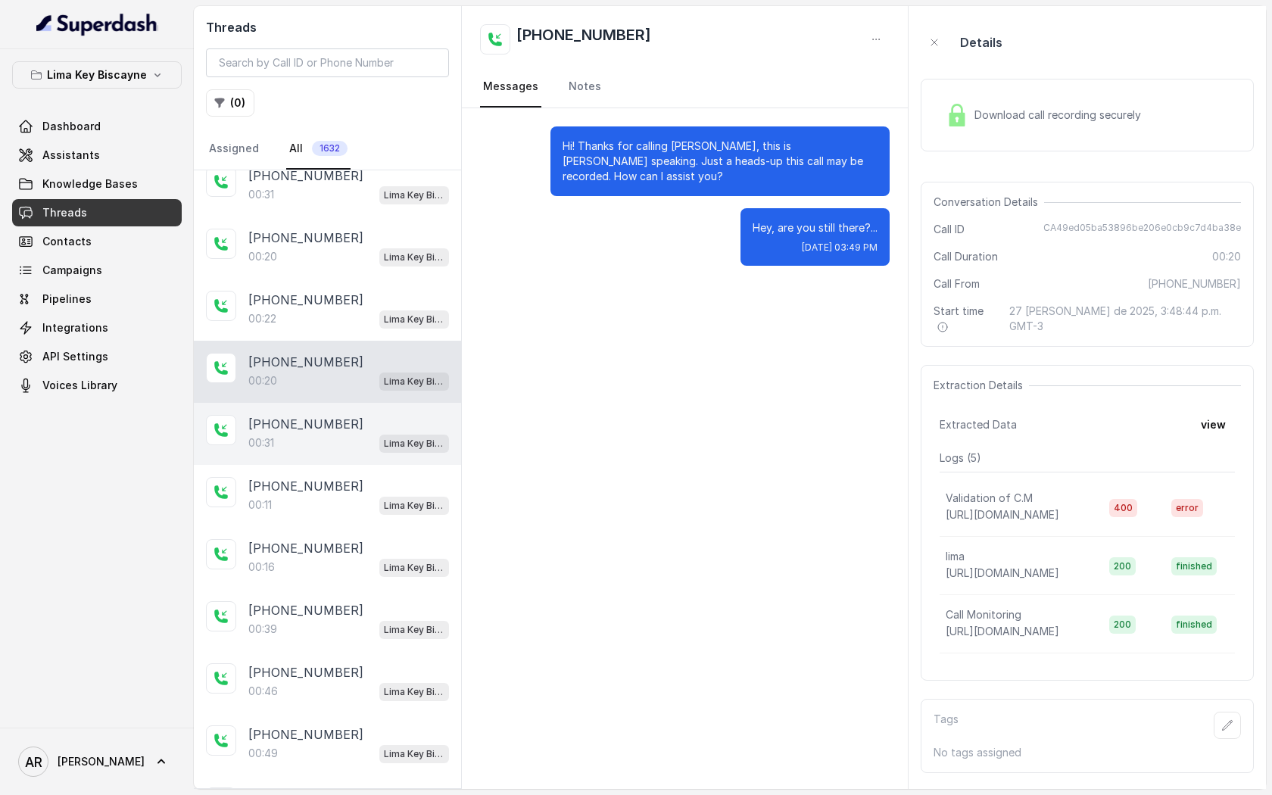
click at [296, 419] on p "[PHONE_NUMBER]" at bounding box center [305, 424] width 115 height 18
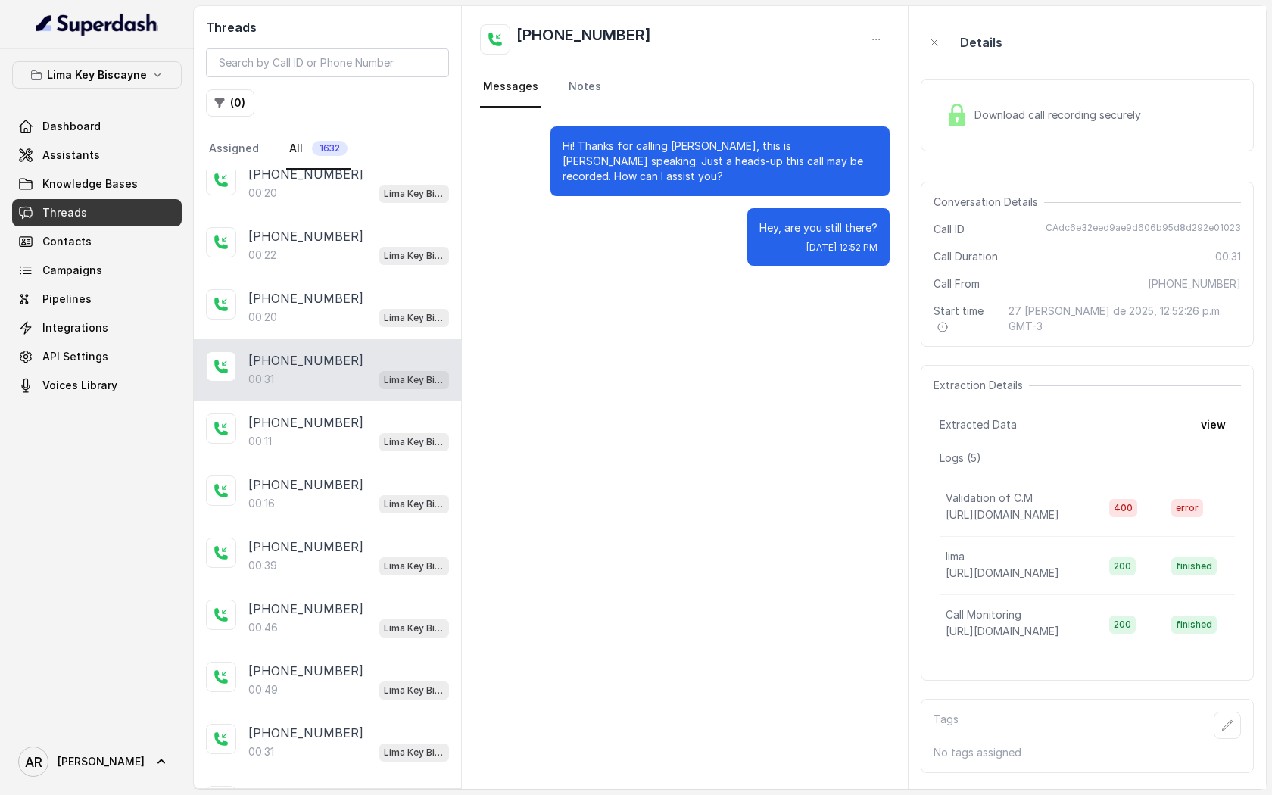
scroll to position [143, 0]
click at [296, 419] on p "[PHONE_NUMBER]" at bounding box center [305, 421] width 115 height 18
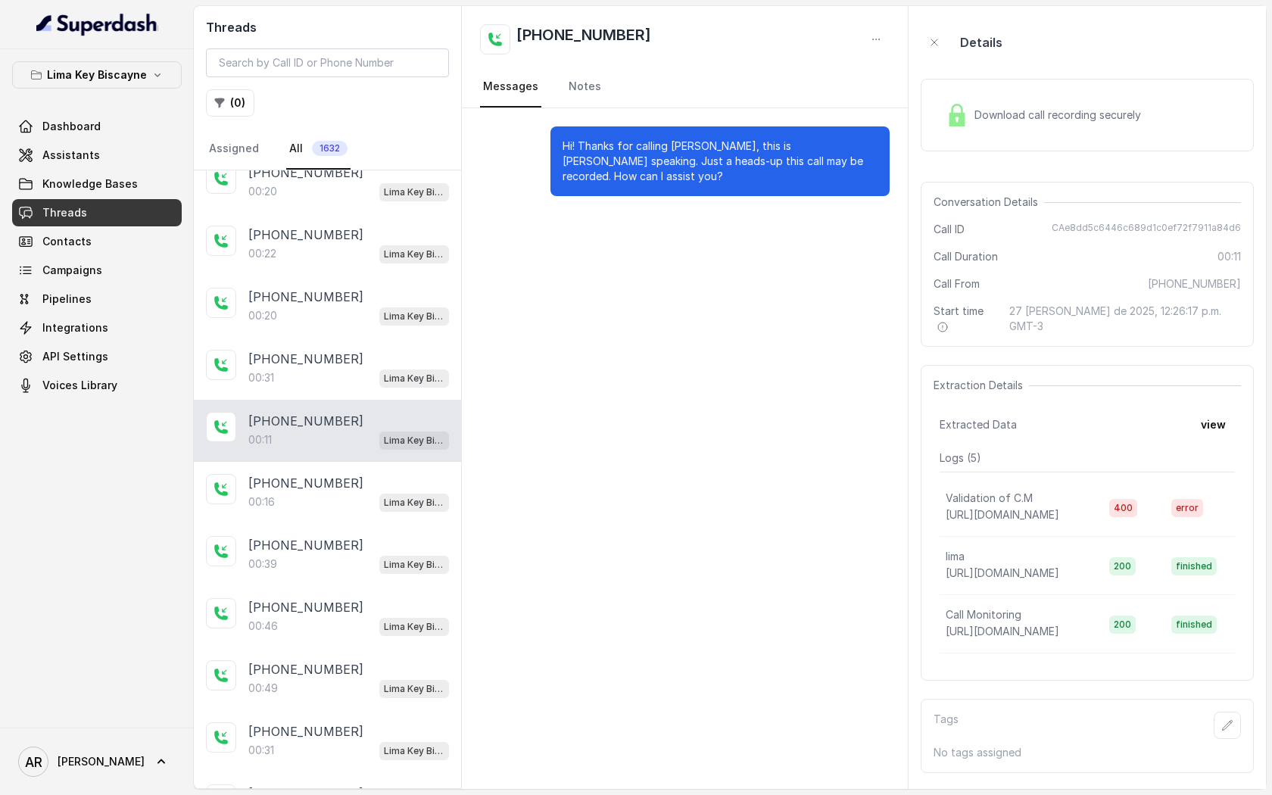
scroll to position [172, 0]
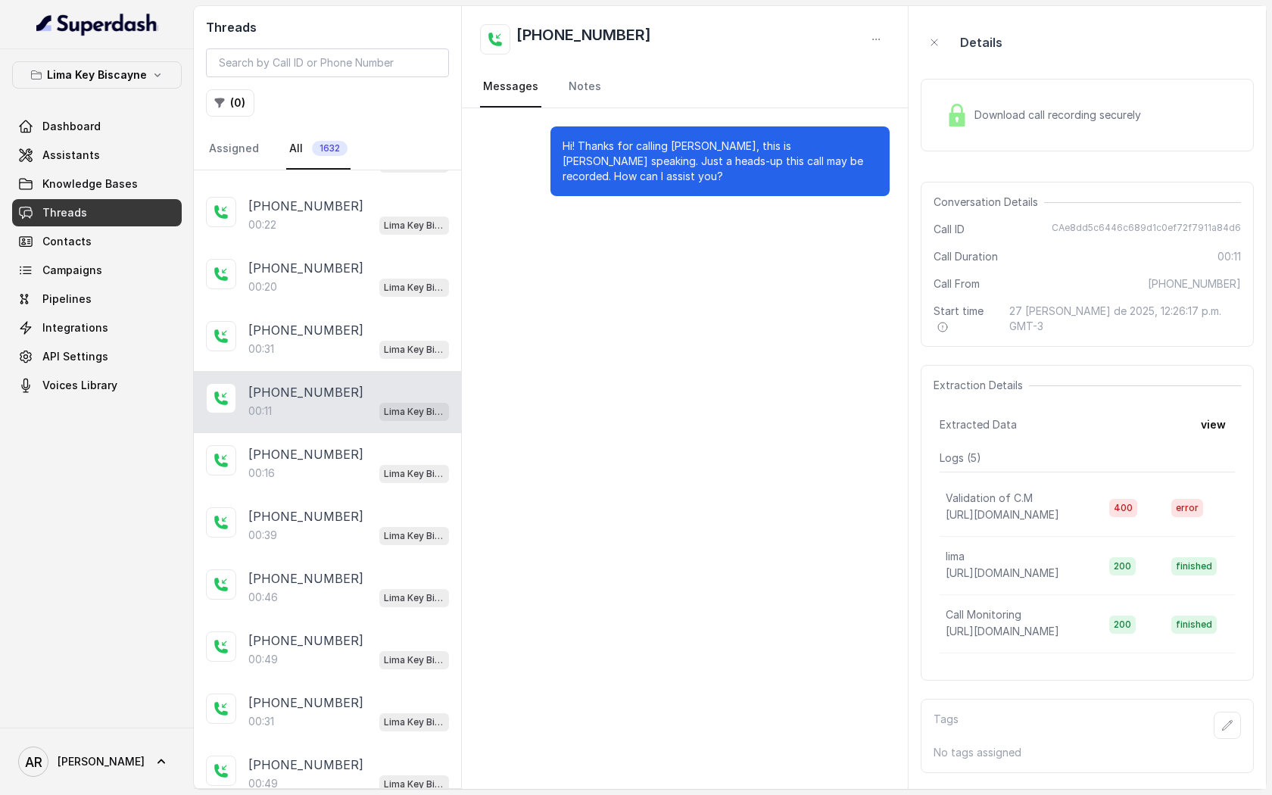
click at [351, 447] on div "[PHONE_NUMBER]" at bounding box center [348, 454] width 201 height 18
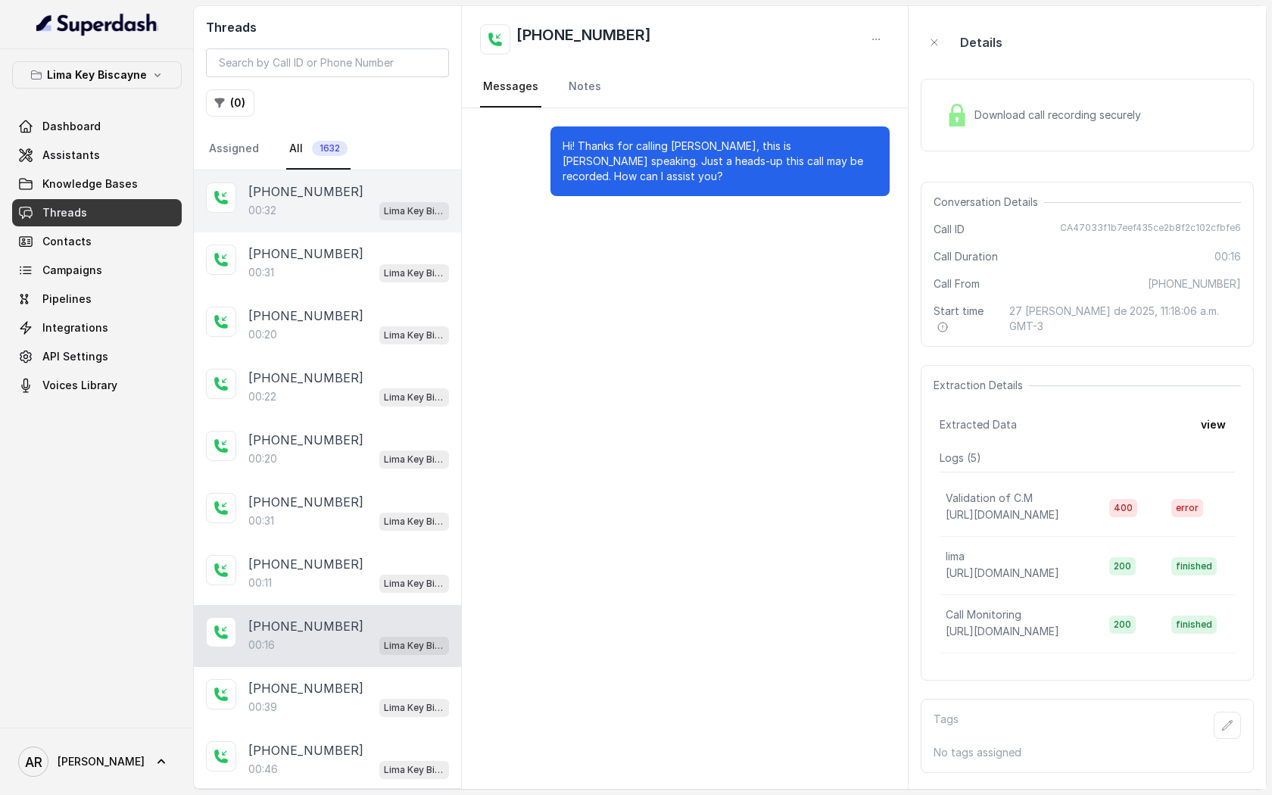
click at [397, 186] on div "[PHONE_NUMBER]" at bounding box center [348, 191] width 201 height 18
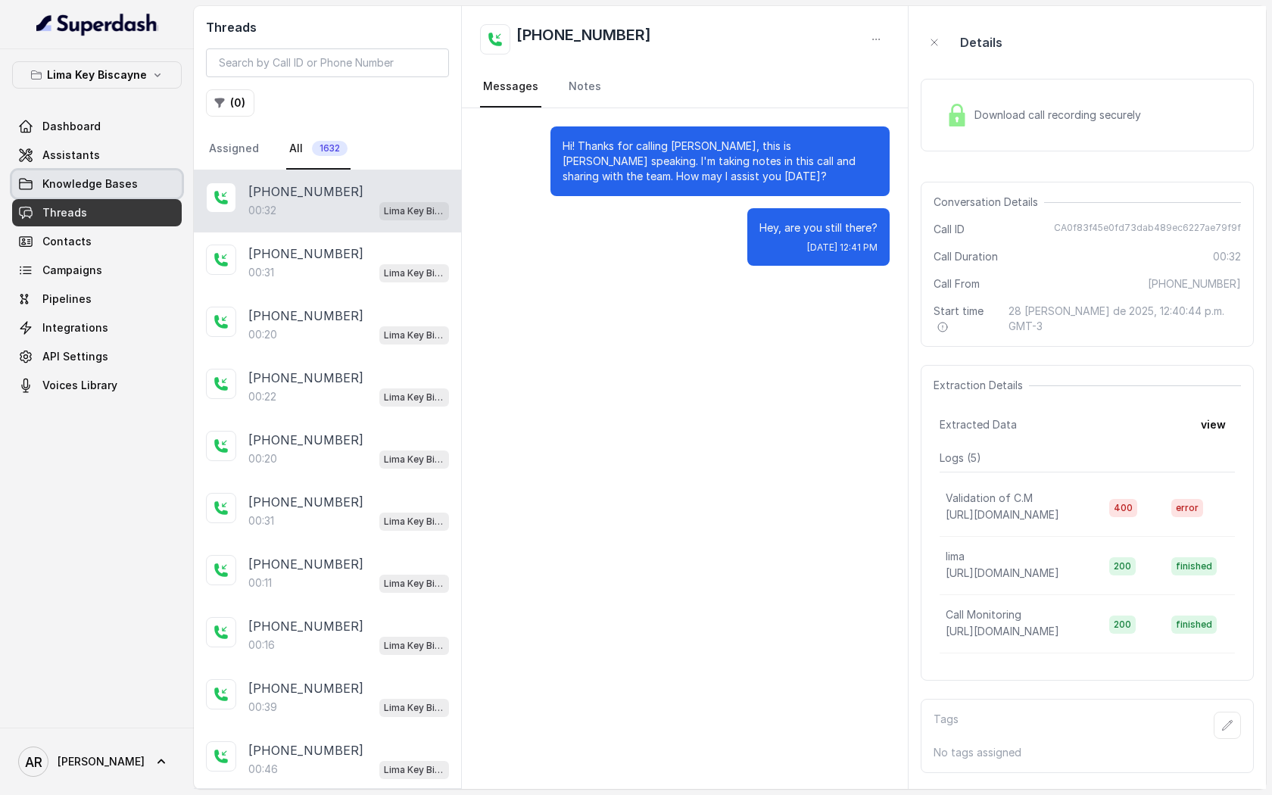
click at [122, 175] on link "Knowledge Bases" at bounding box center [97, 183] width 170 height 27
